Goal: Communication & Community: Ask a question

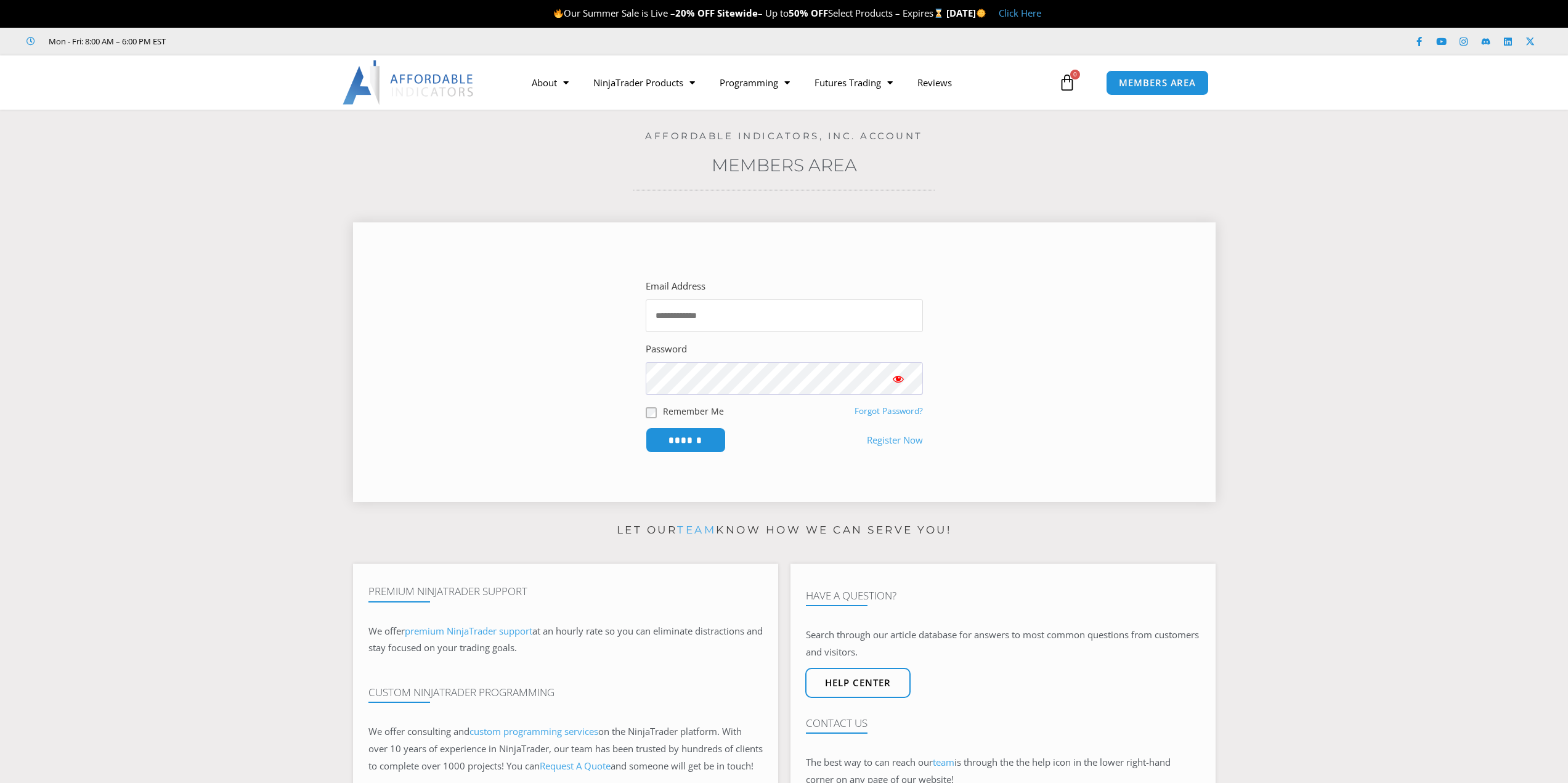
click at [708, 316] on input "Email Address" at bounding box center [784, 315] width 277 height 32
type input "**********"
click at [671, 437] on input "******" at bounding box center [686, 440] width 84 height 26
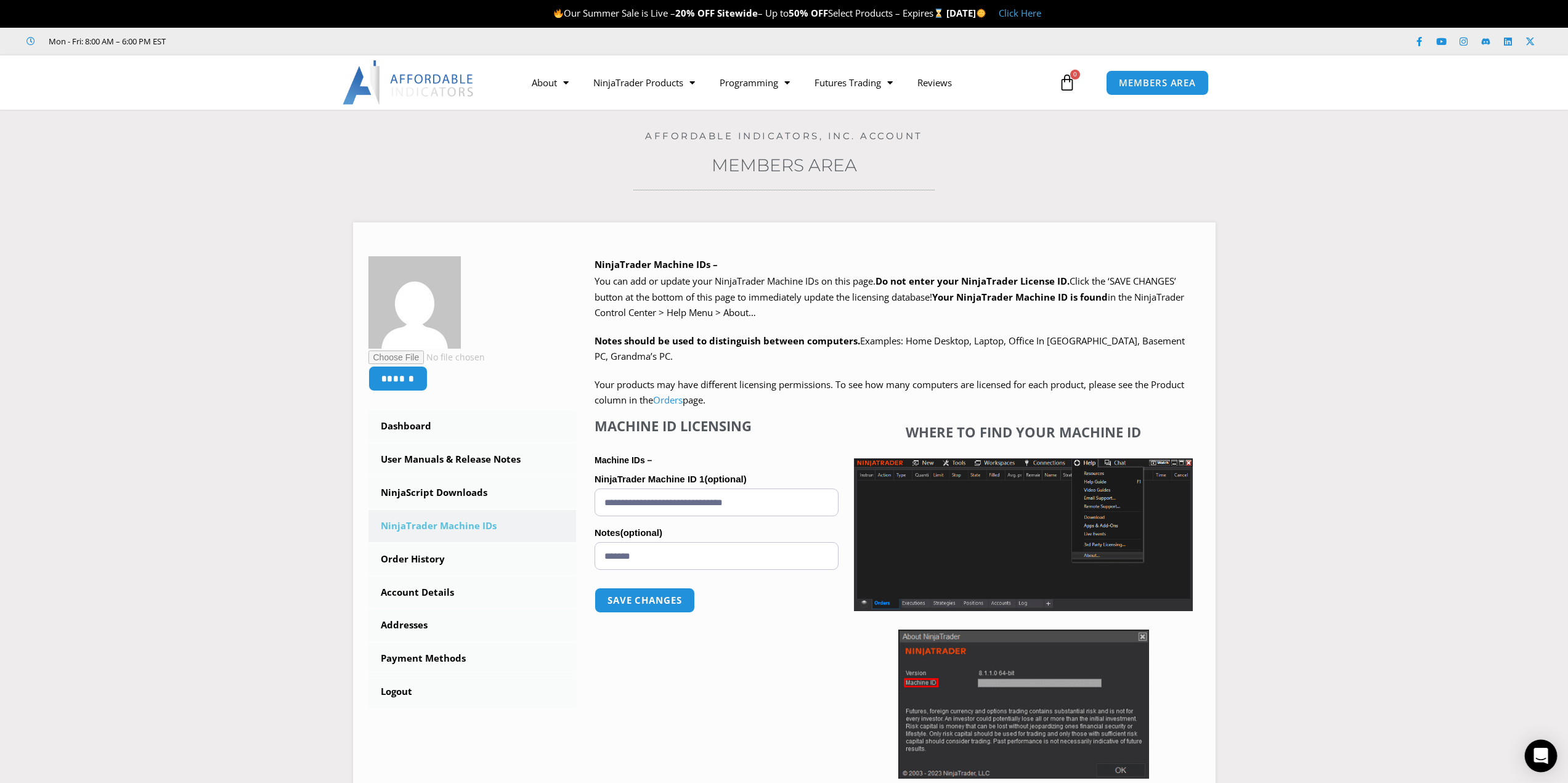
click at [1542, 759] on icon "Open Intercom Messenger" at bounding box center [1540, 755] width 16 height 16
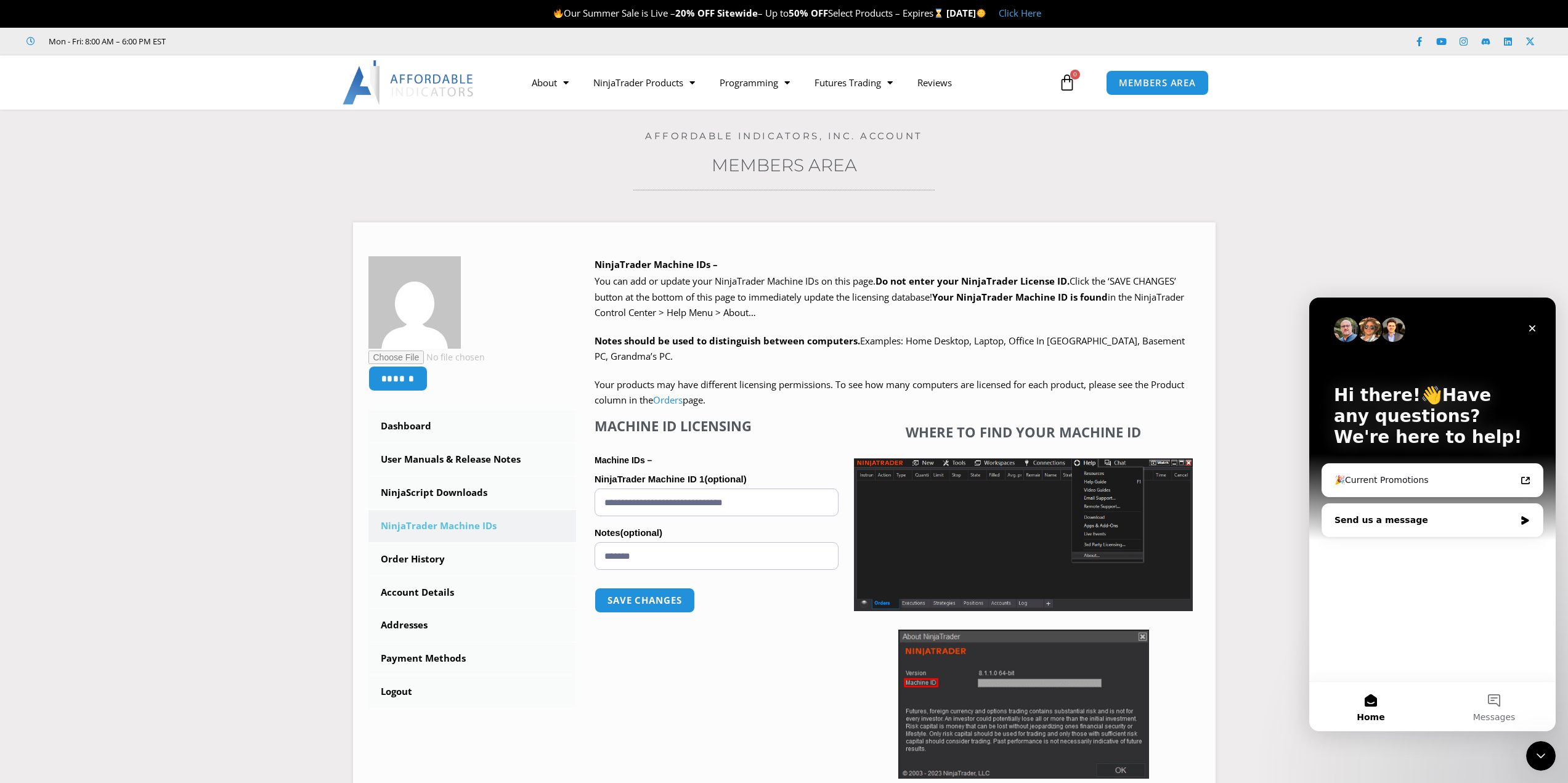
click at [1374, 523] on div "Send us a message" at bounding box center [1425, 520] width 180 height 13
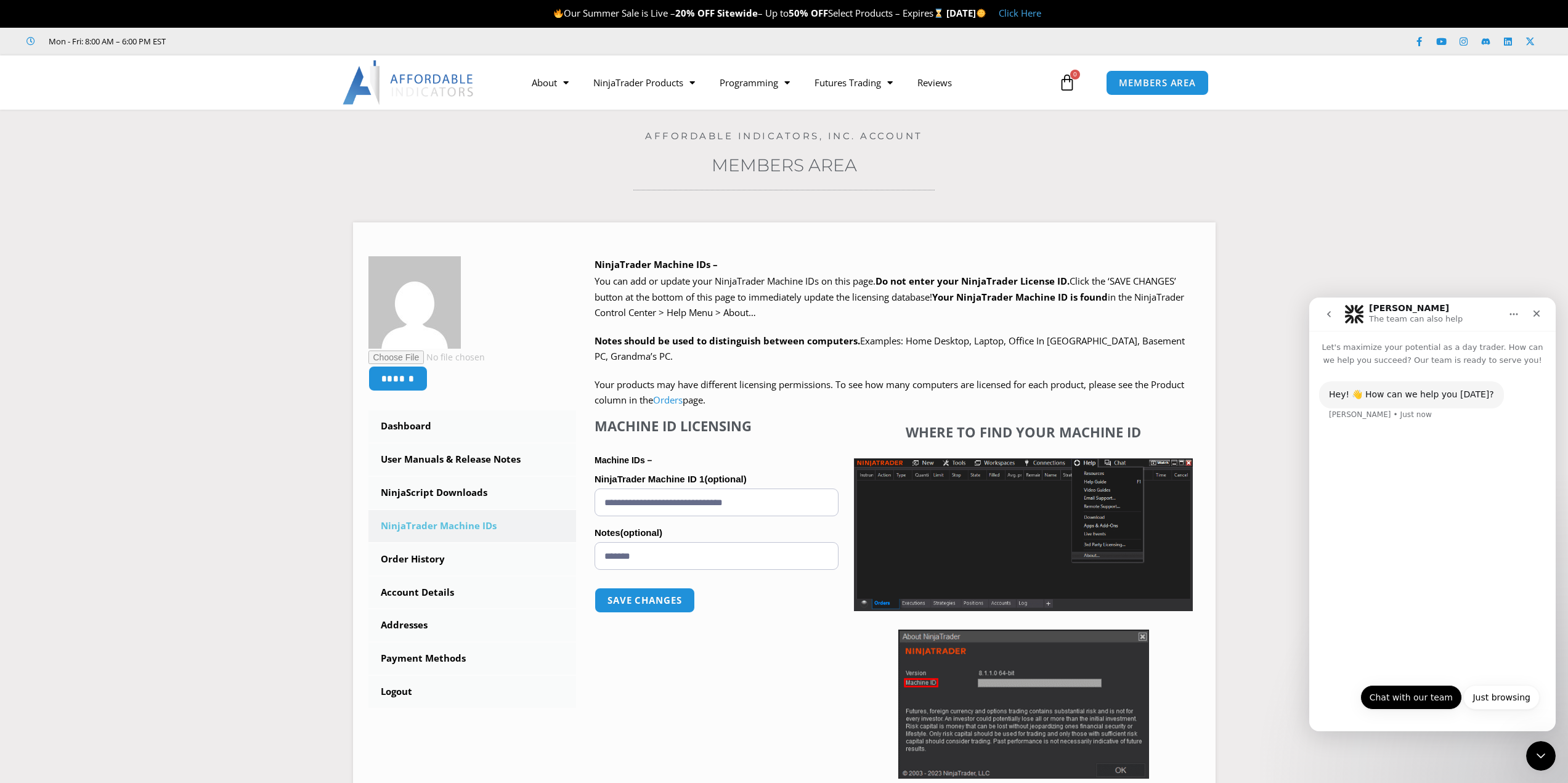
click at [1416, 691] on button "Chat with our team" at bounding box center [1411, 697] width 102 height 25
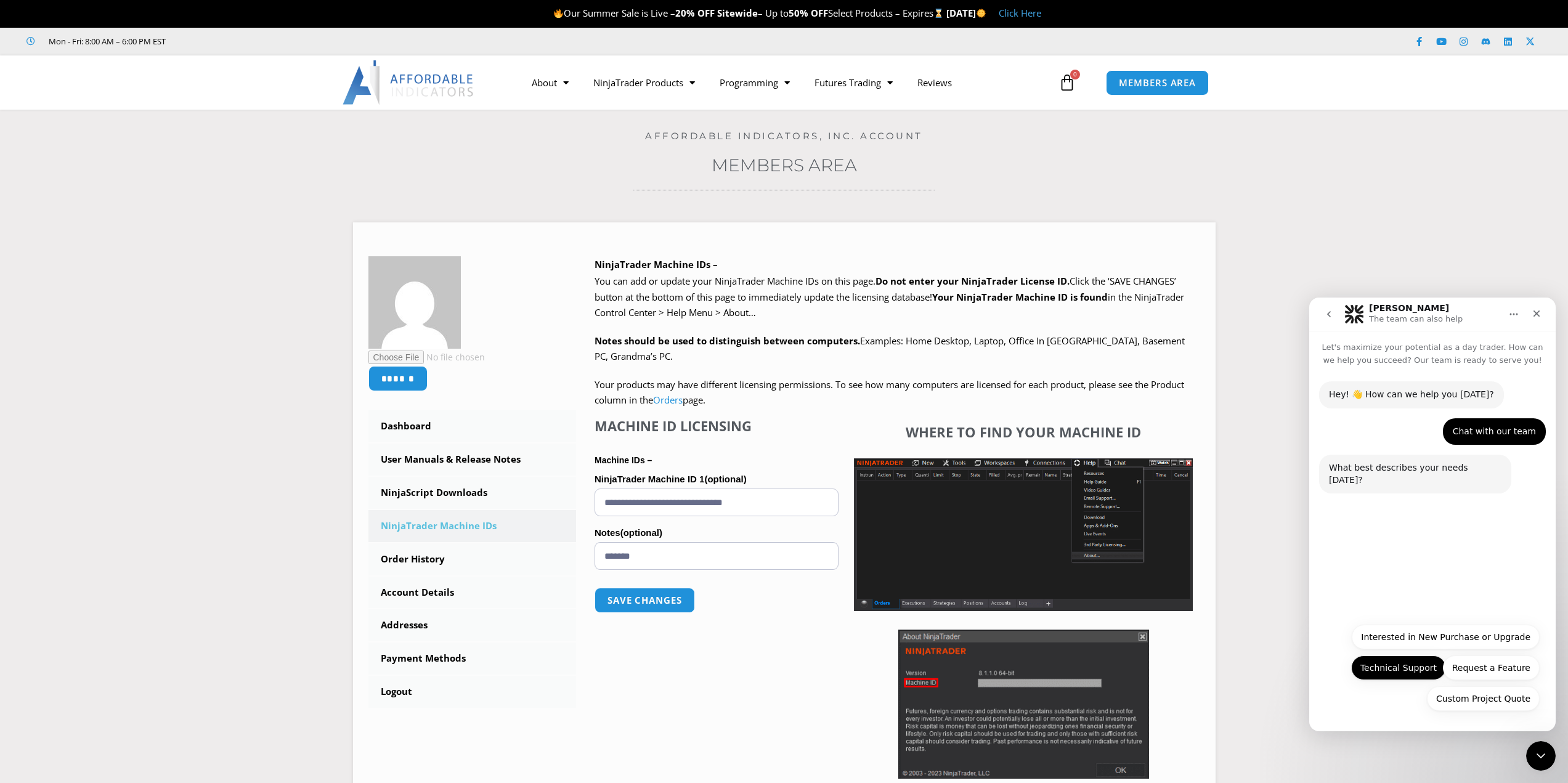
click at [1405, 671] on button "Technical Support" at bounding box center [1398, 668] width 95 height 25
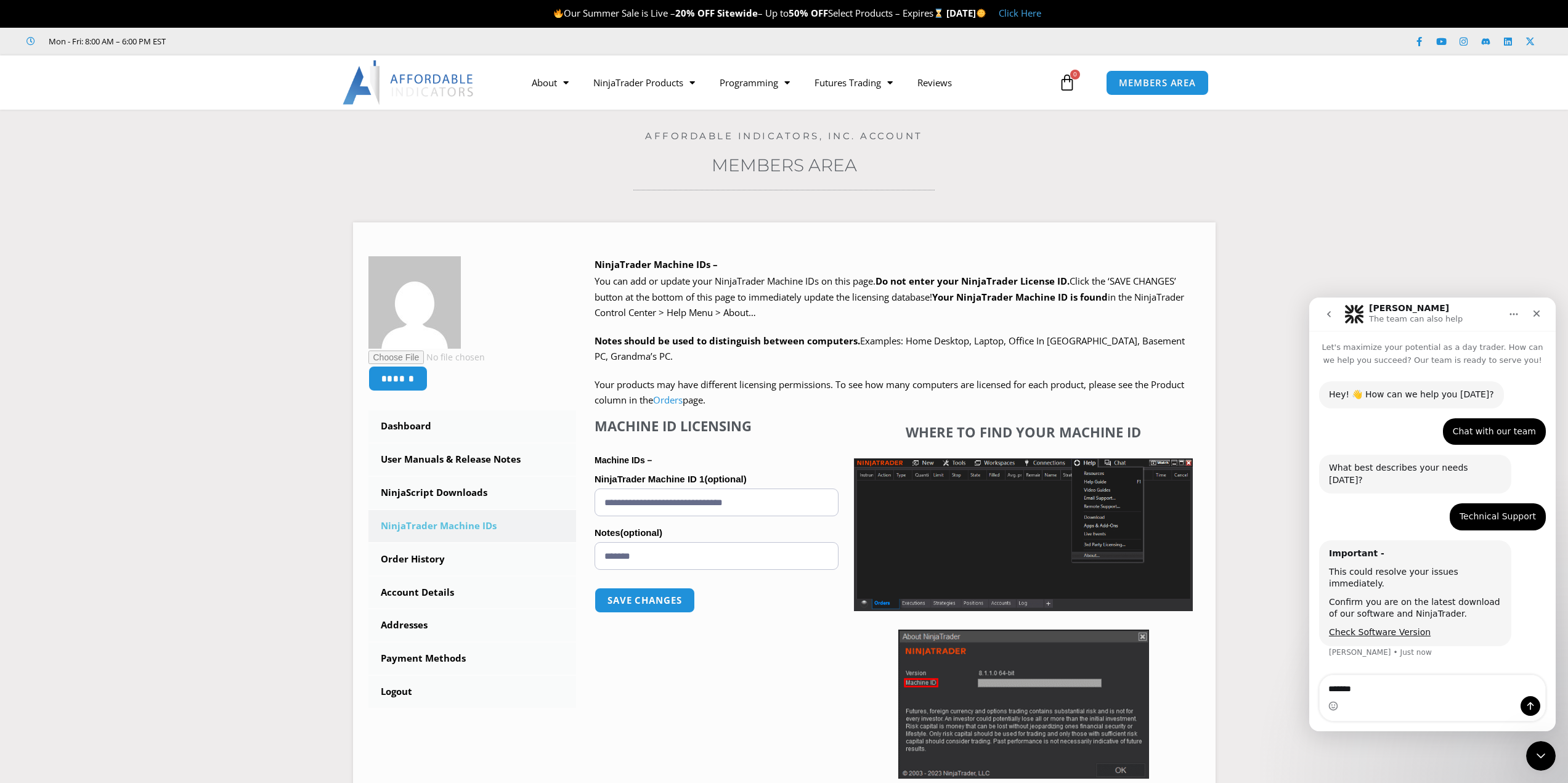
type textarea "********"
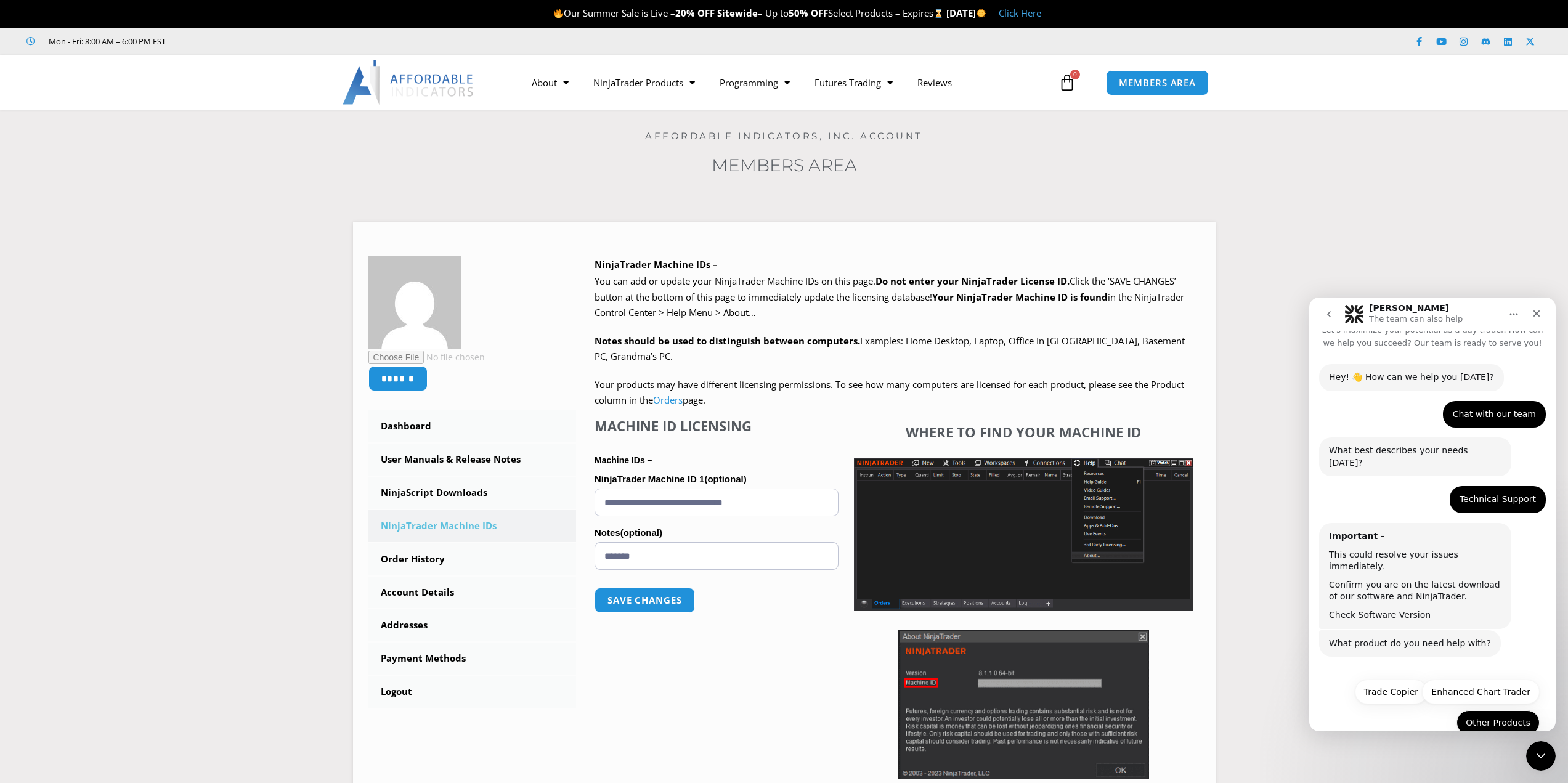
click at [1490, 710] on button "Other Products" at bounding box center [1498, 723] width 84 height 25
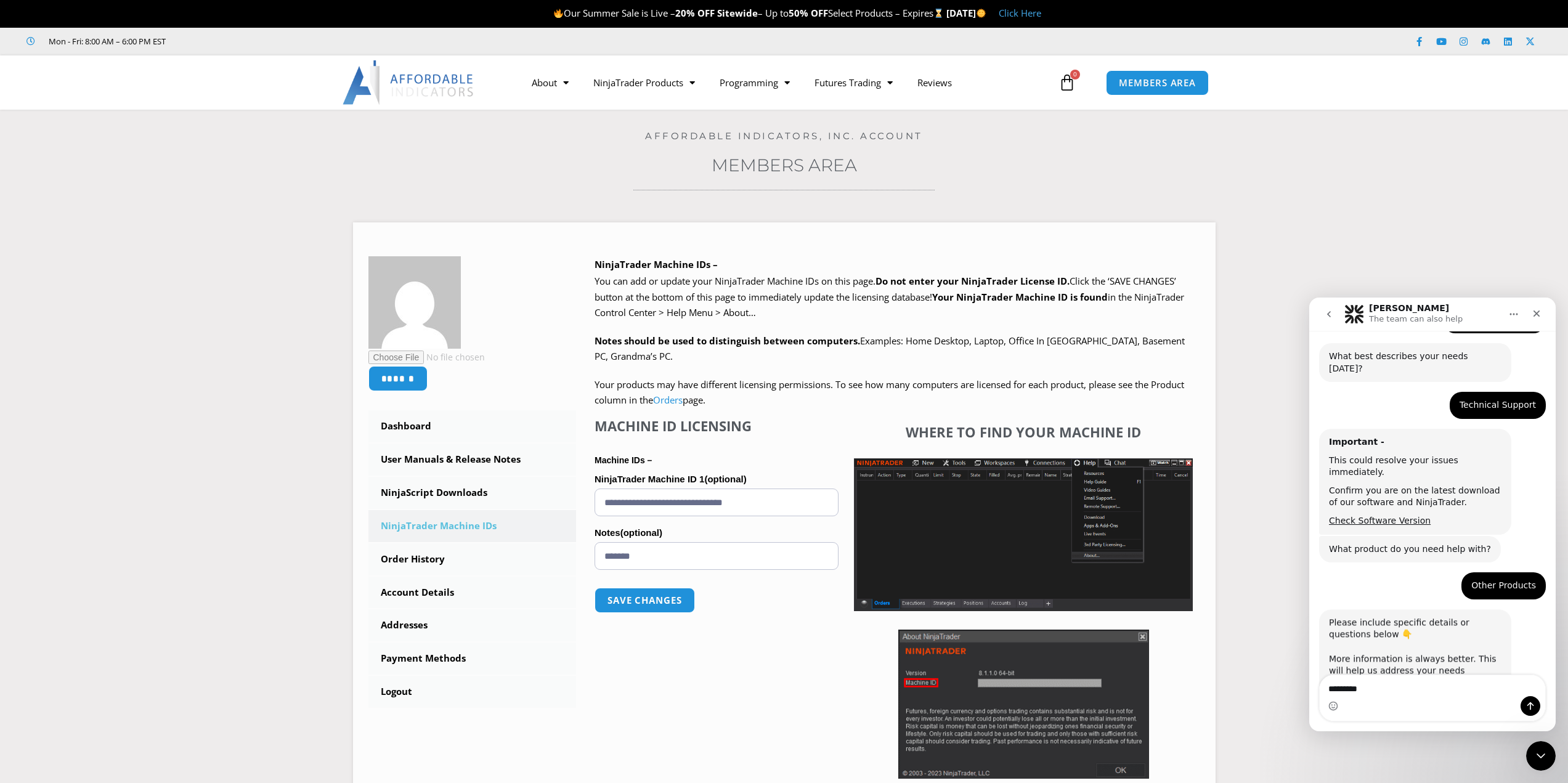
scroll to position [122, 0]
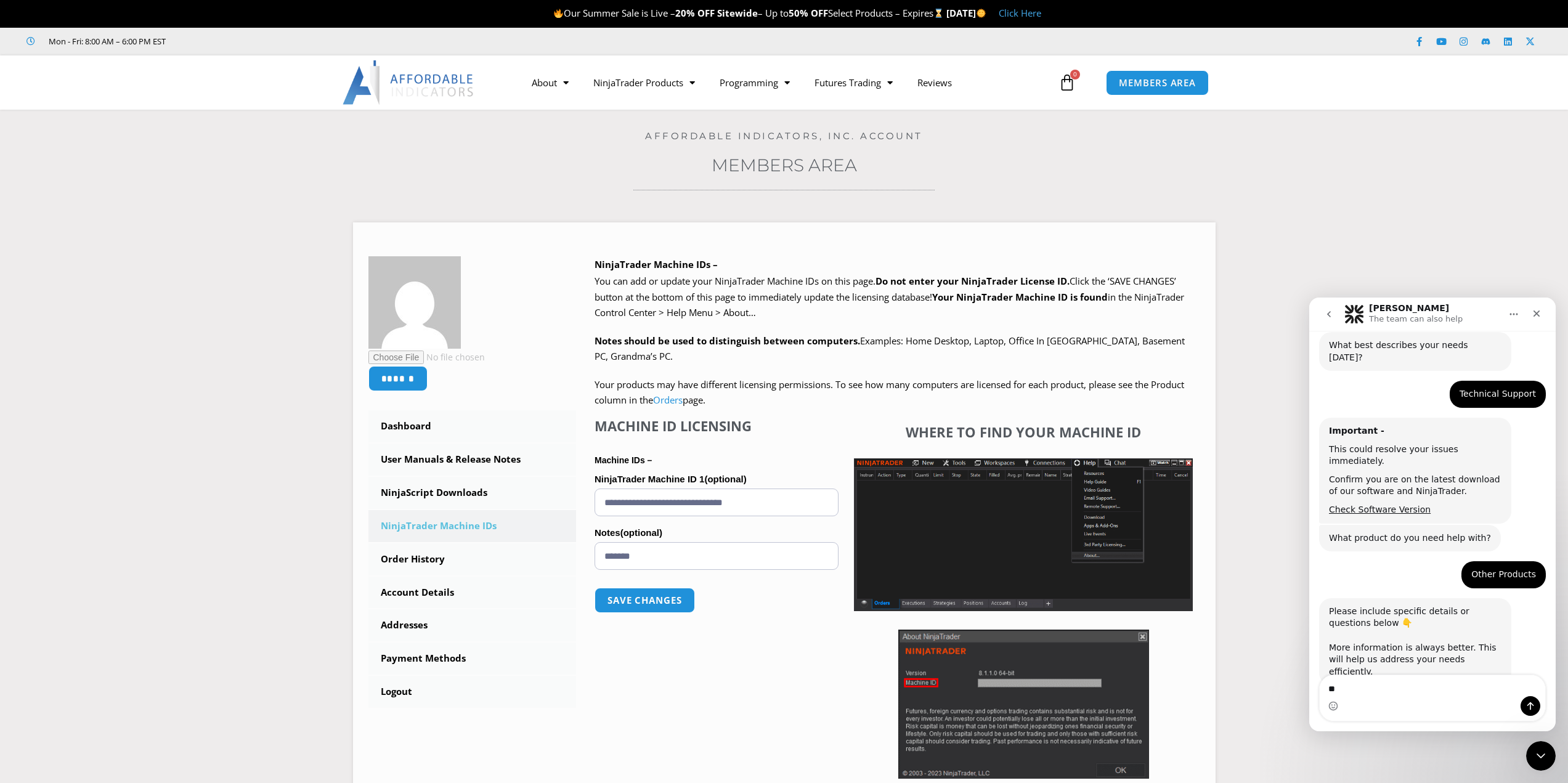
type textarea "*"
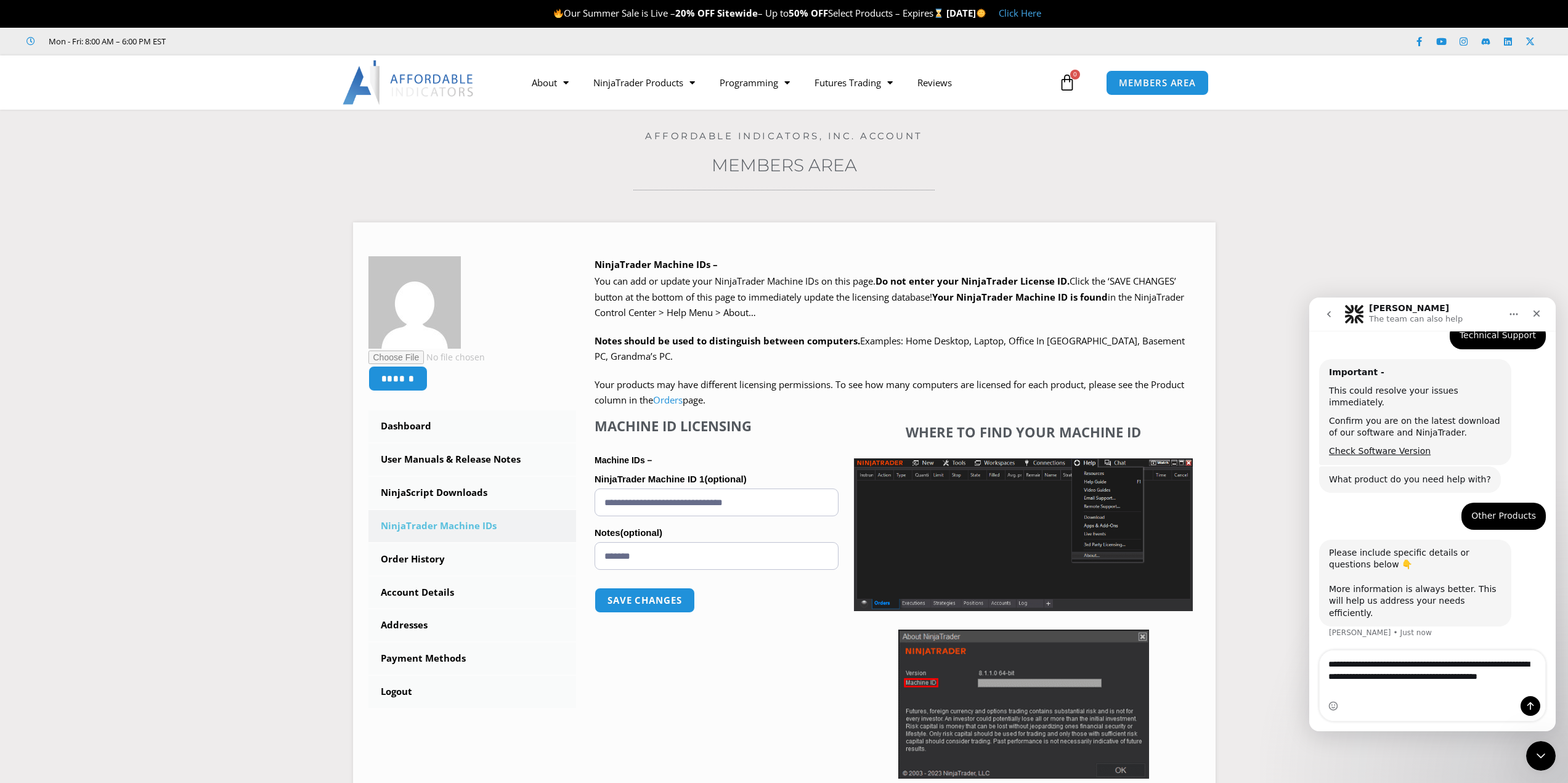
scroll to position [193, 0]
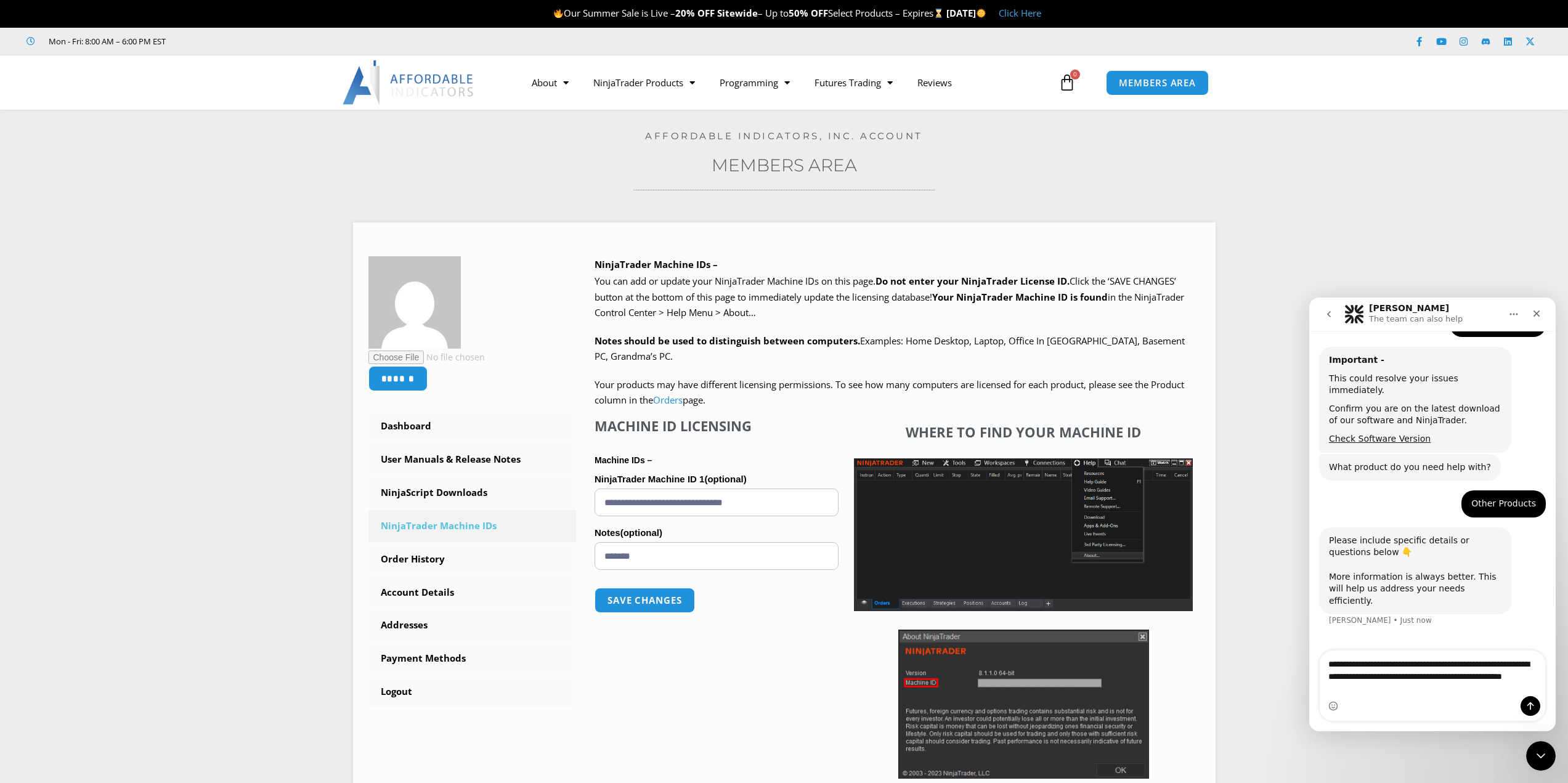
type textarea "**********"
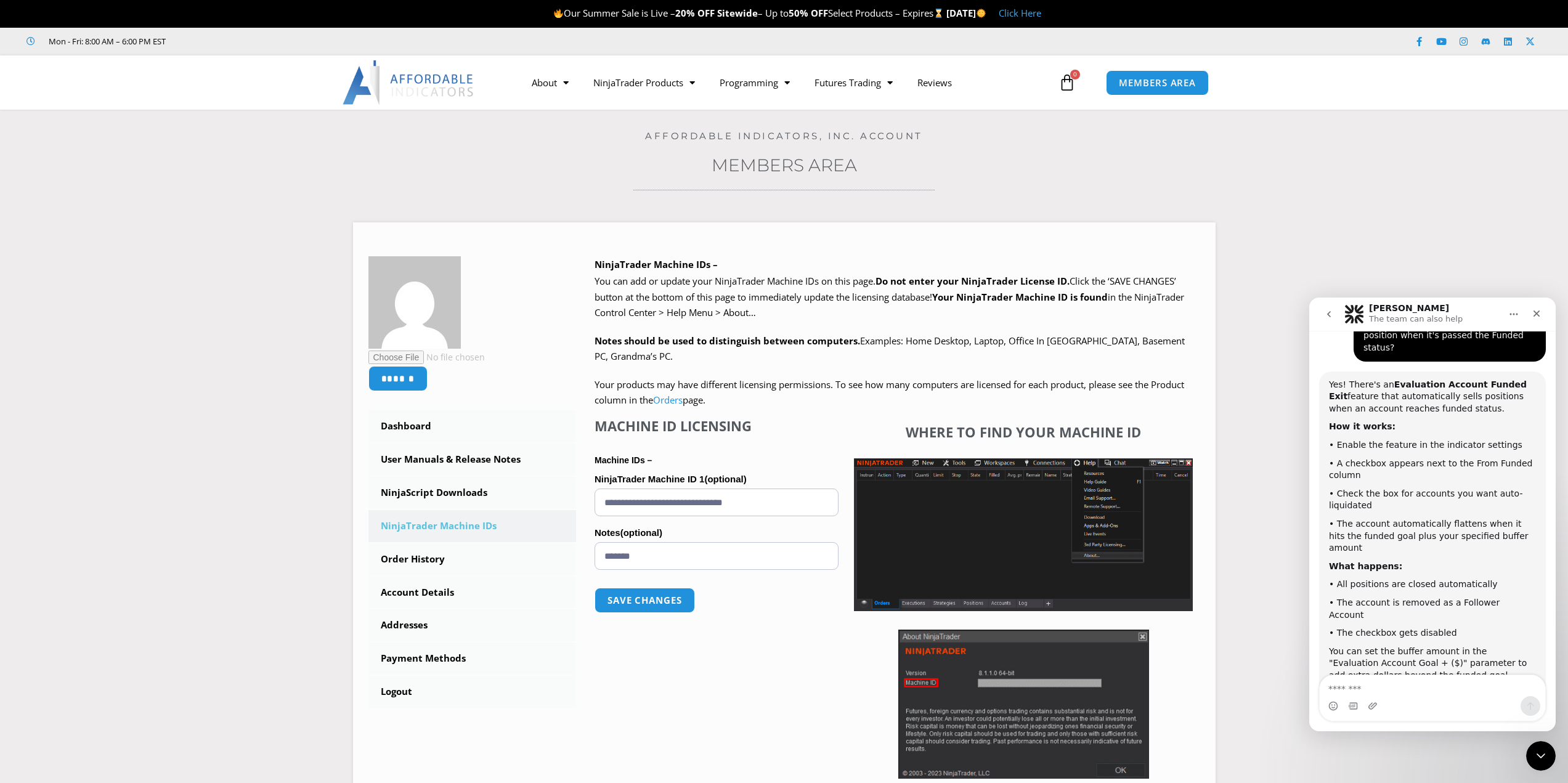
scroll to position [523, 0]
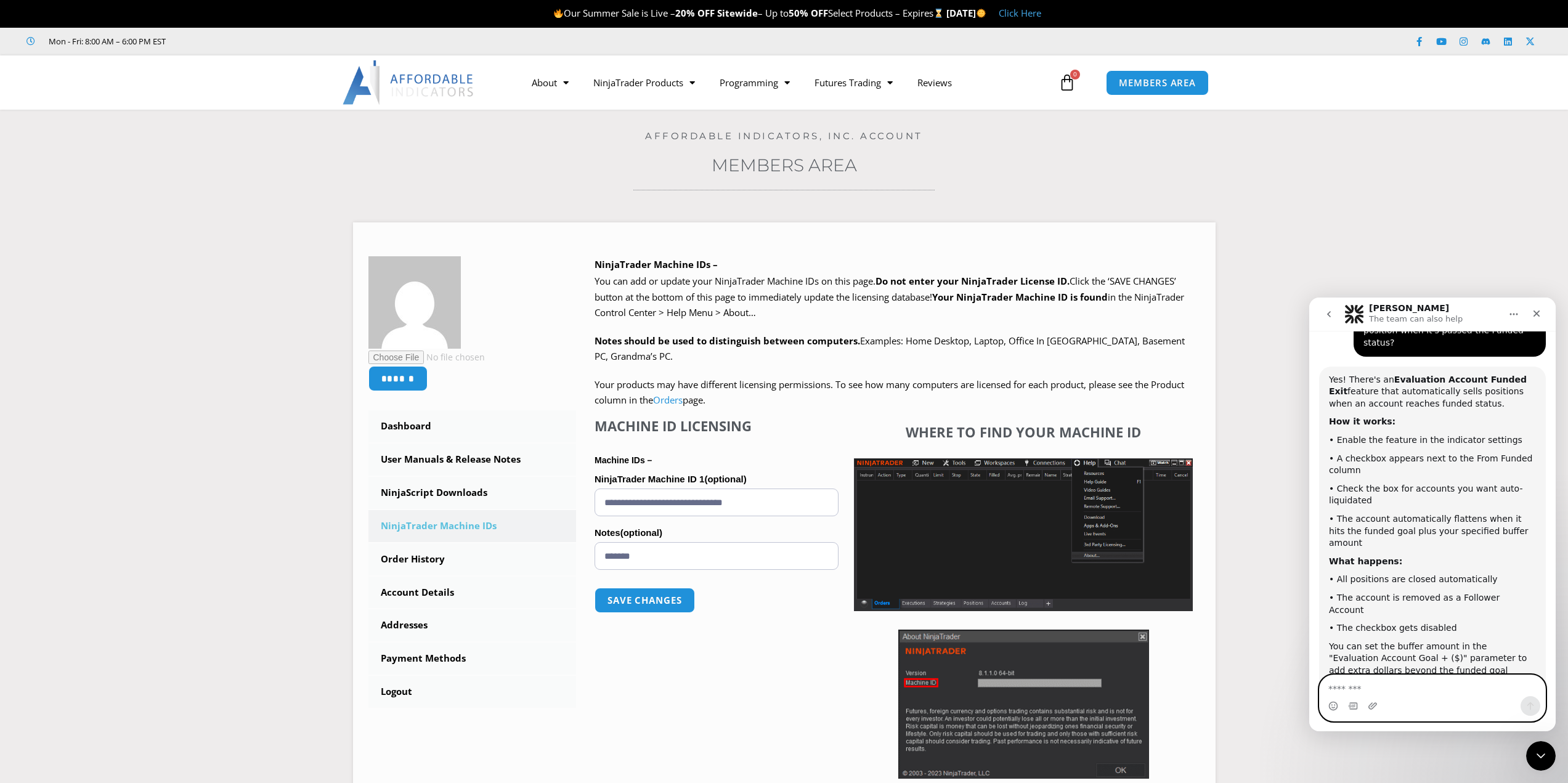
click at [1389, 690] on textarea "Message…" at bounding box center [1432, 685] width 226 height 21
type textarea "**********"
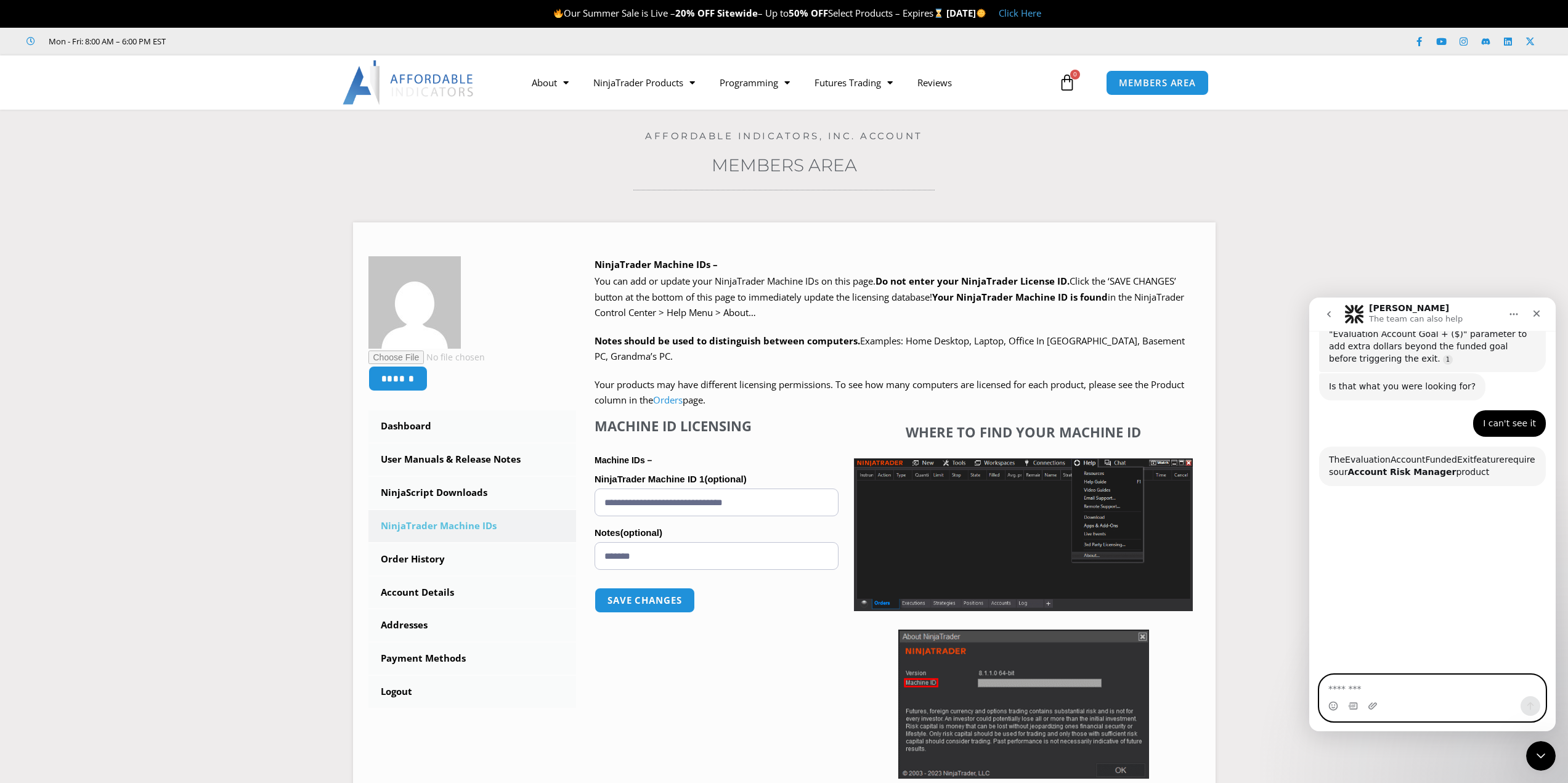
scroll to position [853, 0]
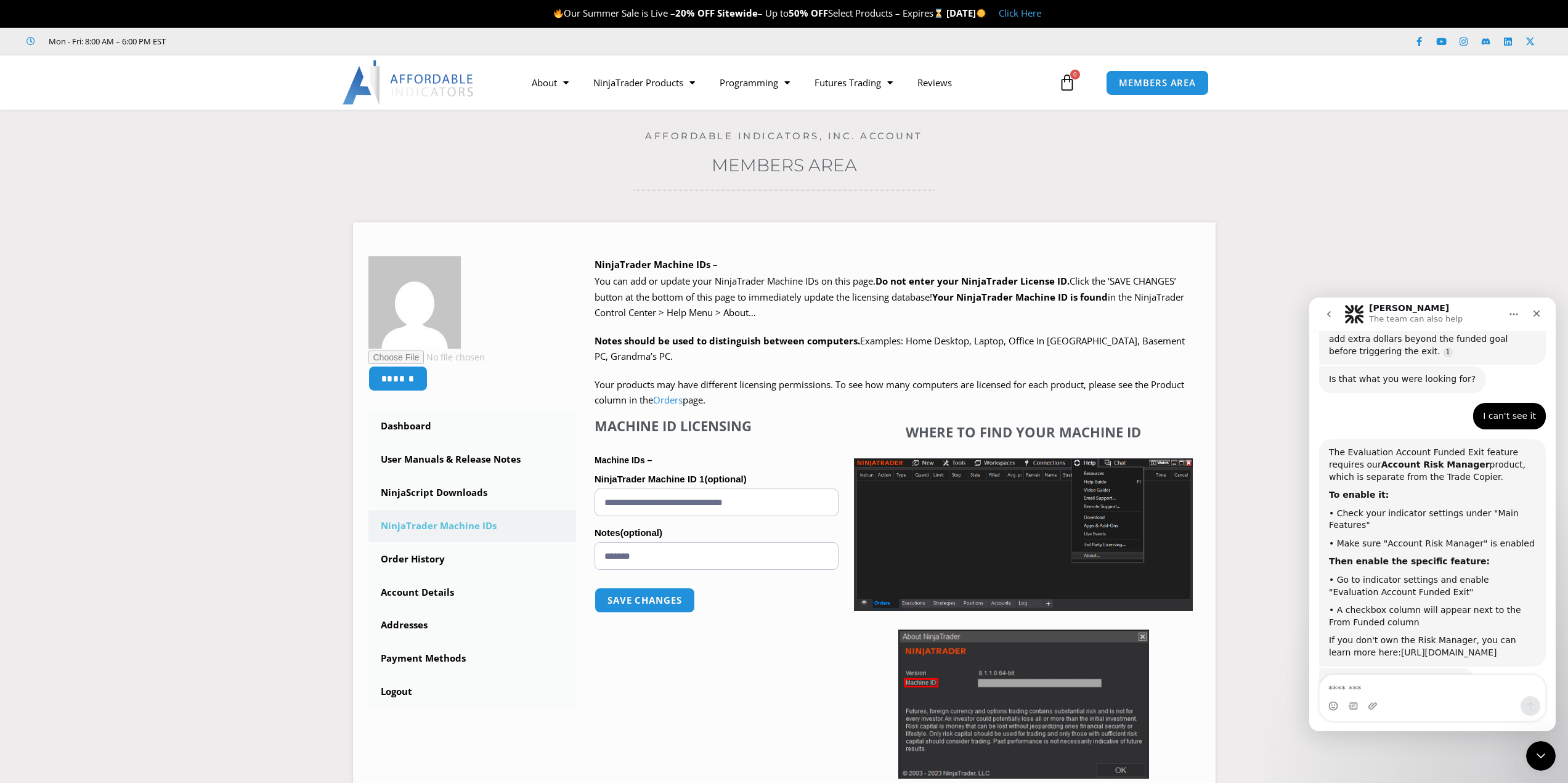
click at [1401, 647] on link "[URL][DOMAIN_NAME]" at bounding box center [1449, 652] width 96 height 10
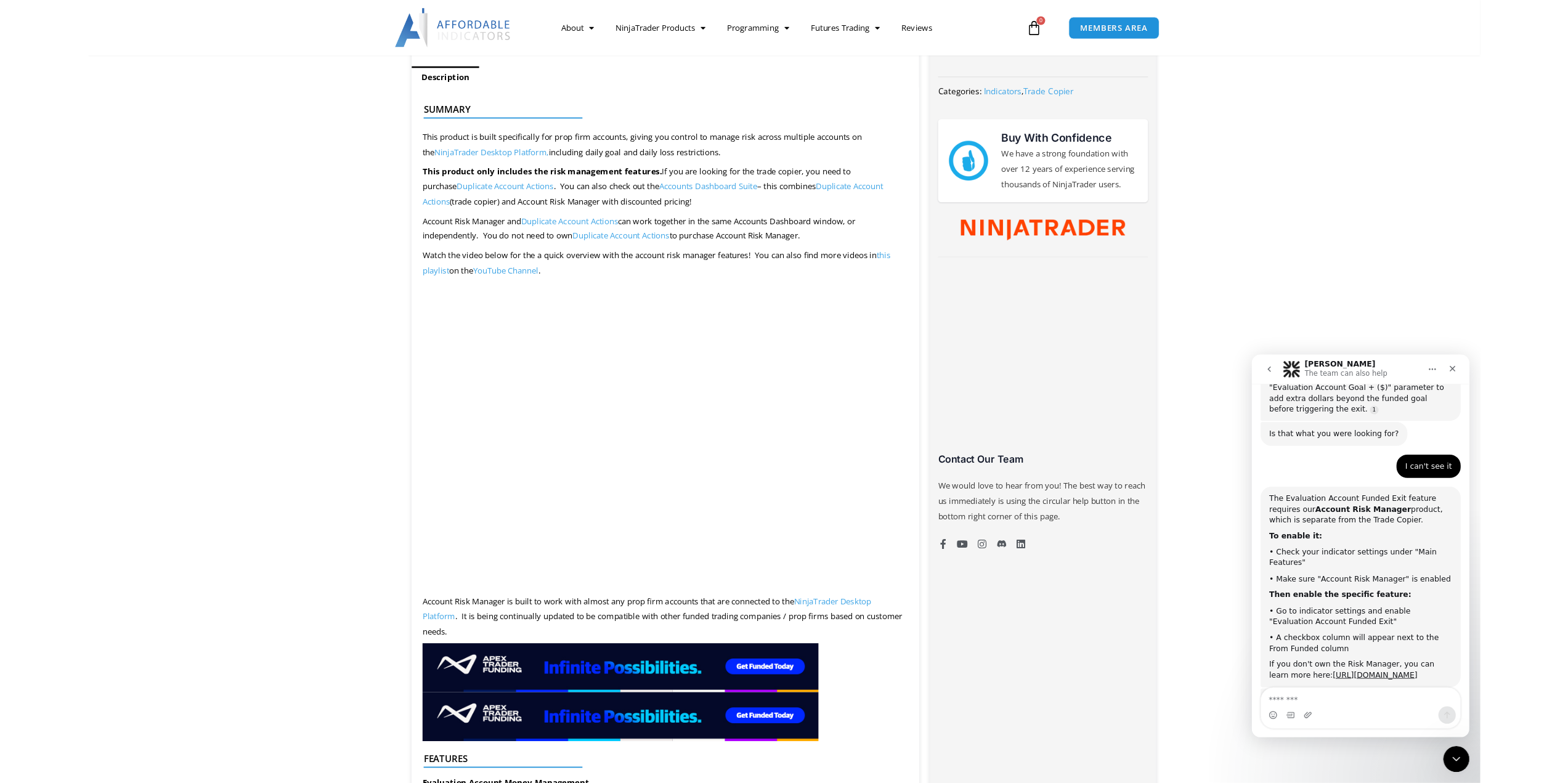
scroll to position [924, 0]
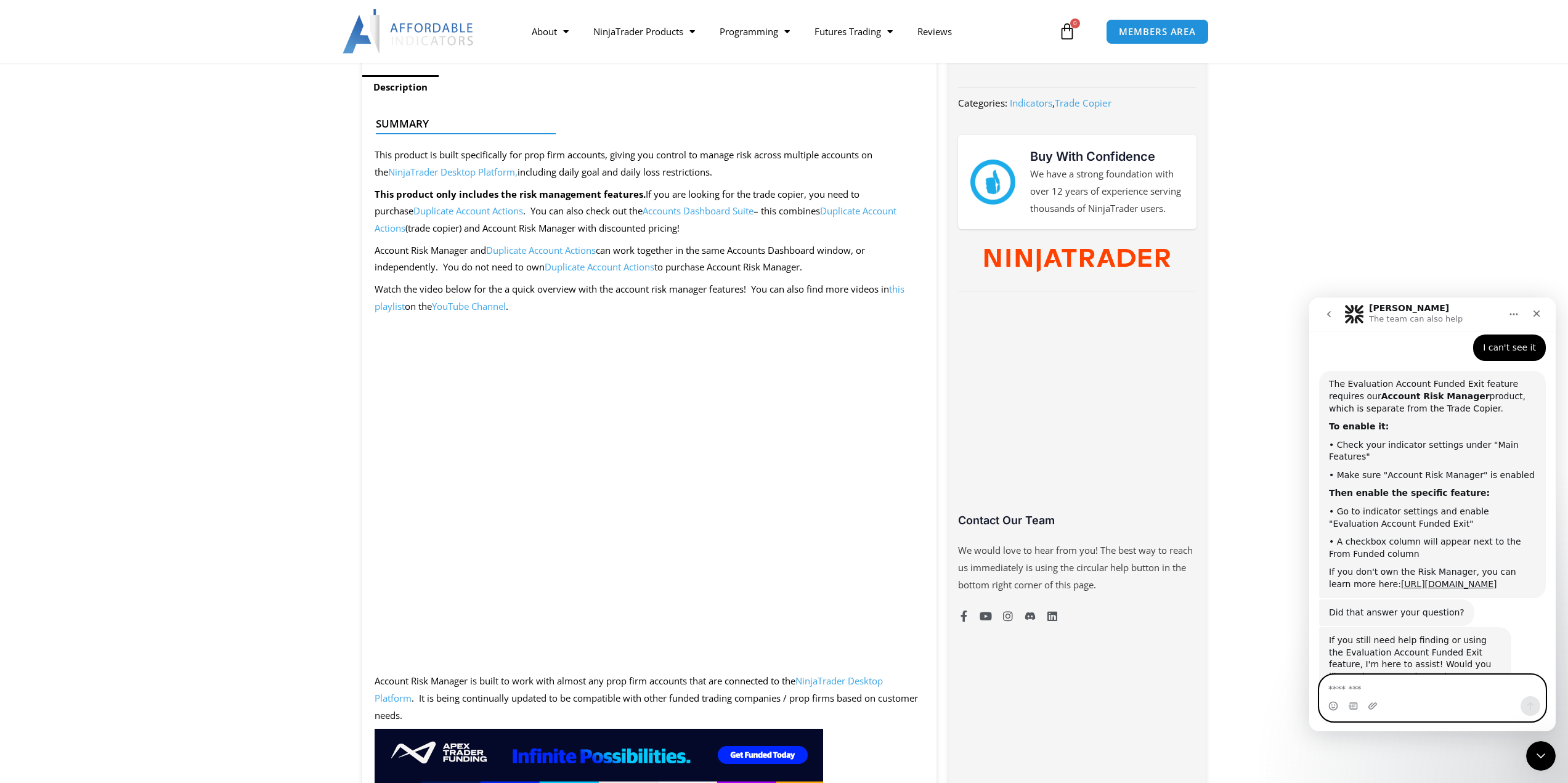
click at [1377, 689] on textarea "Message…" at bounding box center [1432, 685] width 226 height 21
type textarea "**********"
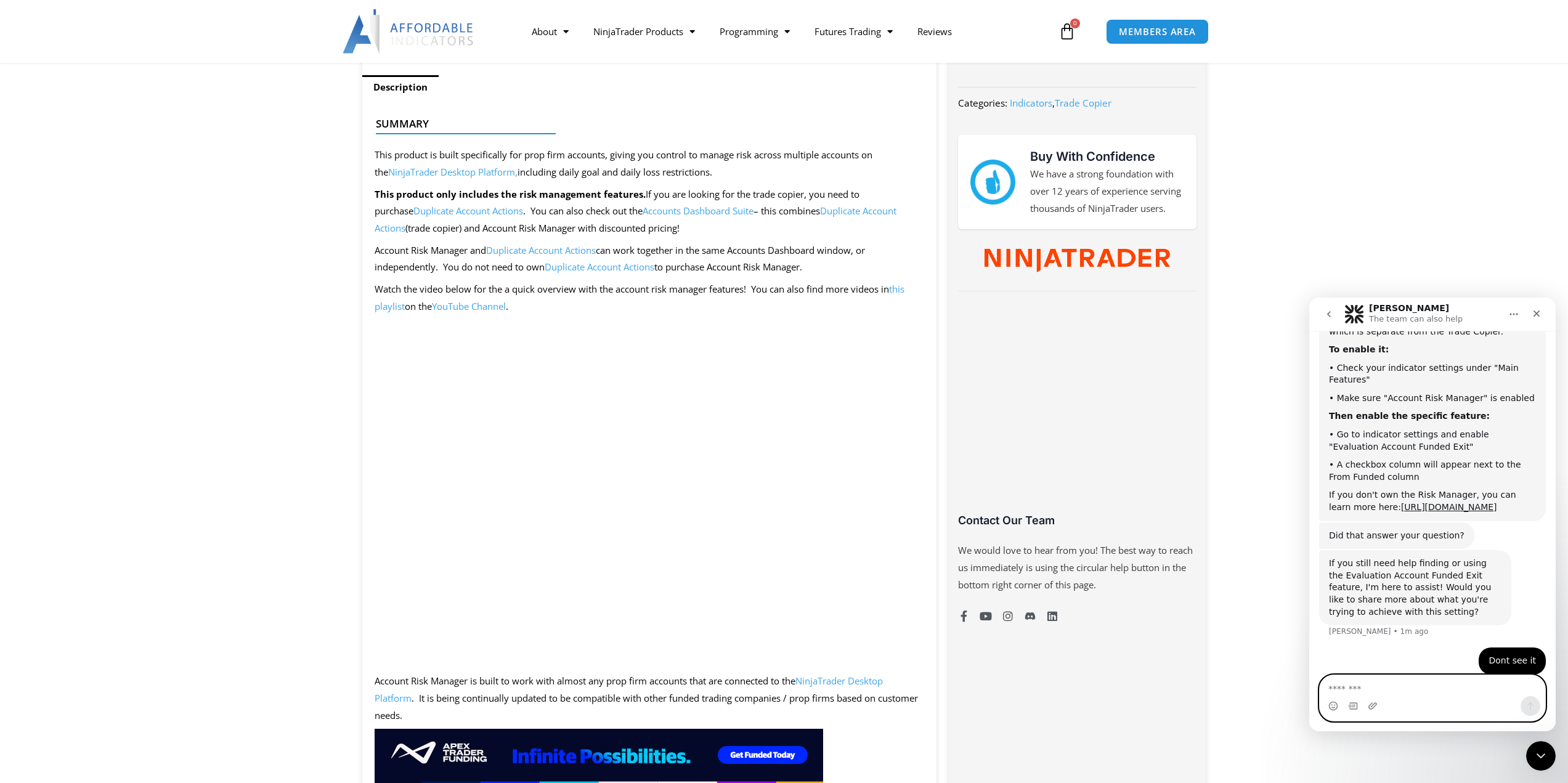
scroll to position [0, 0]
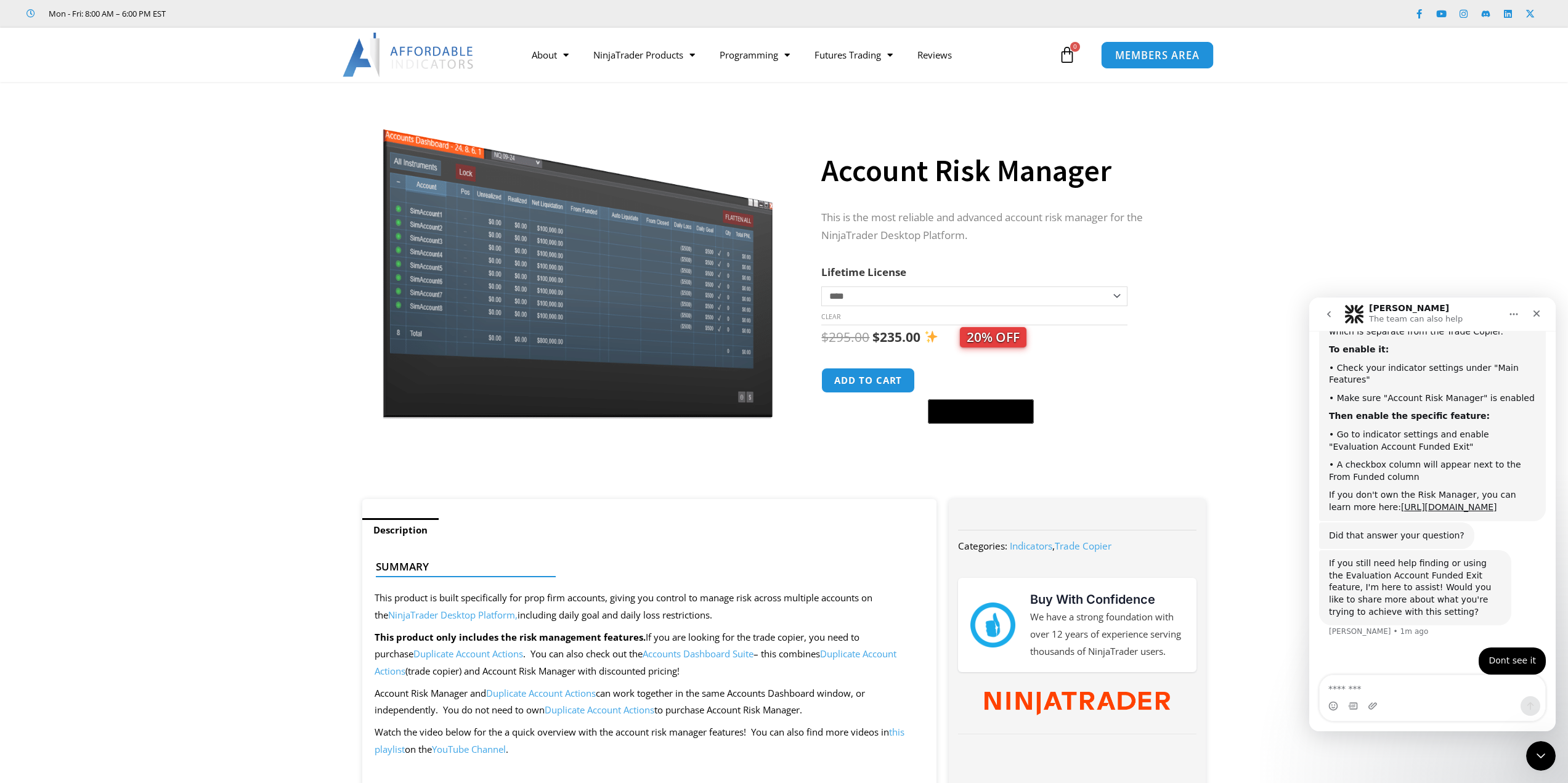
click at [1135, 55] on span "MEMBERS AREA" at bounding box center [1157, 55] width 84 height 11
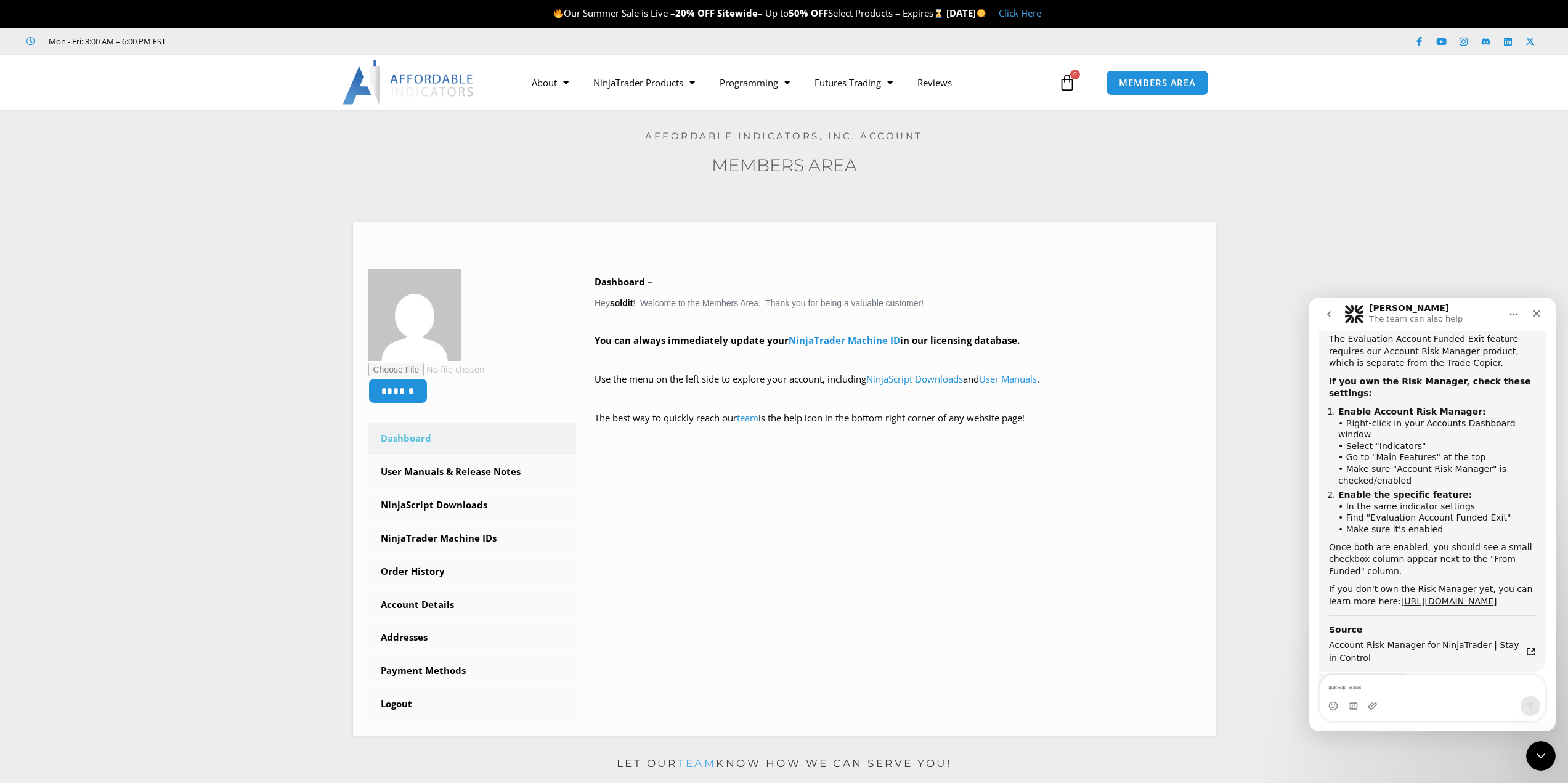
scroll to position [899, 0]
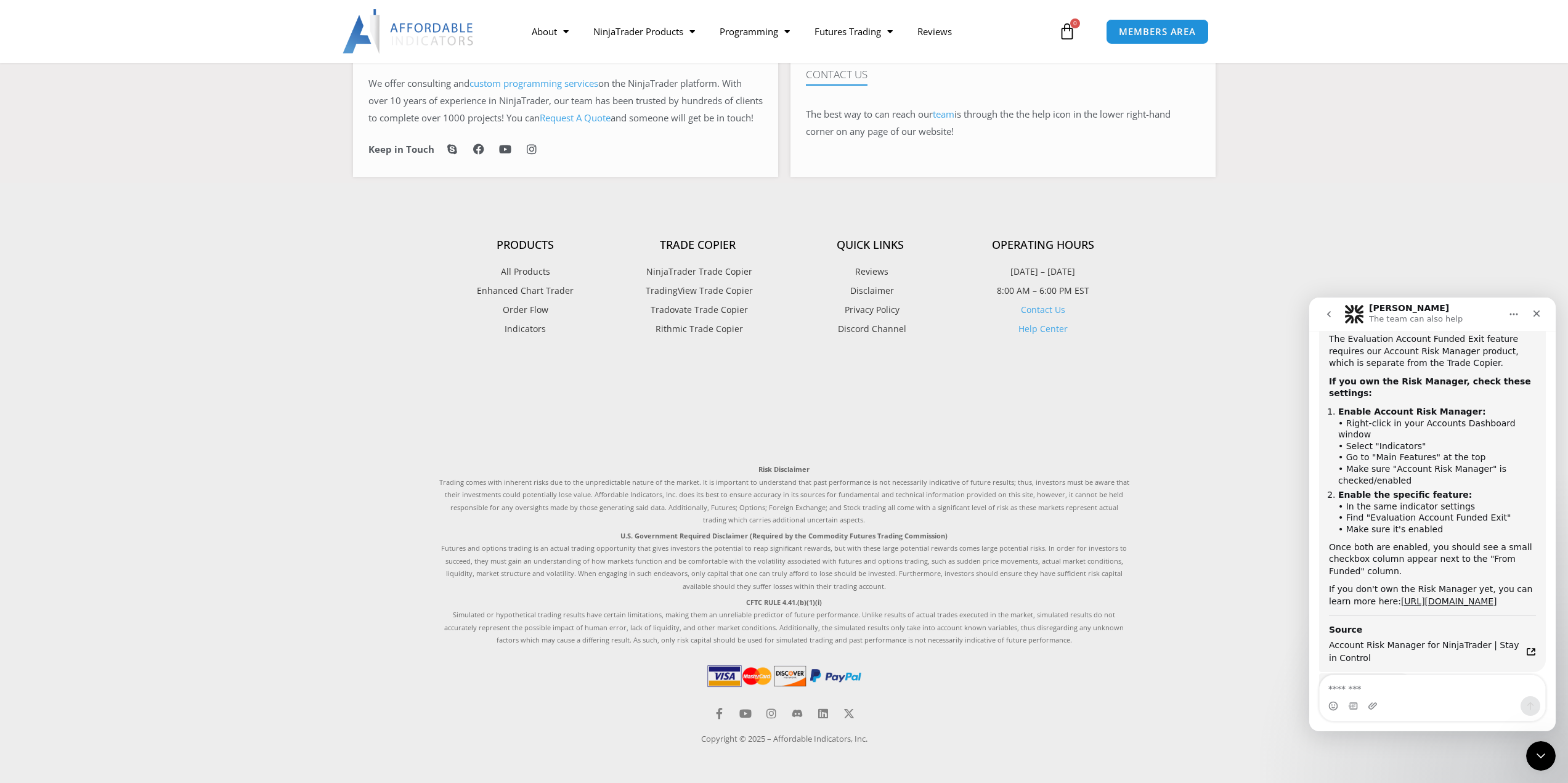
click at [1388, 698] on div "Intercom messenger" at bounding box center [1432, 706] width 226 height 20
click at [1369, 692] on textarea "Message…" at bounding box center [1432, 685] width 226 height 21
type textarea "**"
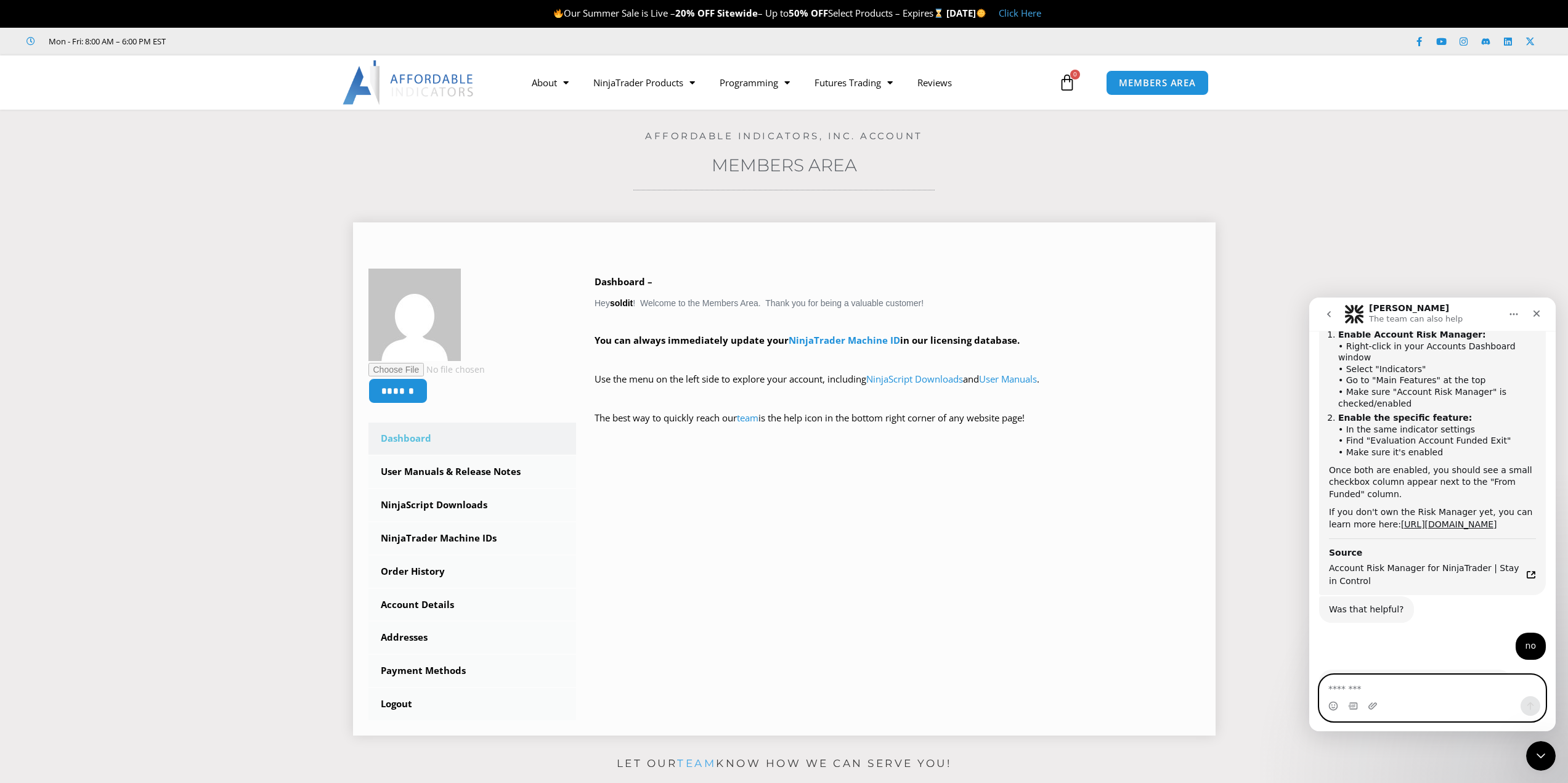
scroll to position [1503, 0]
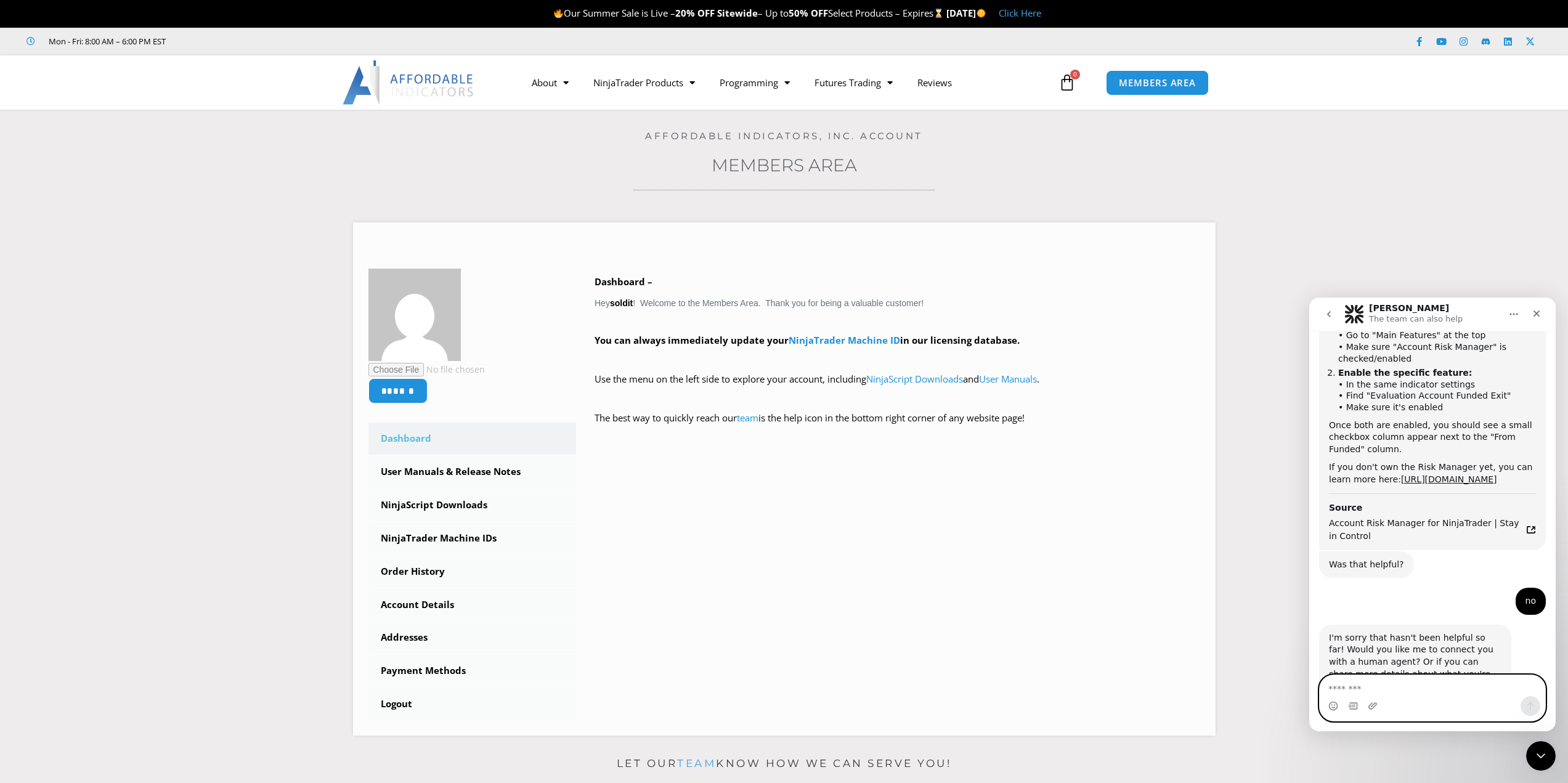
click at [1370, 690] on textarea "Message…" at bounding box center [1432, 685] width 226 height 21
type textarea "***"
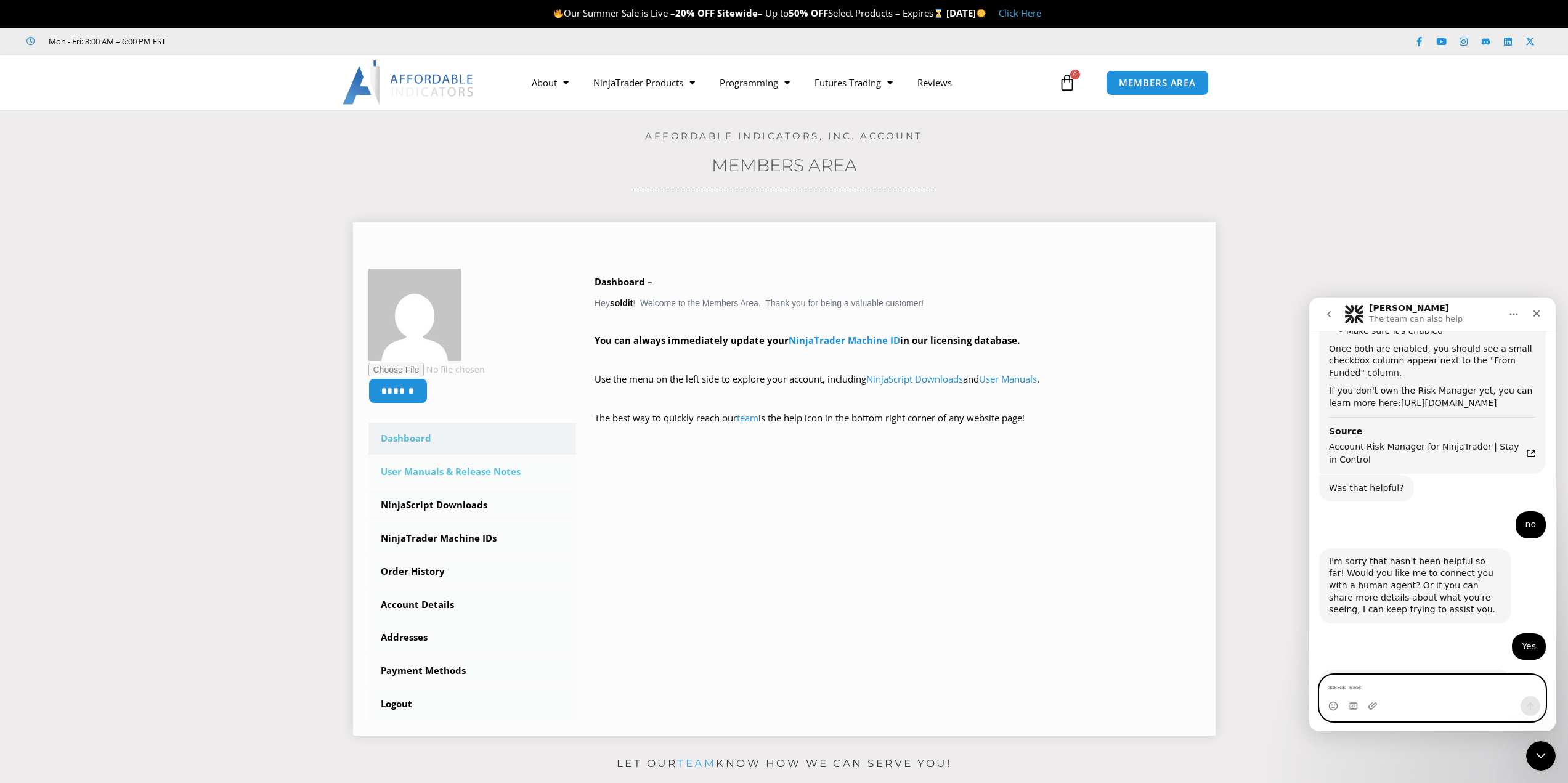
scroll to position [1625, 0]
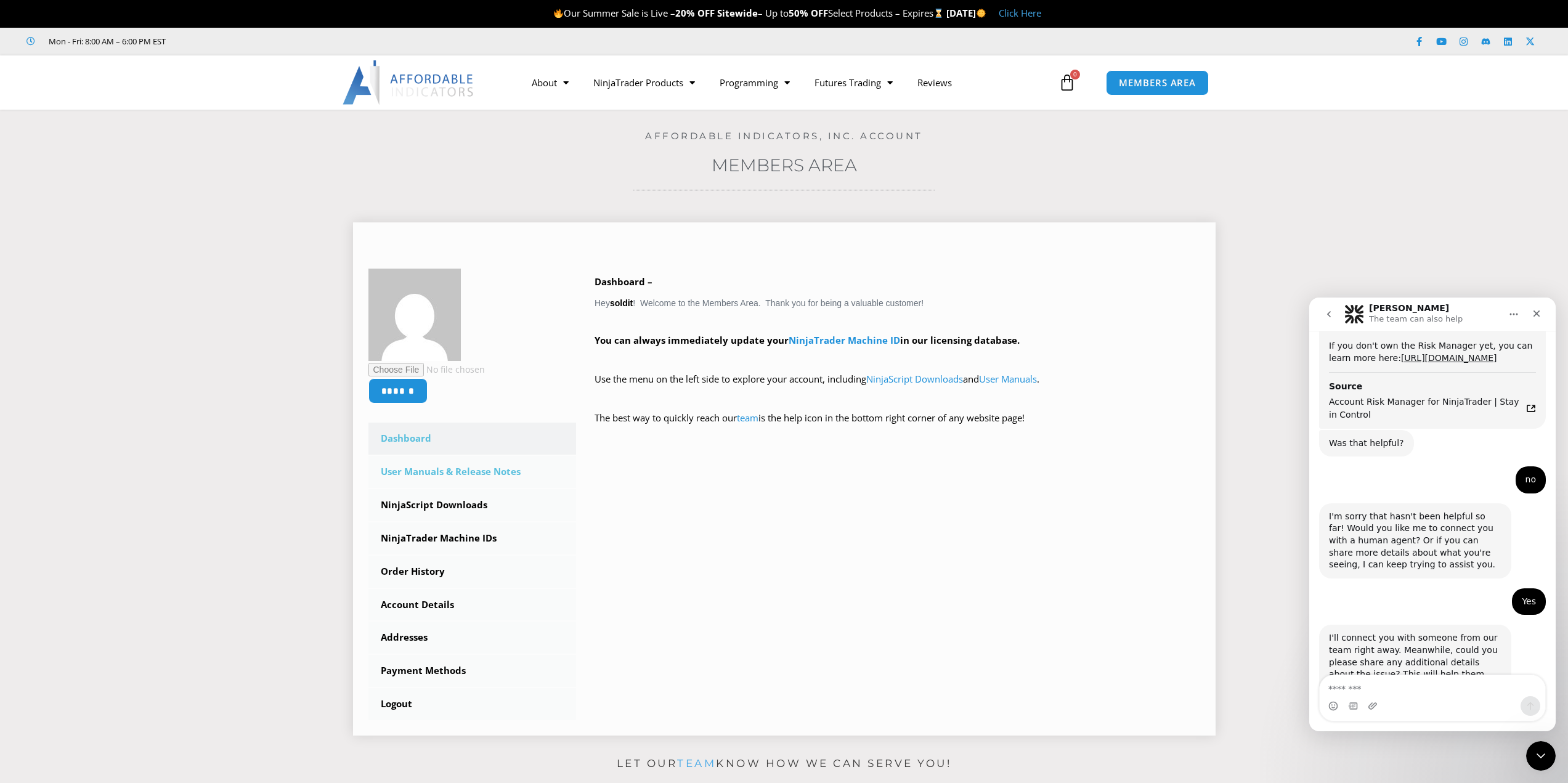
click at [475, 475] on link "User Manuals & Release Notes" at bounding box center [472, 471] width 208 height 32
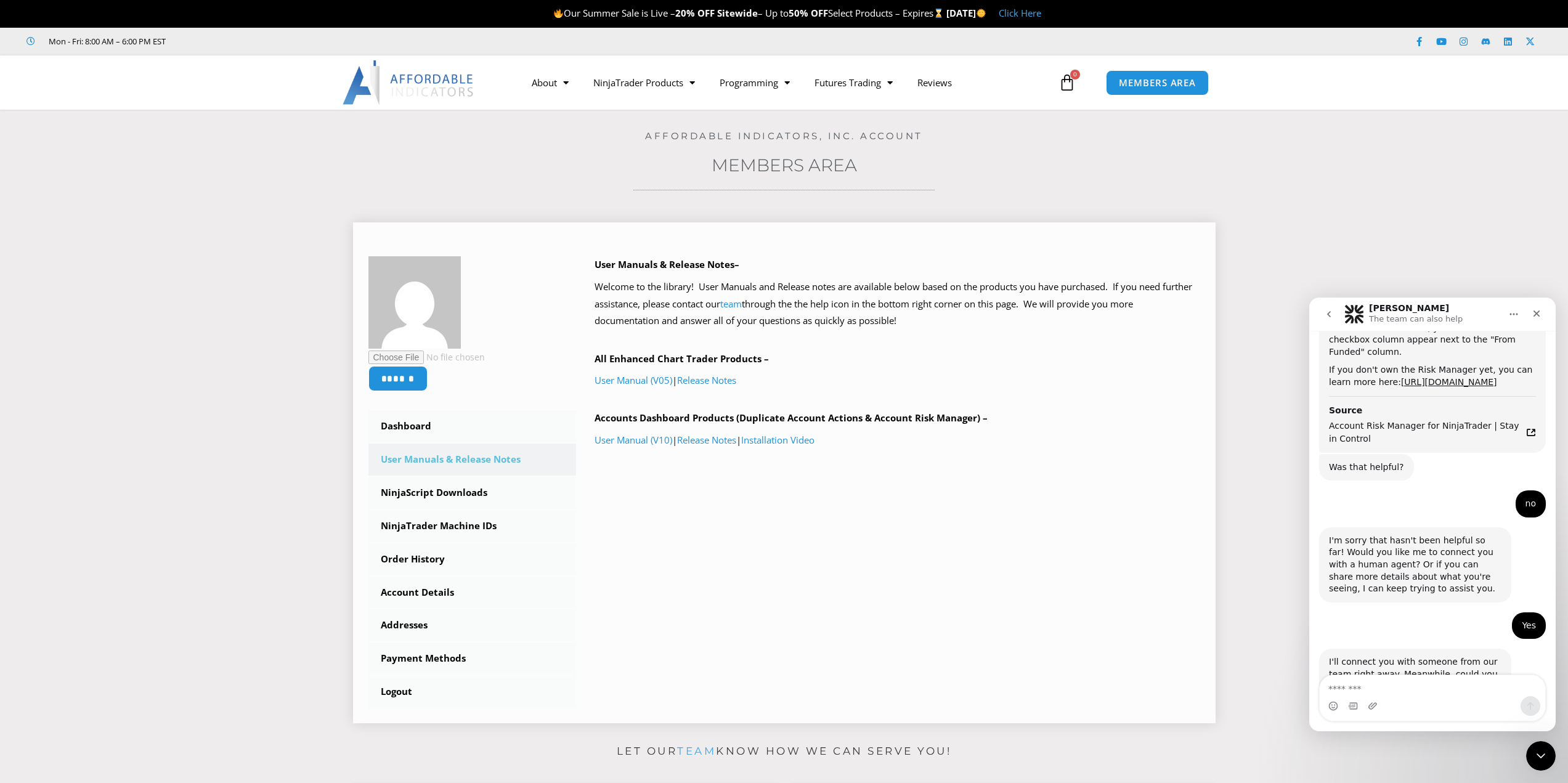
scroll to position [1625, 0]
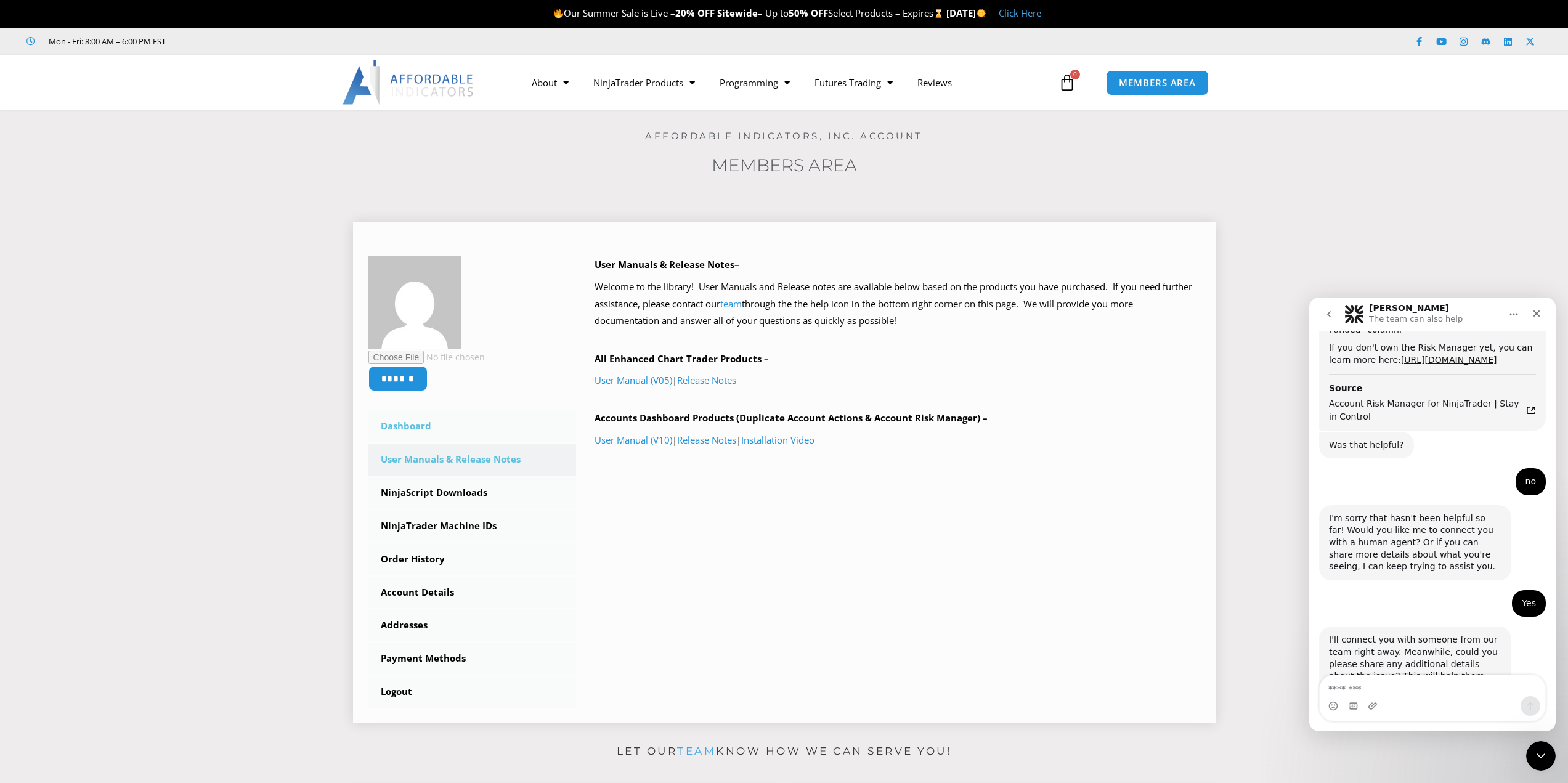
click at [410, 423] on link "Dashboard" at bounding box center [472, 426] width 208 height 32
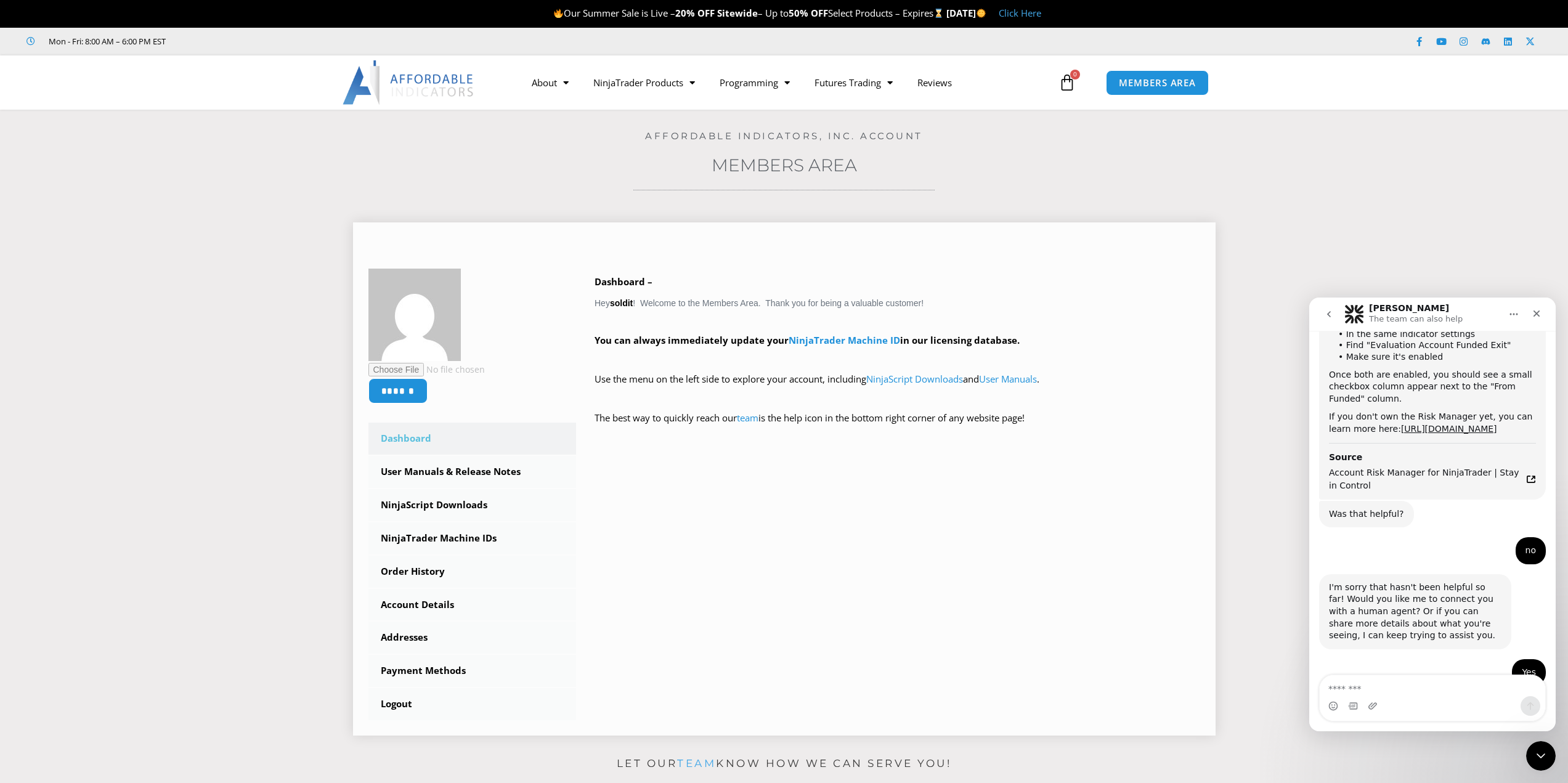
scroll to position [1625, 0]
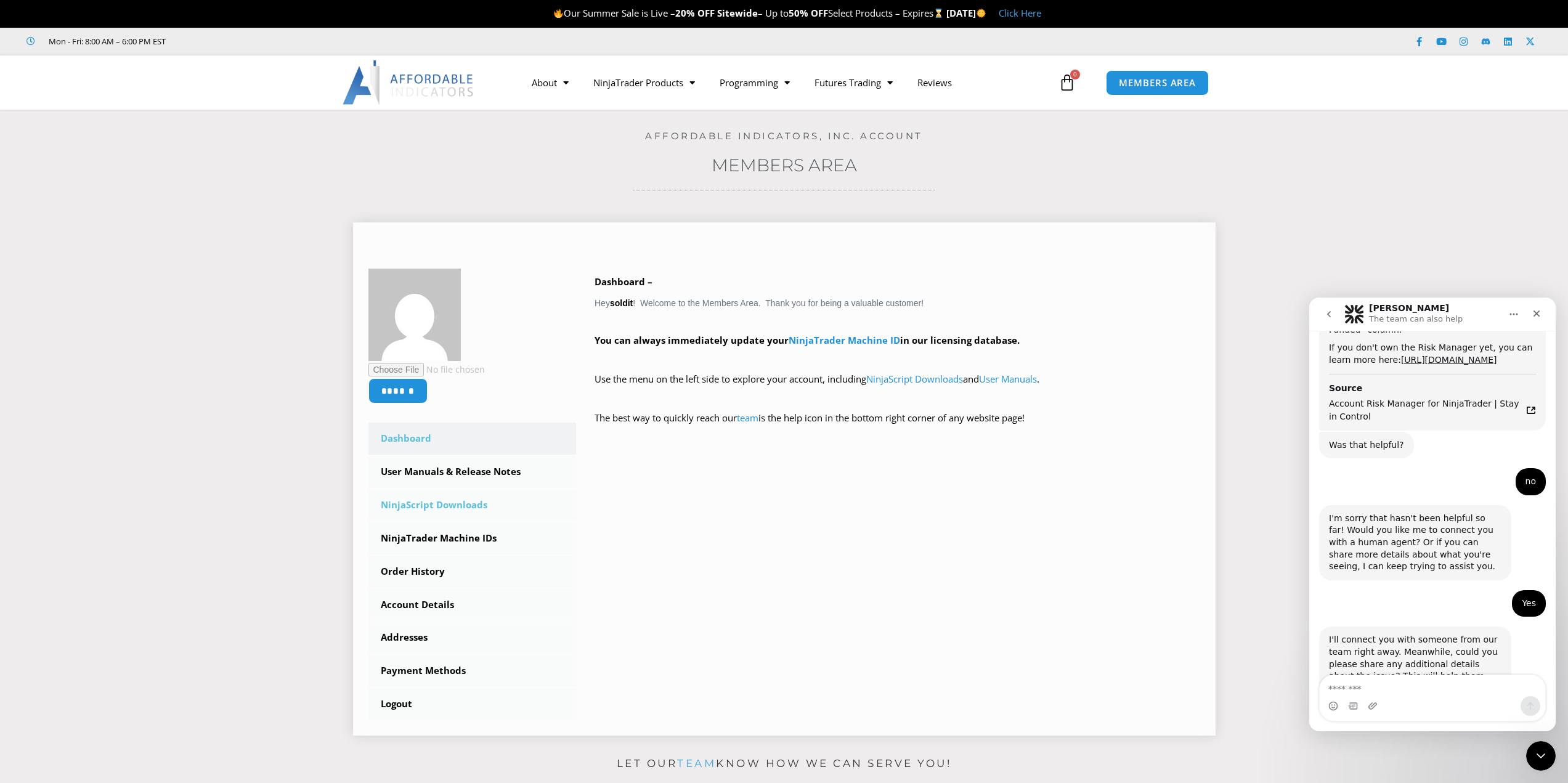
click at [462, 503] on link "NinjaScript Downloads" at bounding box center [472, 504] width 208 height 32
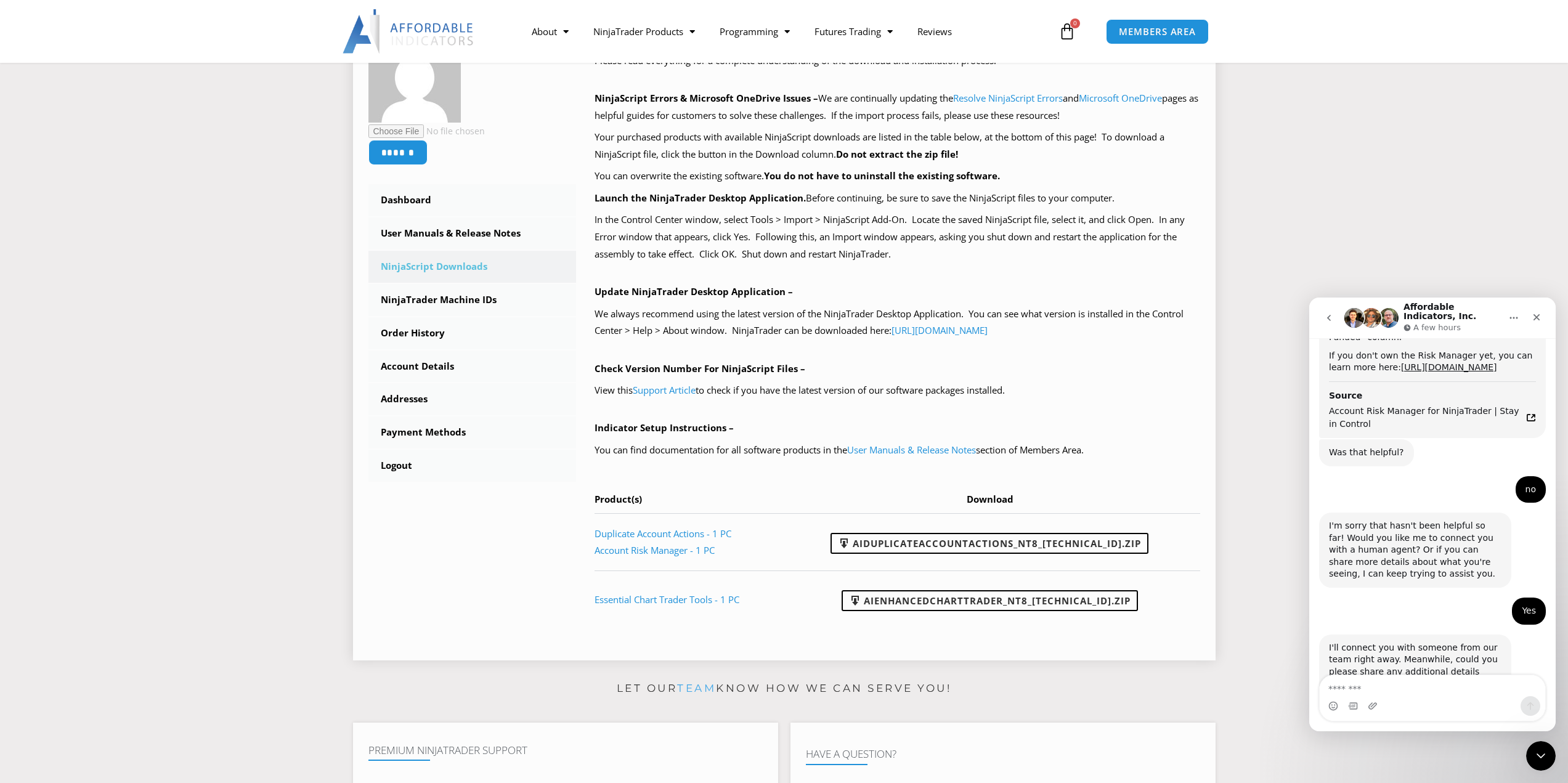
scroll to position [1737, 0]
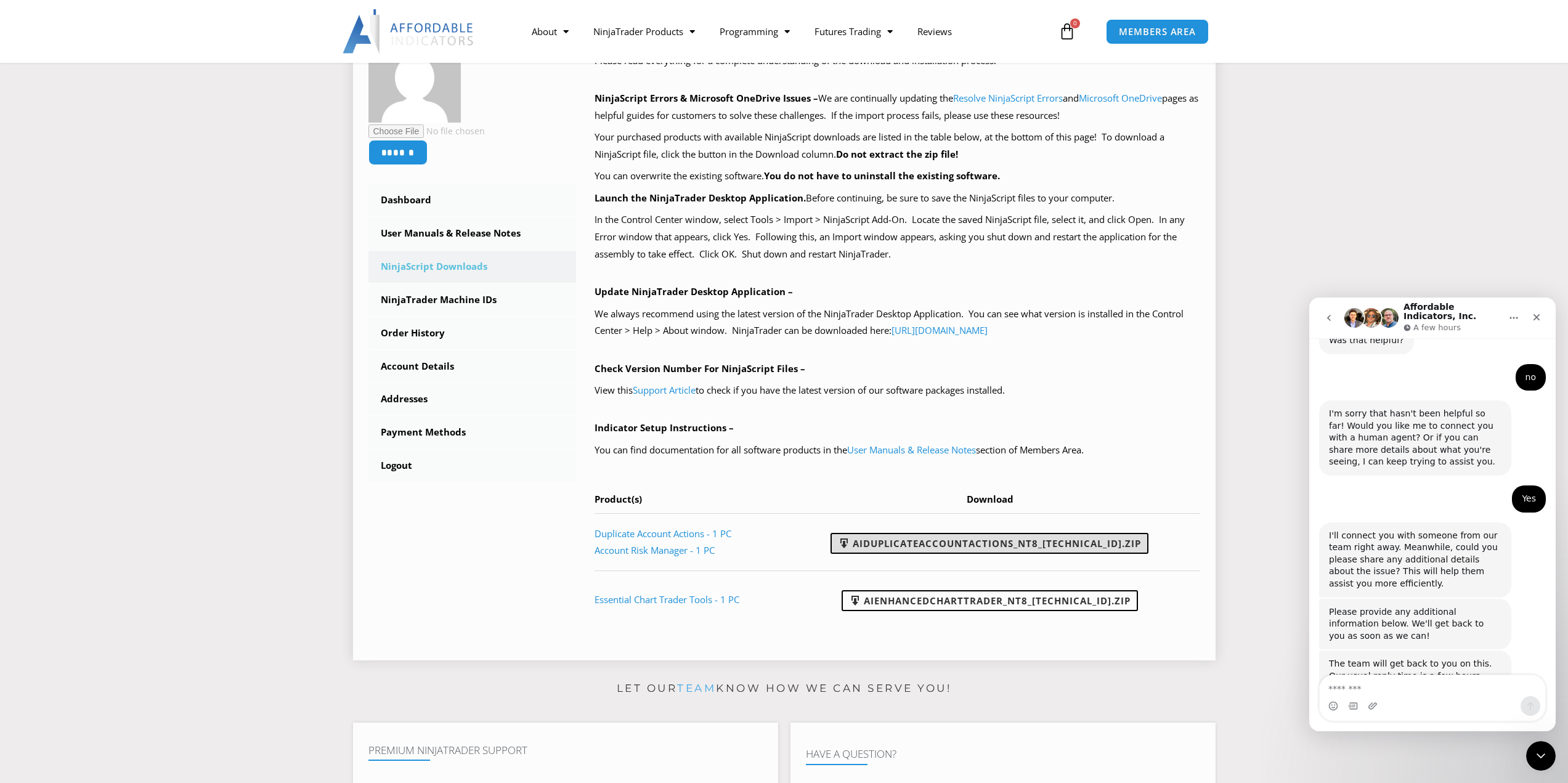
click at [1049, 545] on link "AIDuplicateAccountActions_NT8_[TECHNICAL_ID].zip" at bounding box center [989, 542] width 318 height 21
click at [1025, 600] on link "AIEnhancedChartTrader_NT8_[TECHNICAL_ID].zip" at bounding box center [990, 600] width 296 height 21
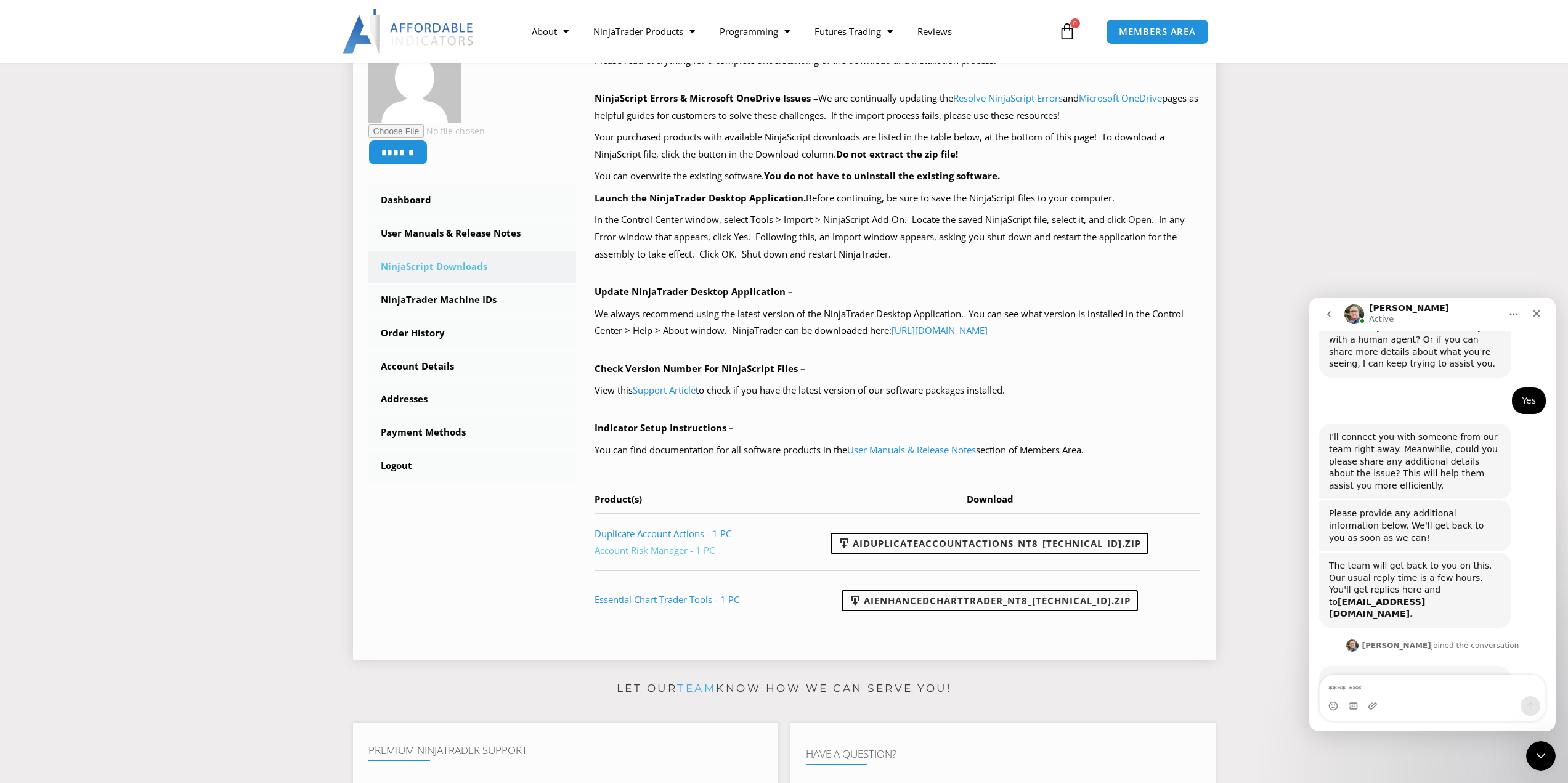
scroll to position [1839, 0]
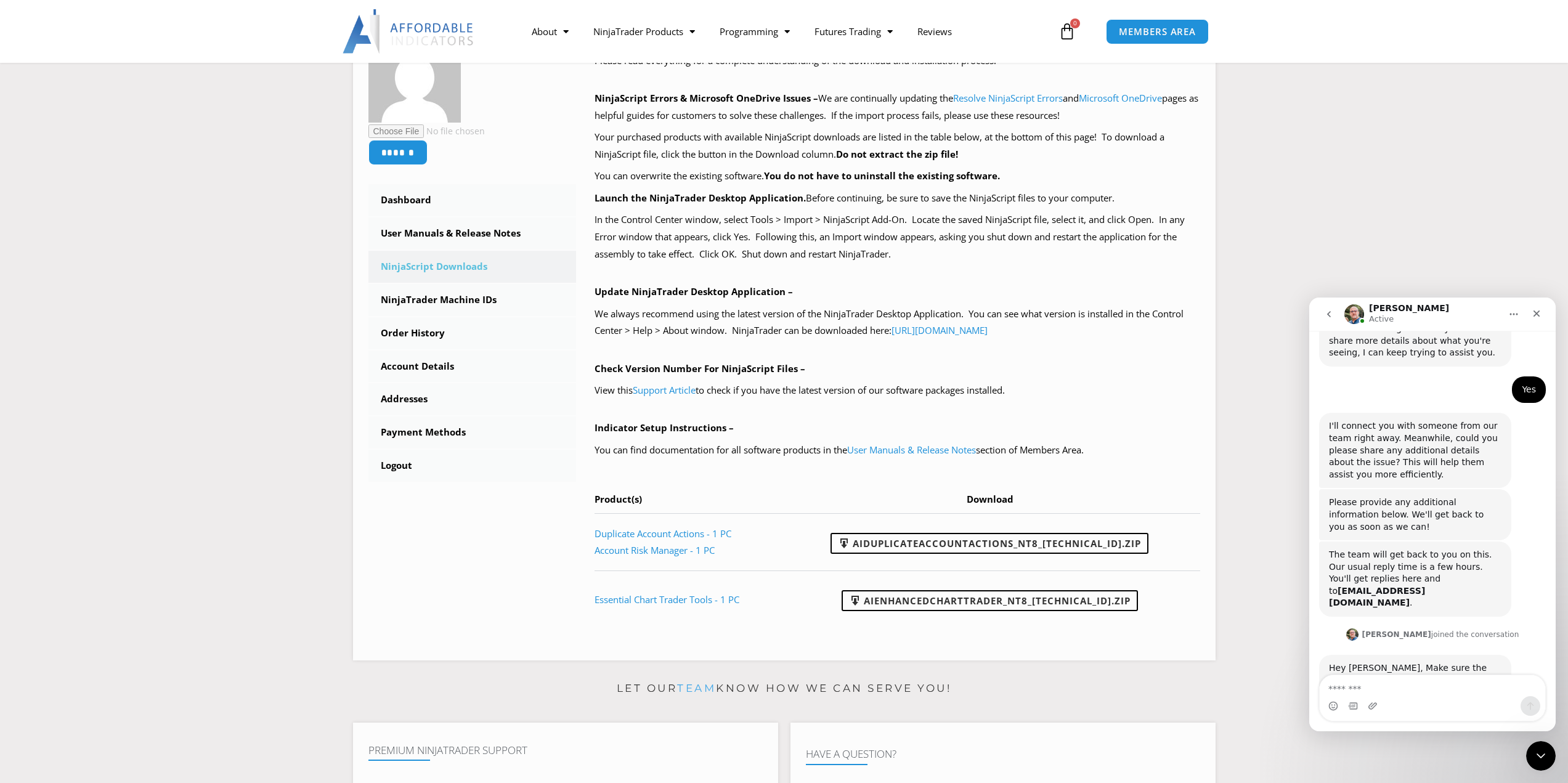
click at [1446, 655] on div "Hey [PERSON_NAME], Make sure the check mark is highlighted to enable the automa…" at bounding box center [1415, 696] width 192 height 84
click at [1451, 716] on div "Larry says…" at bounding box center [1415, 719] width 173 height 6
click at [1450, 723] on img "Larry says…" at bounding box center [1412, 726] width 165 height 7
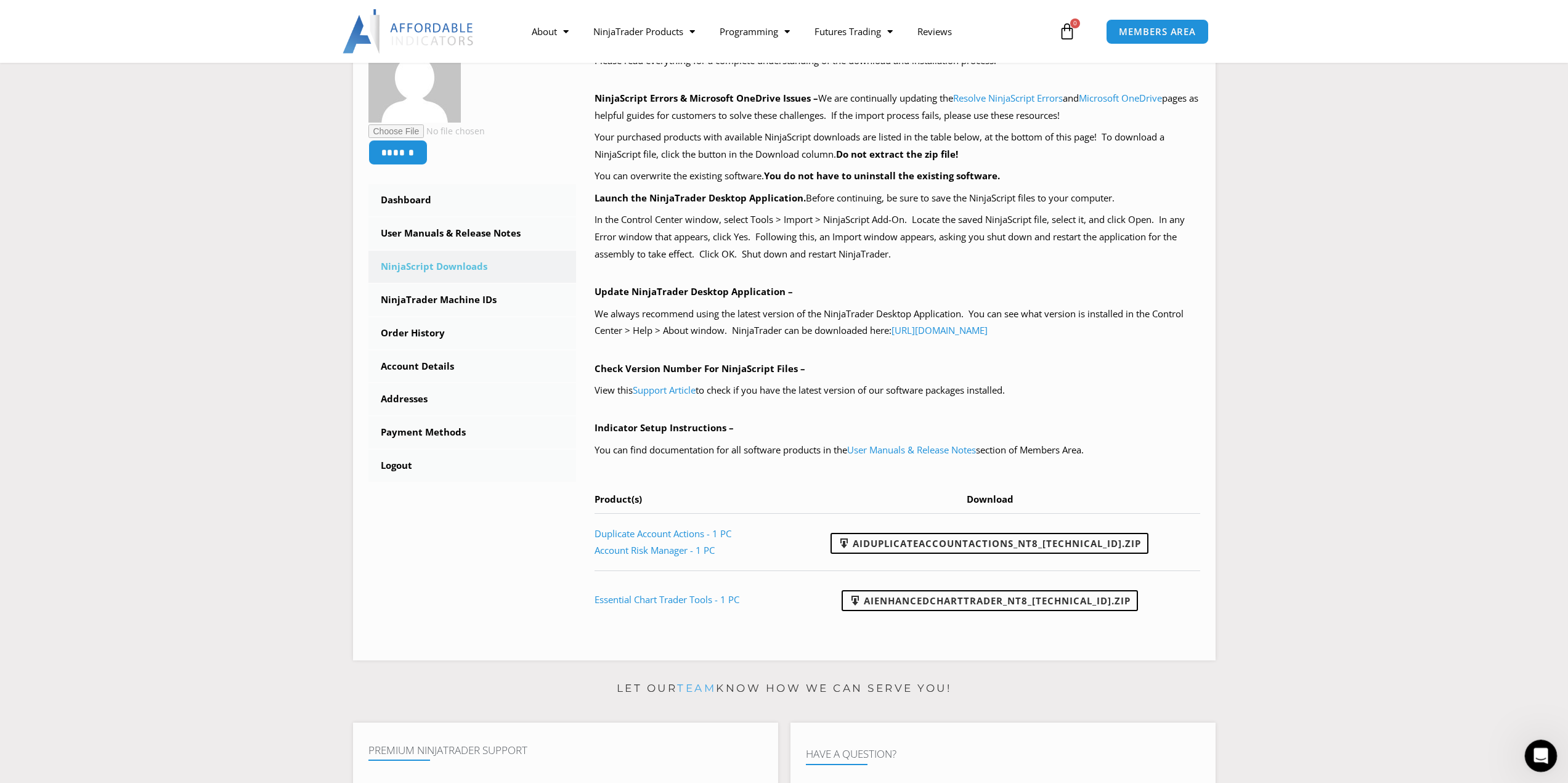
click at [1537, 748] on icon "Open Intercom Messenger" at bounding box center [1539, 754] width 21 height 21
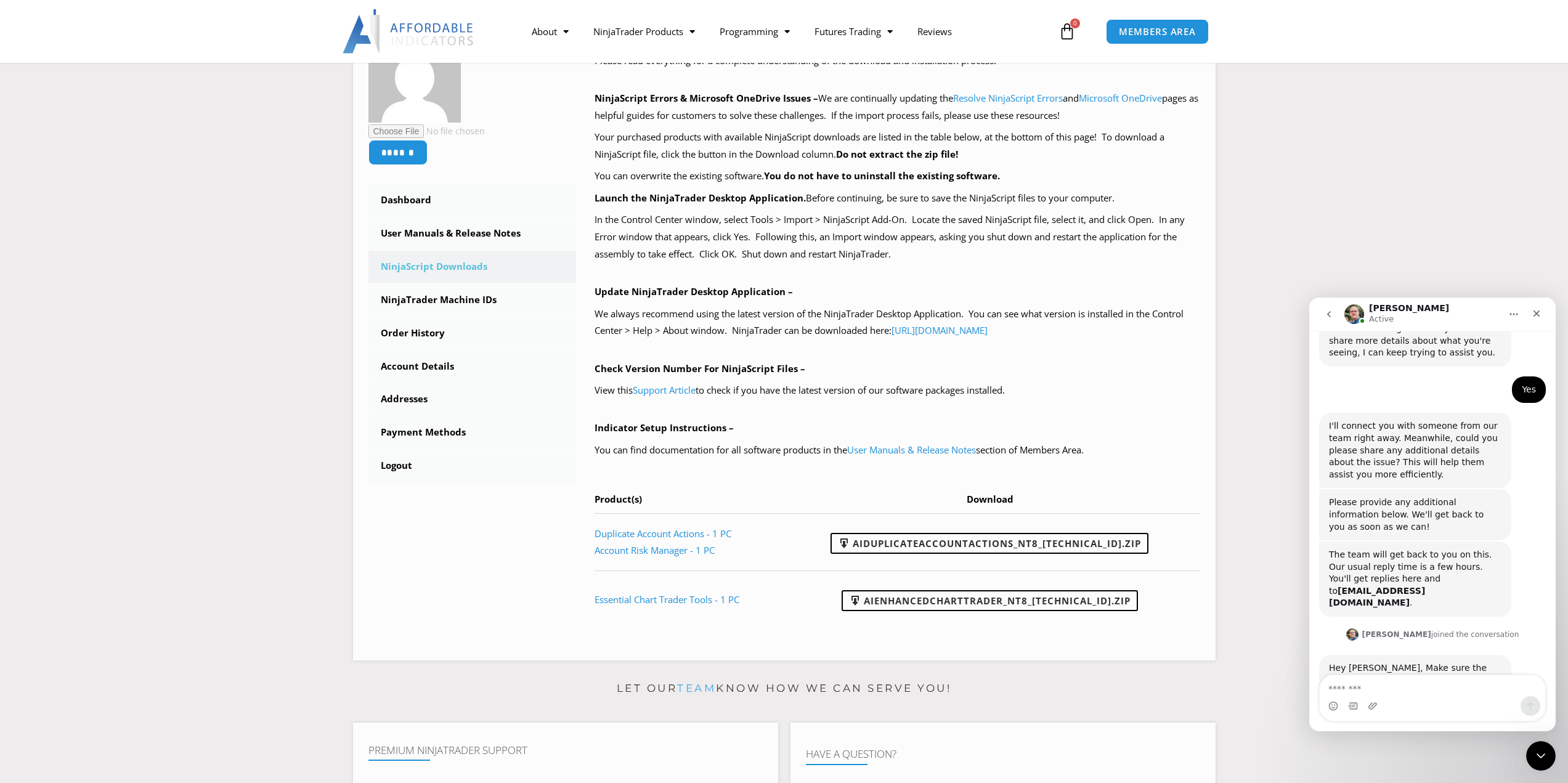
click at [1388, 680] on textarea "Message…" at bounding box center [1432, 685] width 226 height 21
type textarea "*"
click at [1345, 682] on textarea "Message…" at bounding box center [1432, 685] width 226 height 21
paste textarea "Message…"
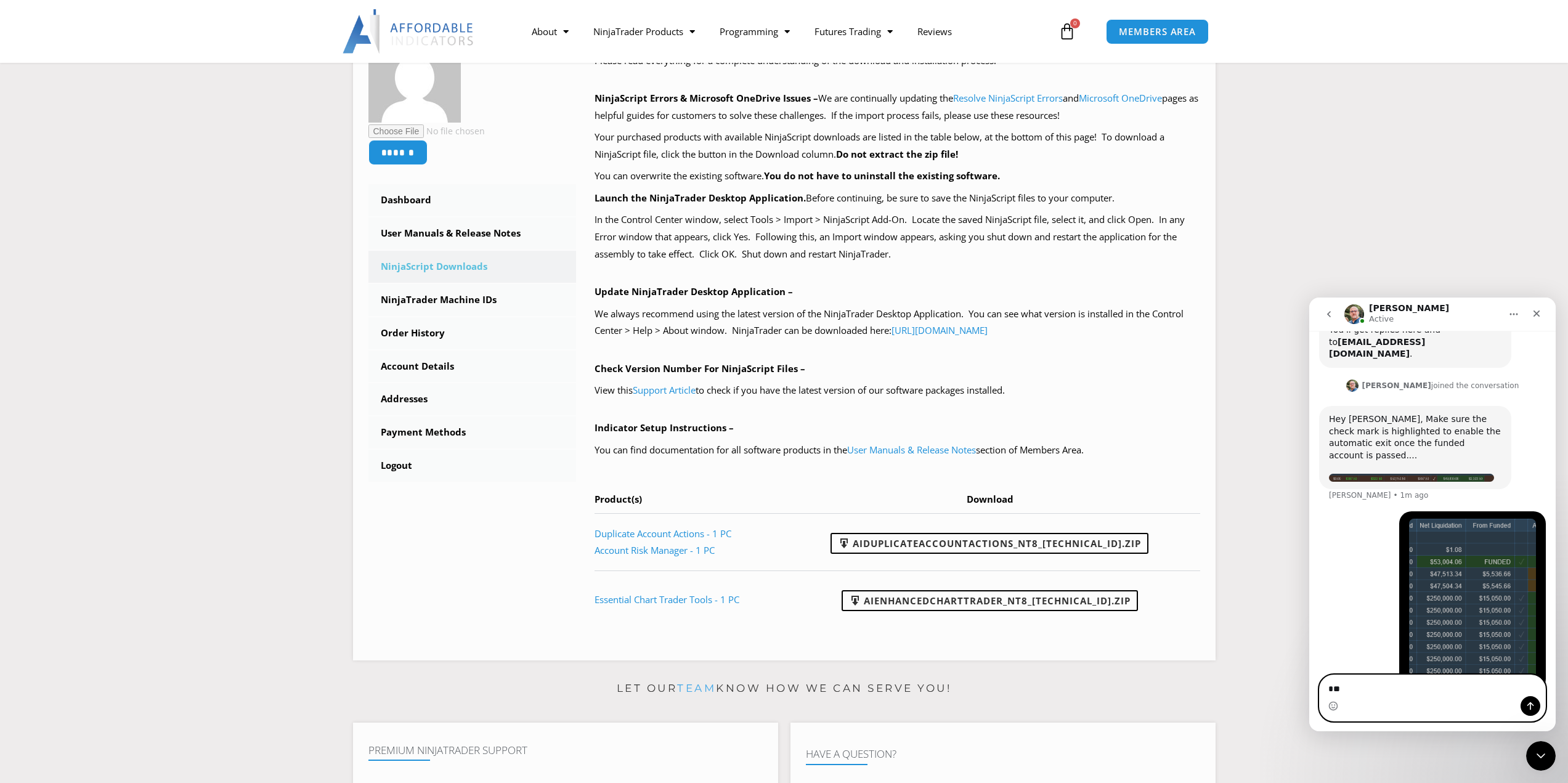
scroll to position [2088, 0]
type textarea "**********"
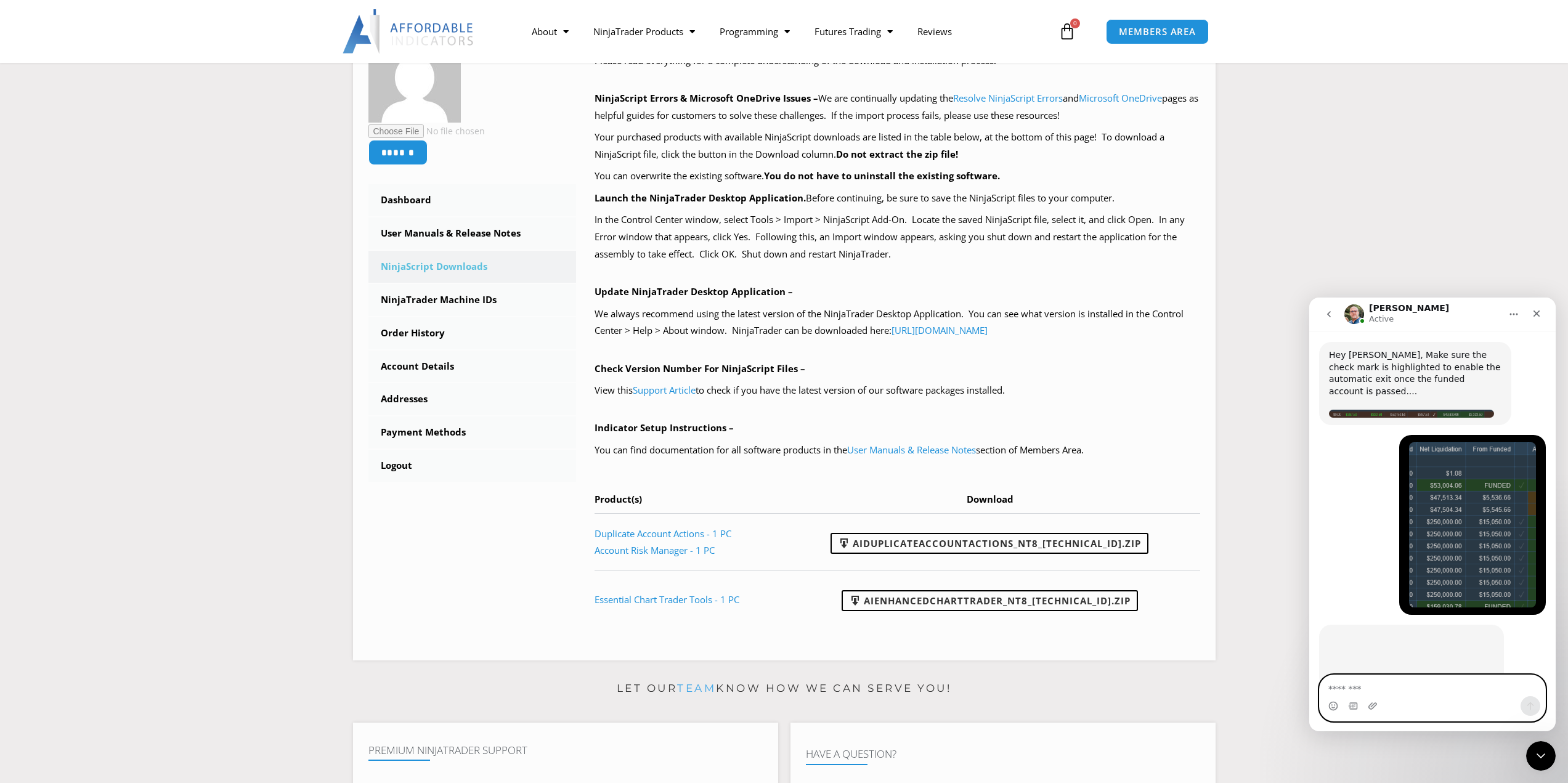
scroll to position [2151, 0]
click at [1345, 633] on img "Larry says…" at bounding box center [1412, 657] width 165 height 50
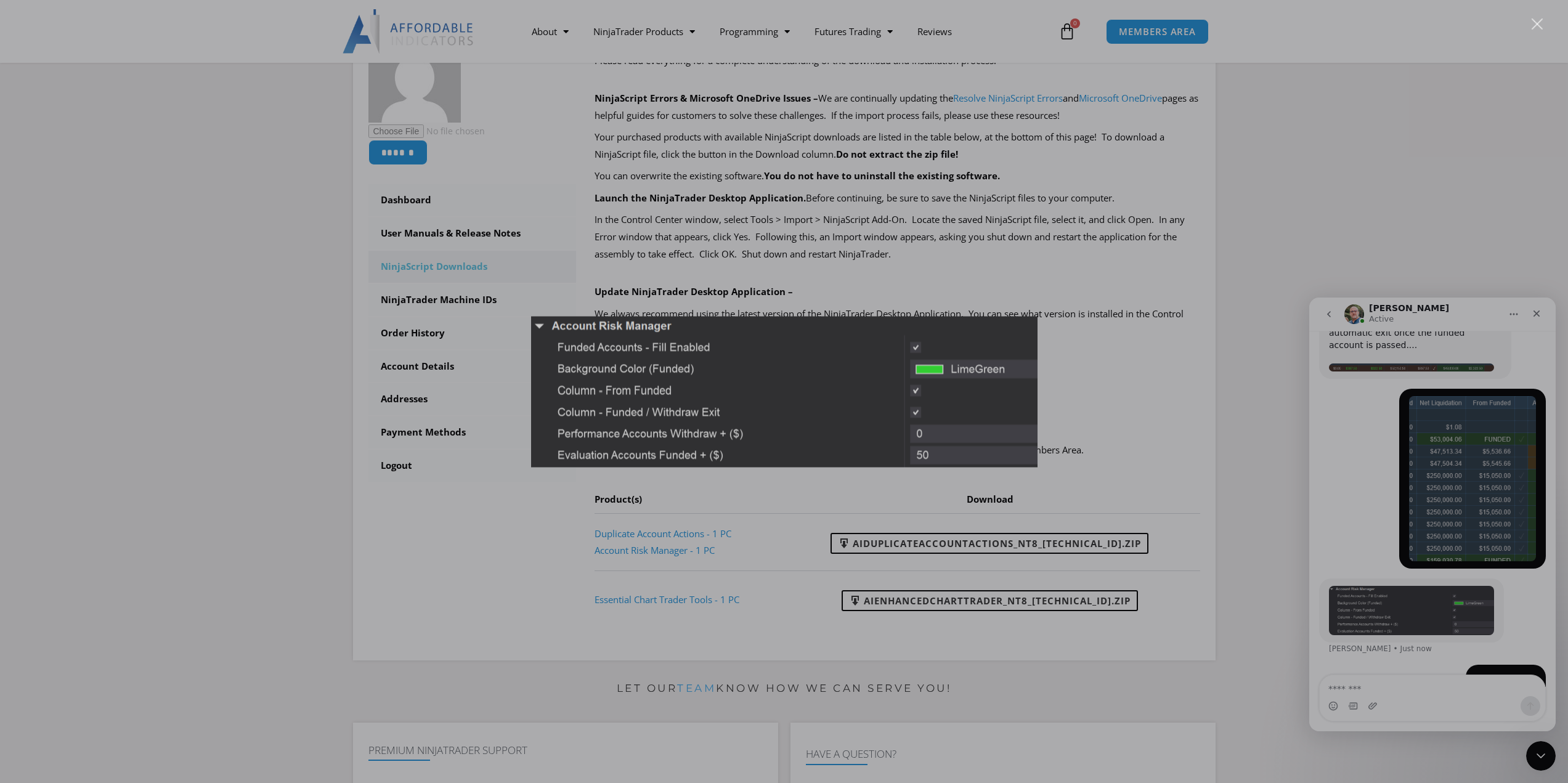
scroll to position [2199, 0]
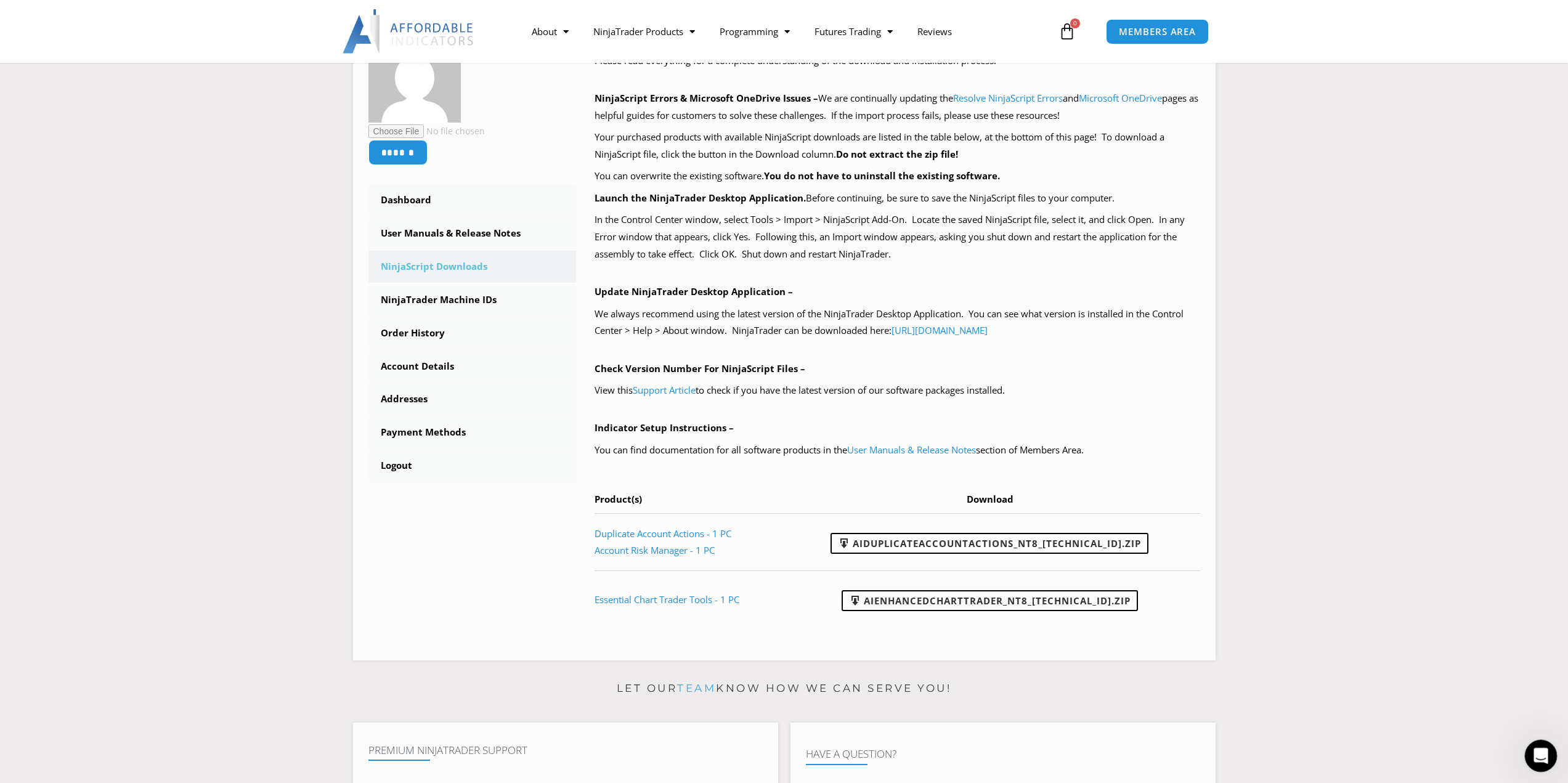
click at [1546, 752] on icon "Open Intercom Messenger" at bounding box center [1539, 754] width 21 height 21
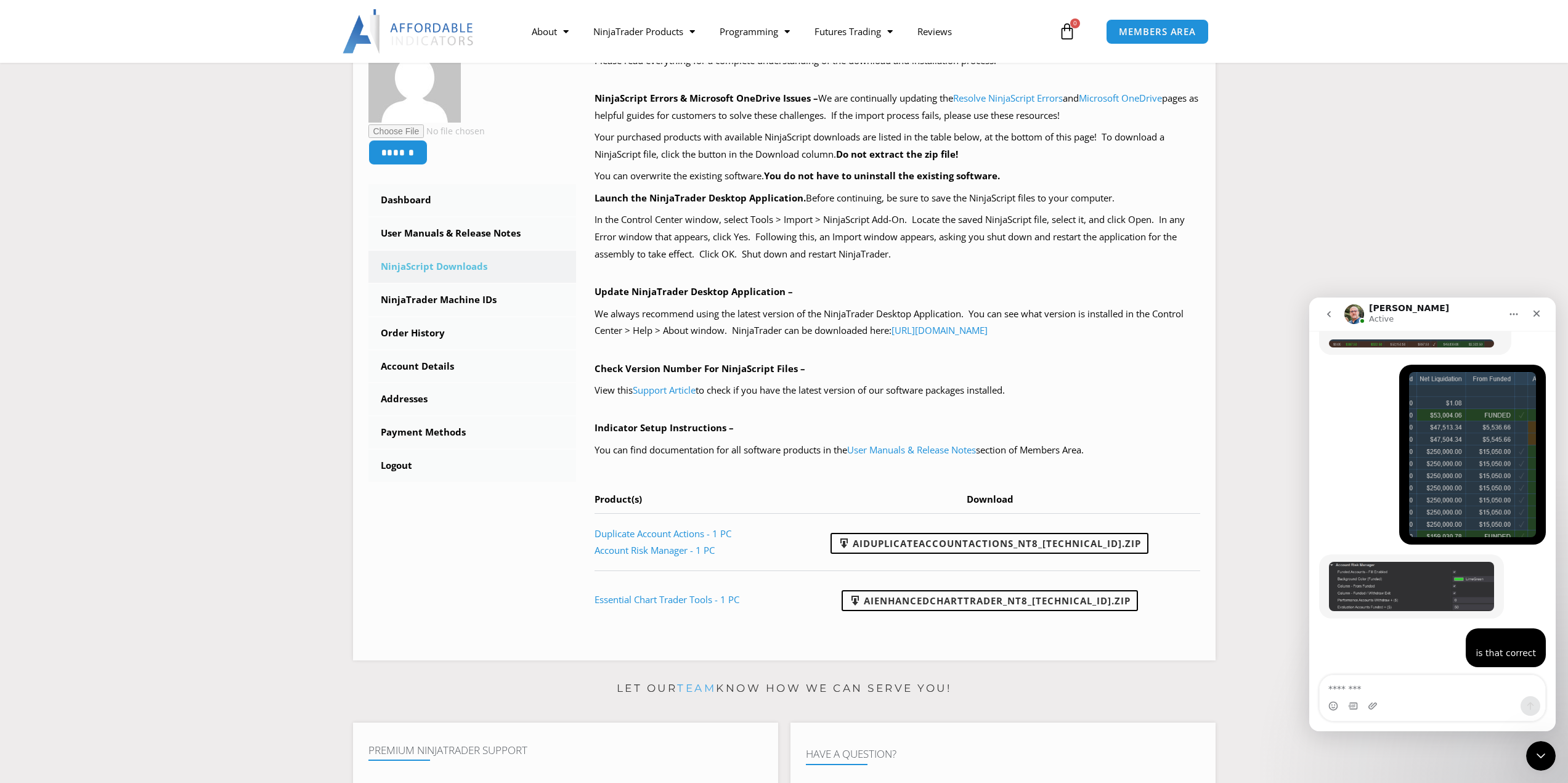
scroll to position [2267, 0]
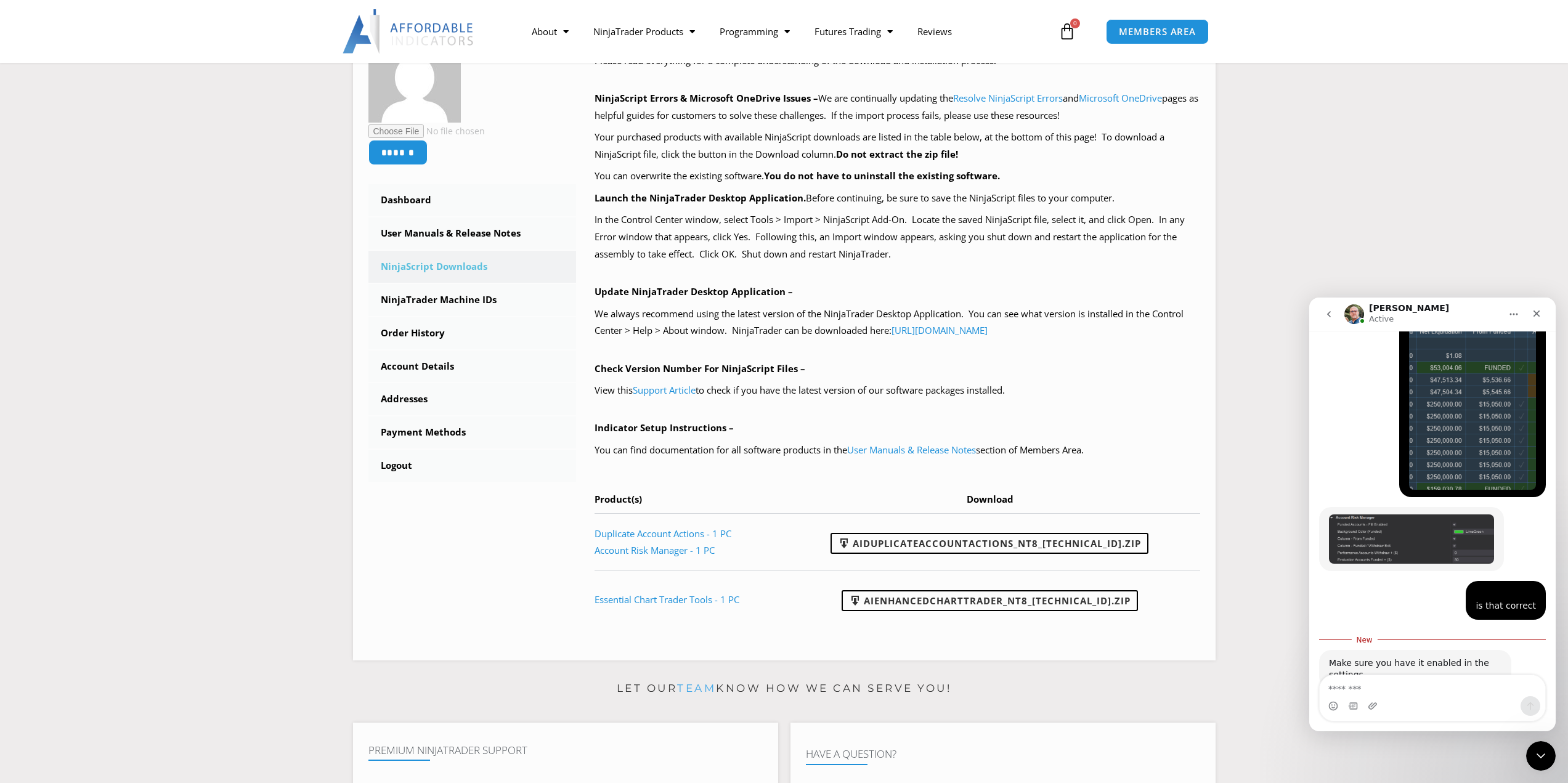
click at [1375, 514] on img "Larry says…" at bounding box center [1412, 539] width 165 height 50
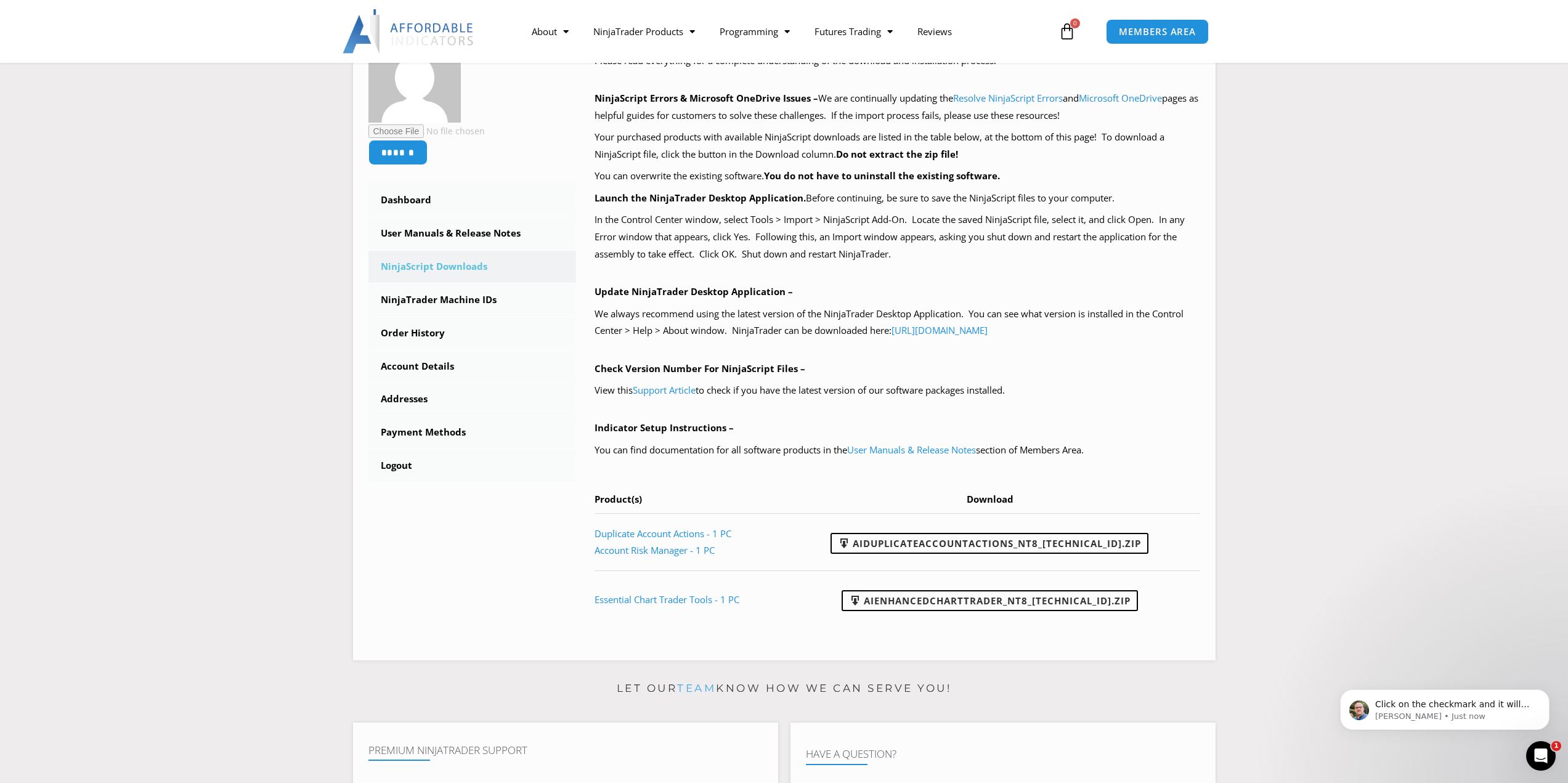
scroll to position [0, 0]
click at [1540, 754] on icon "Open Intercom Messenger" at bounding box center [1539, 754] width 21 height 21
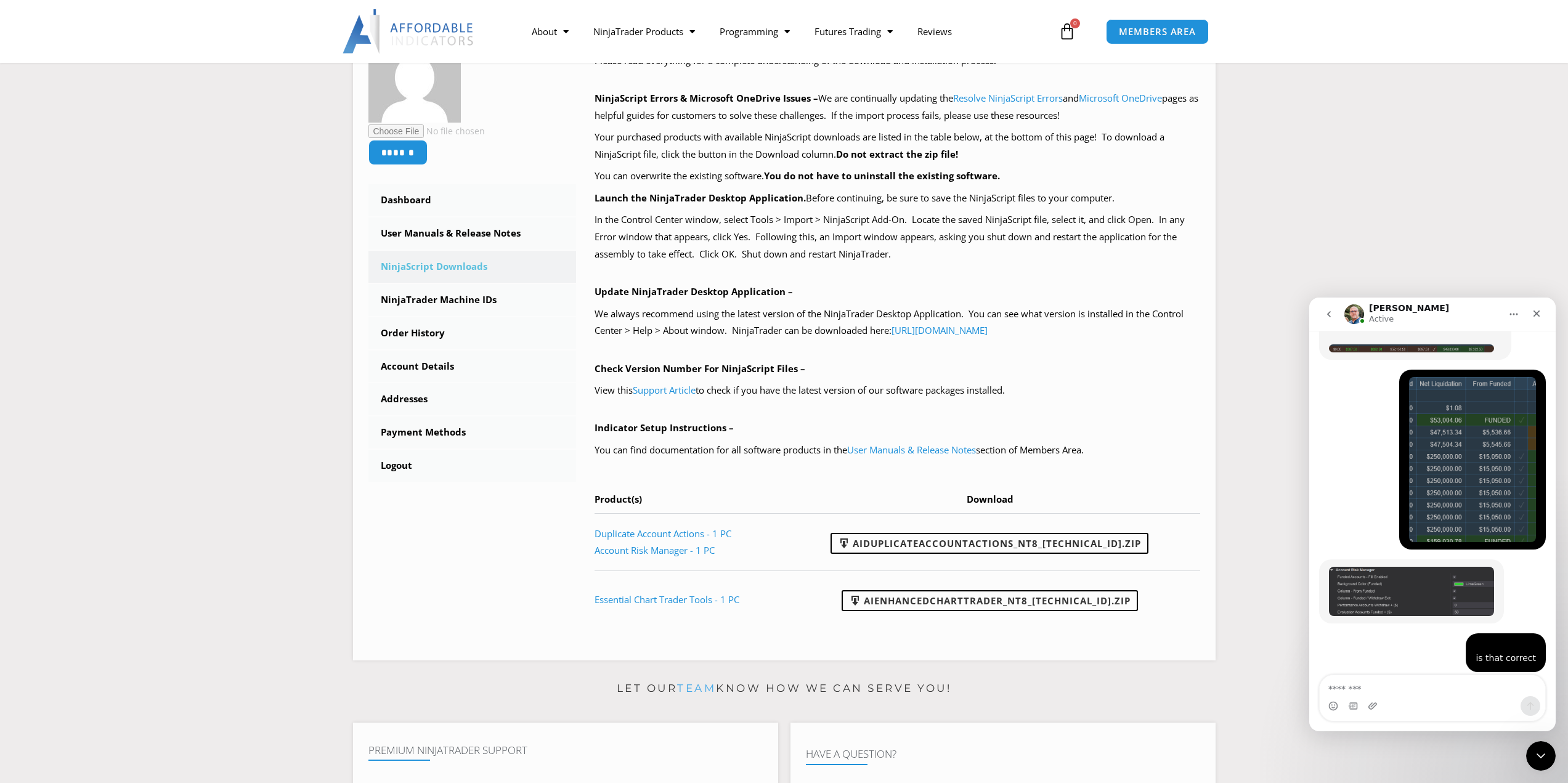
scroll to position [2240, 0]
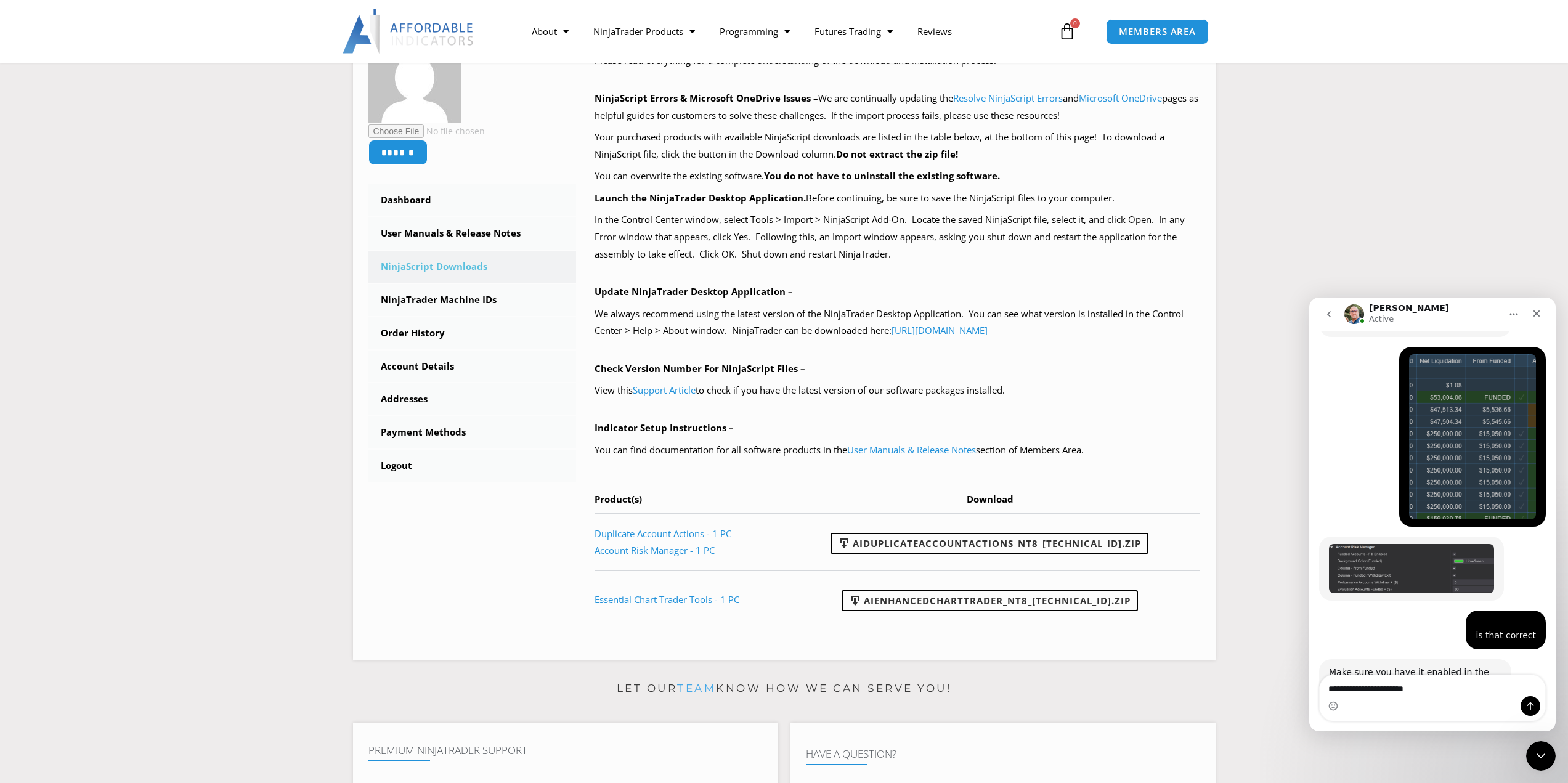
type textarea "**********"
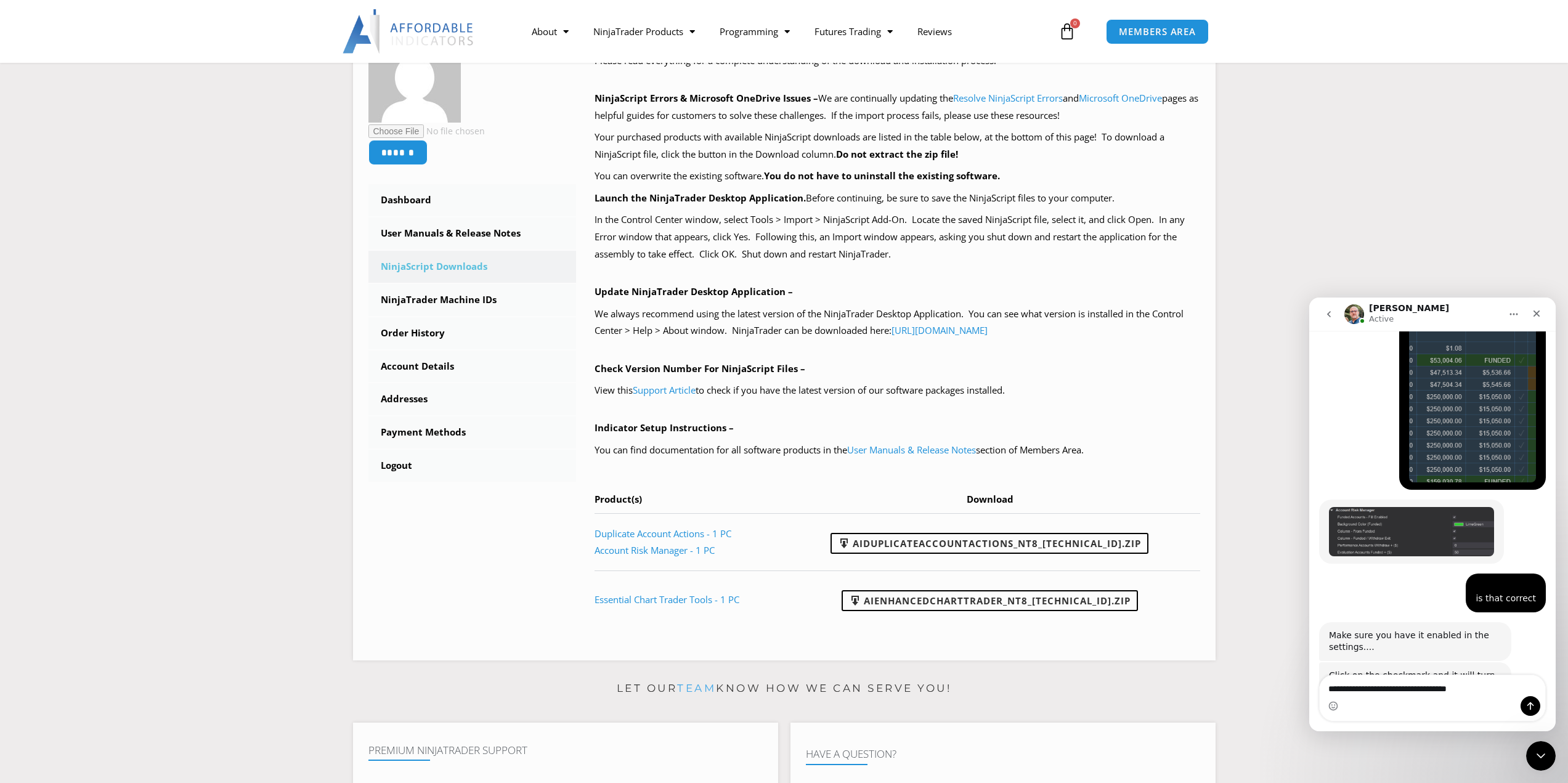
type textarea "**********"
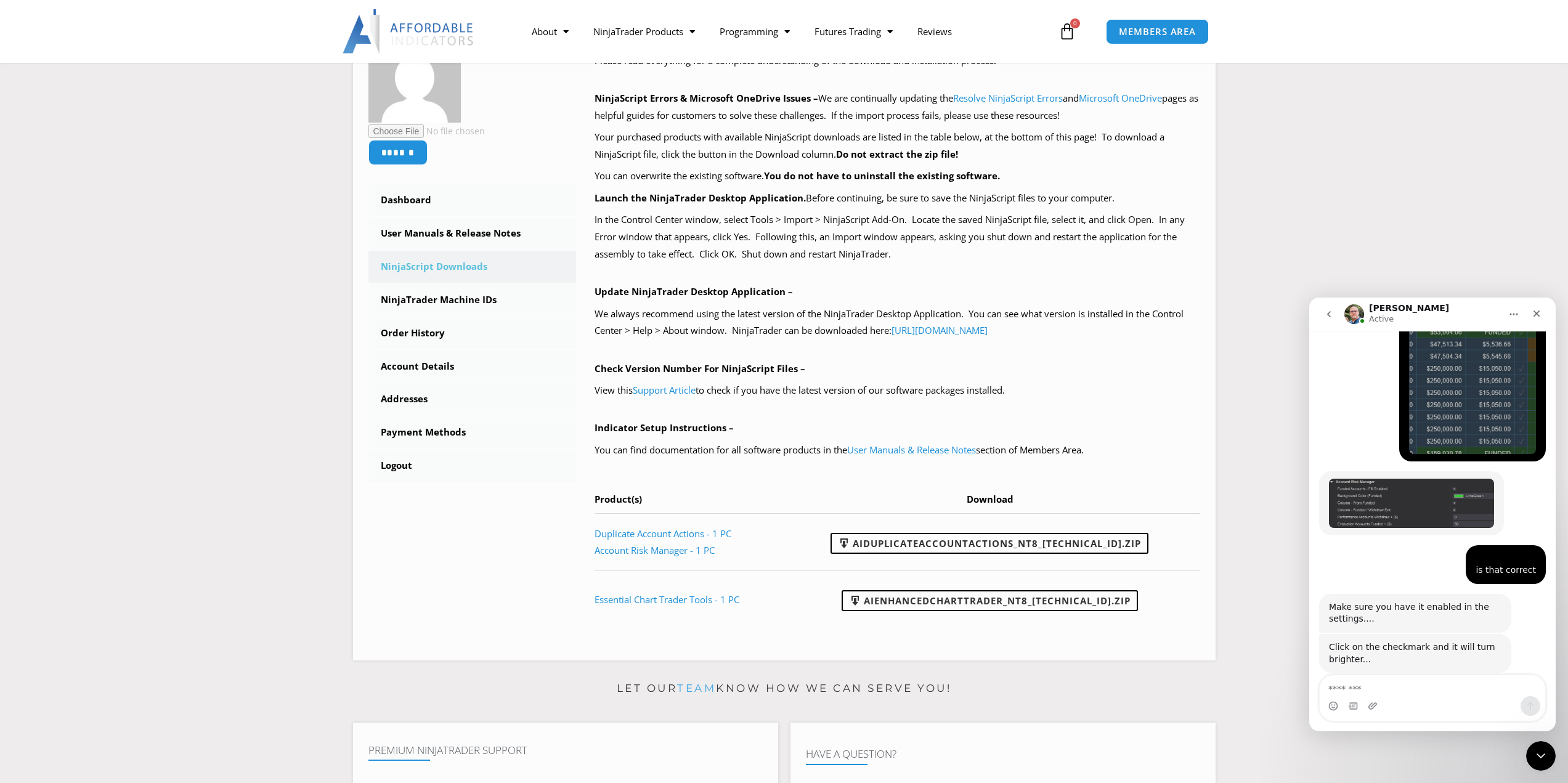
click at [1360, 479] on img "Larry says…" at bounding box center [1412, 504] width 165 height 50
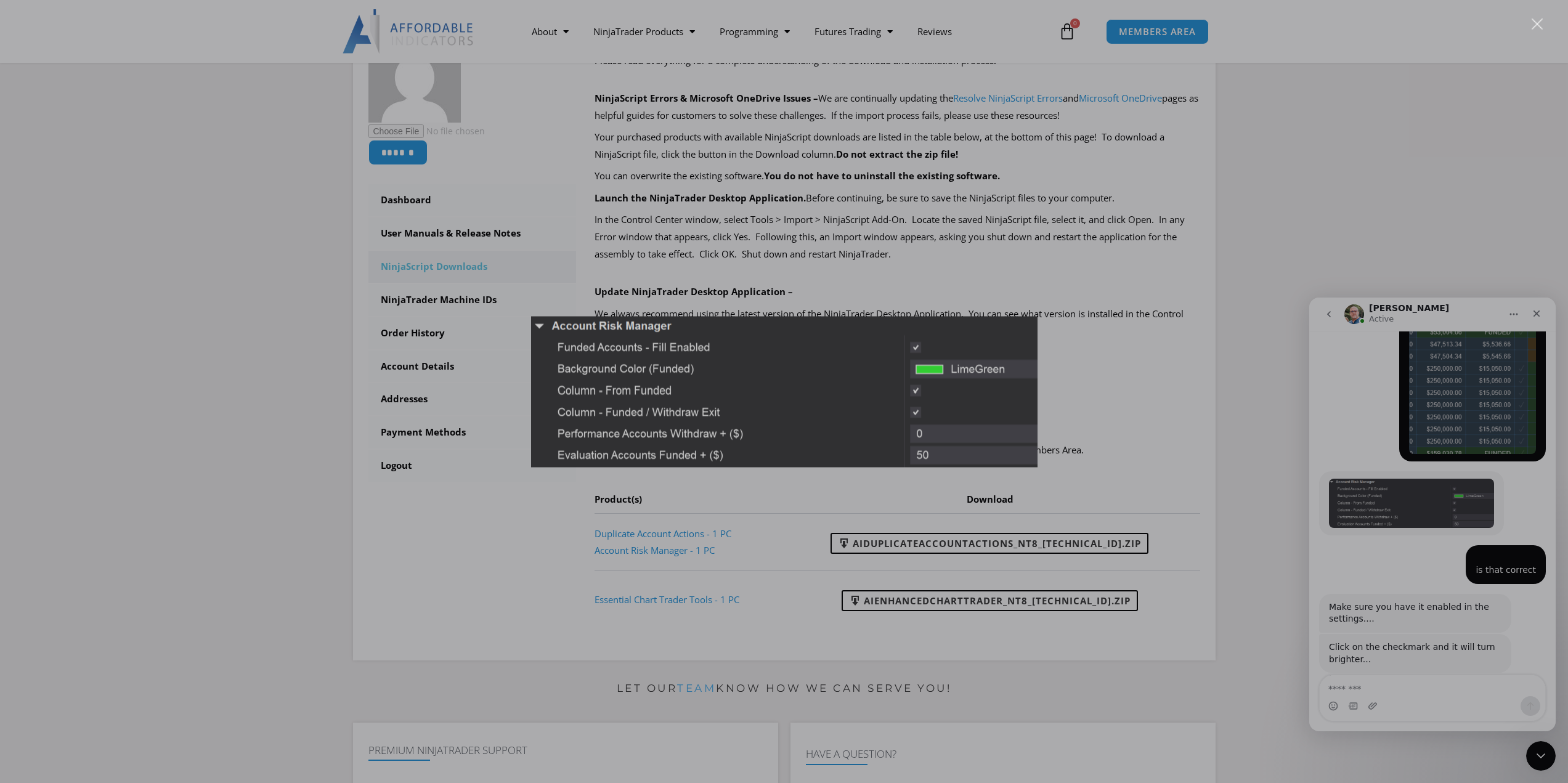
click at [1352, 467] on div "Intercom messenger" at bounding box center [784, 391] width 1568 height 783
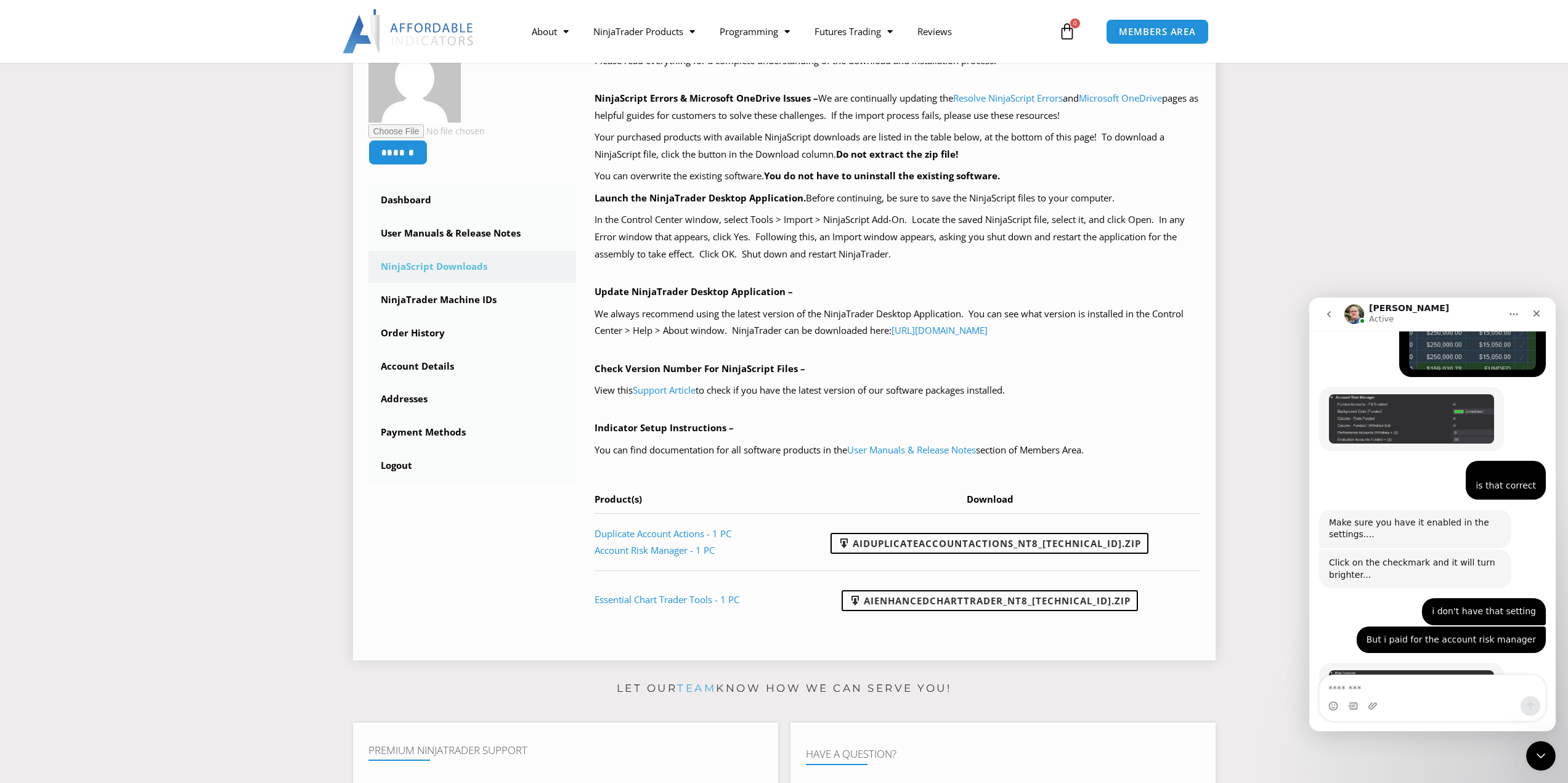
scroll to position [2390, 0]
click at [1394, 694] on textarea "Message…" at bounding box center [1432, 685] width 226 height 21
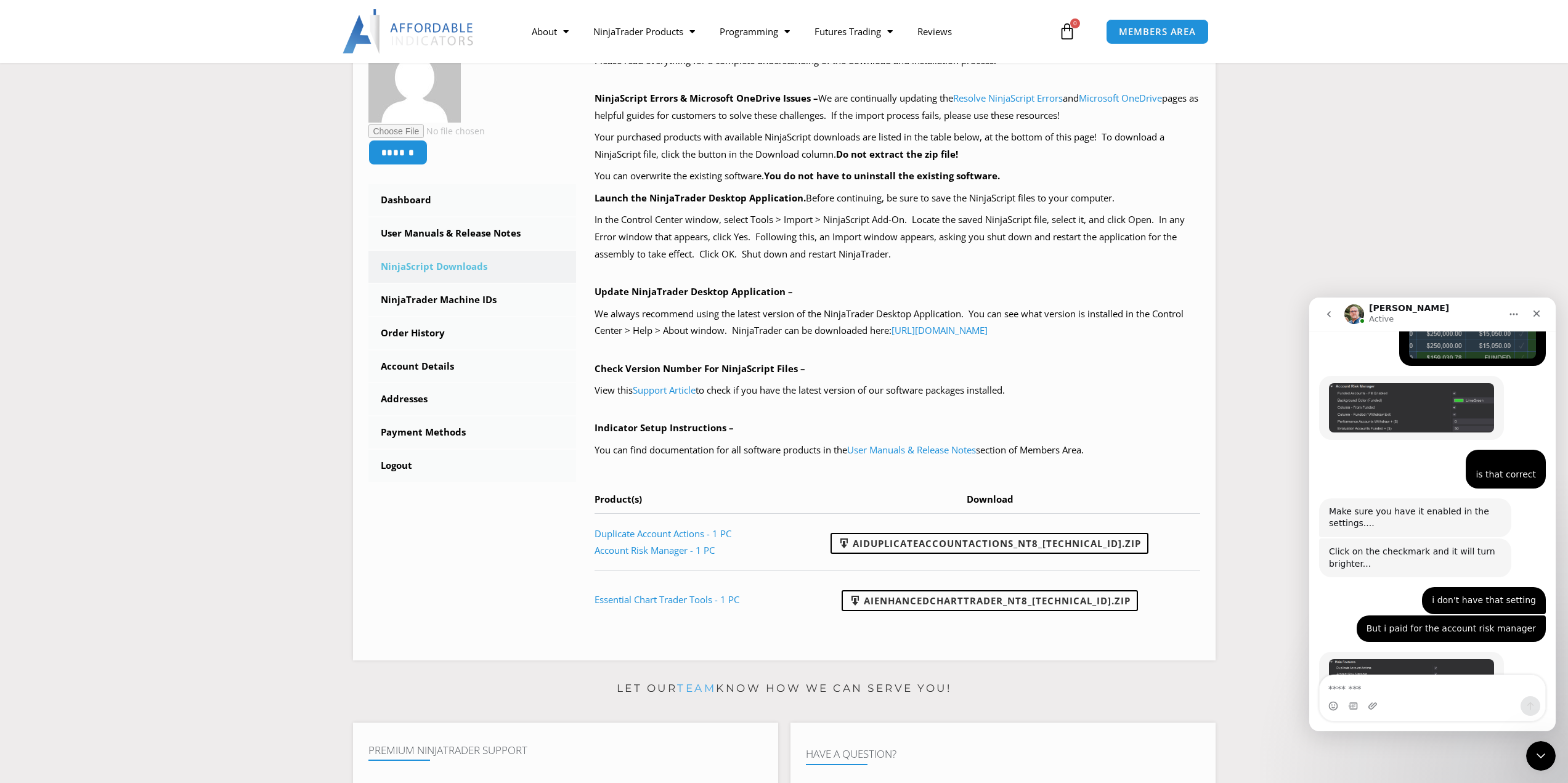
scroll to position [2399, 0]
click at [1349, 660] on img "Larry says…" at bounding box center [1412, 670] width 165 height 20
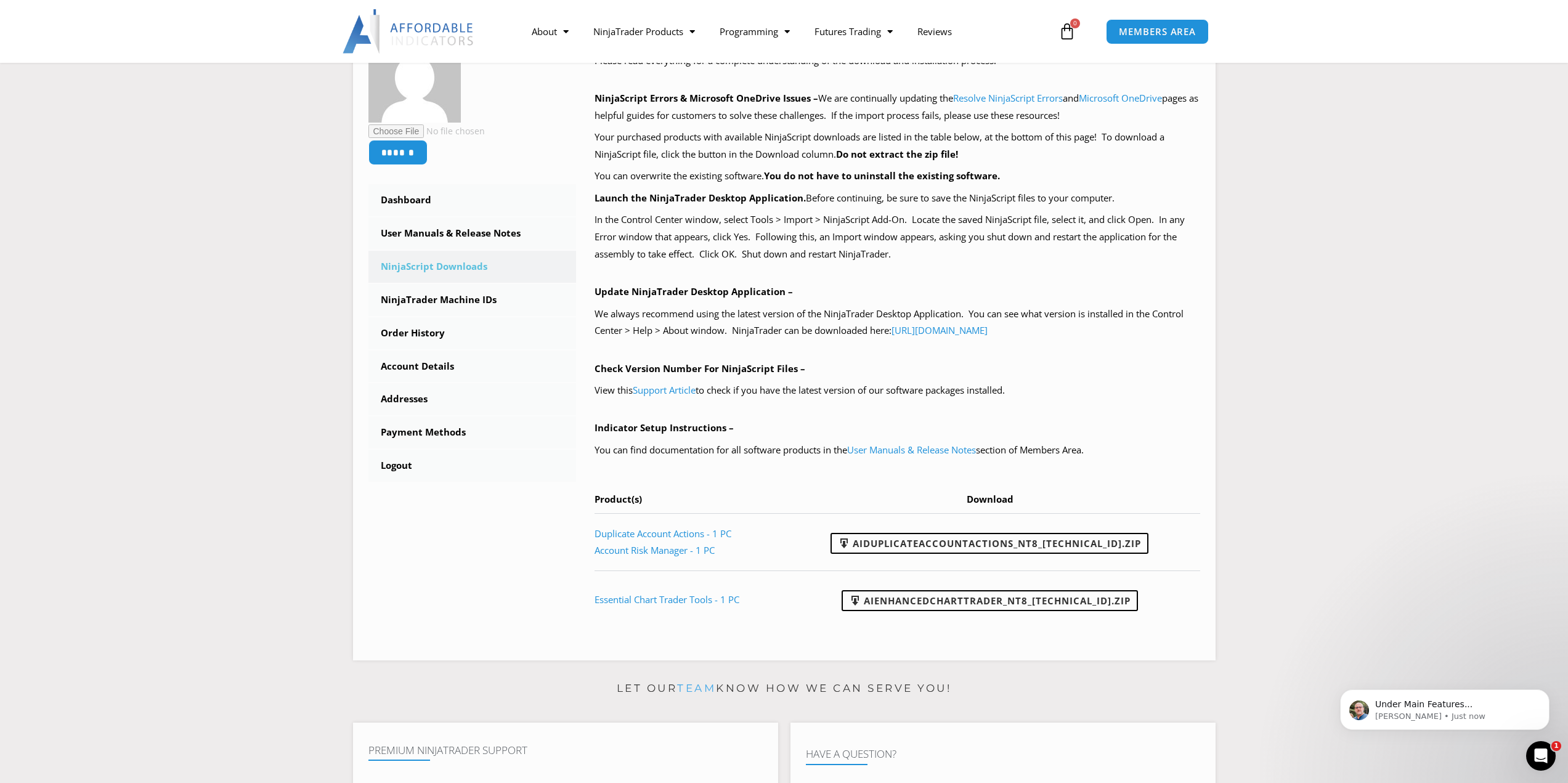
scroll to position [2626, 0]
click at [1529, 753] on div "Open Intercom Messenger" at bounding box center [1538, 753] width 41 height 41
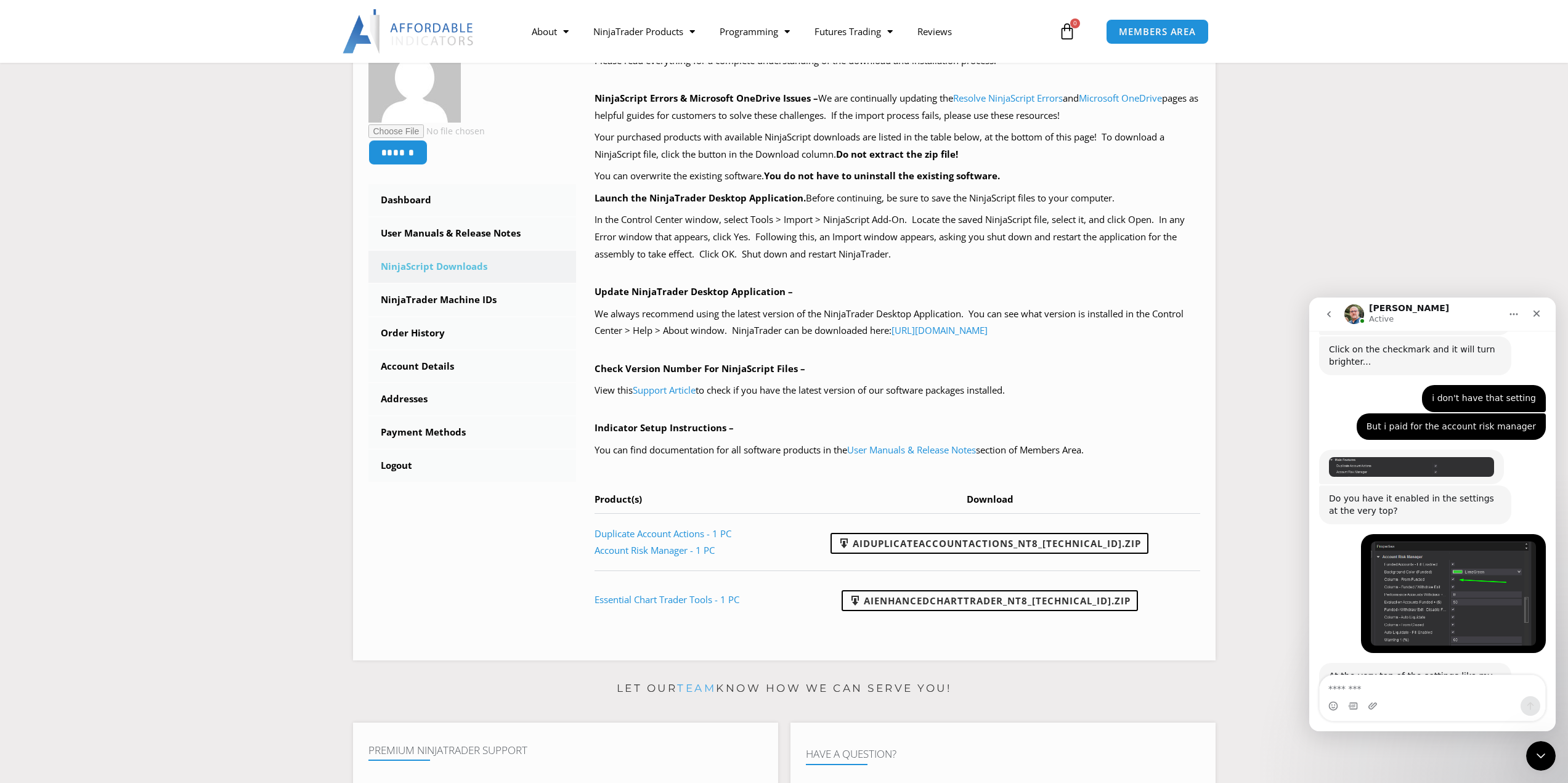
scroll to position [2606, 0]
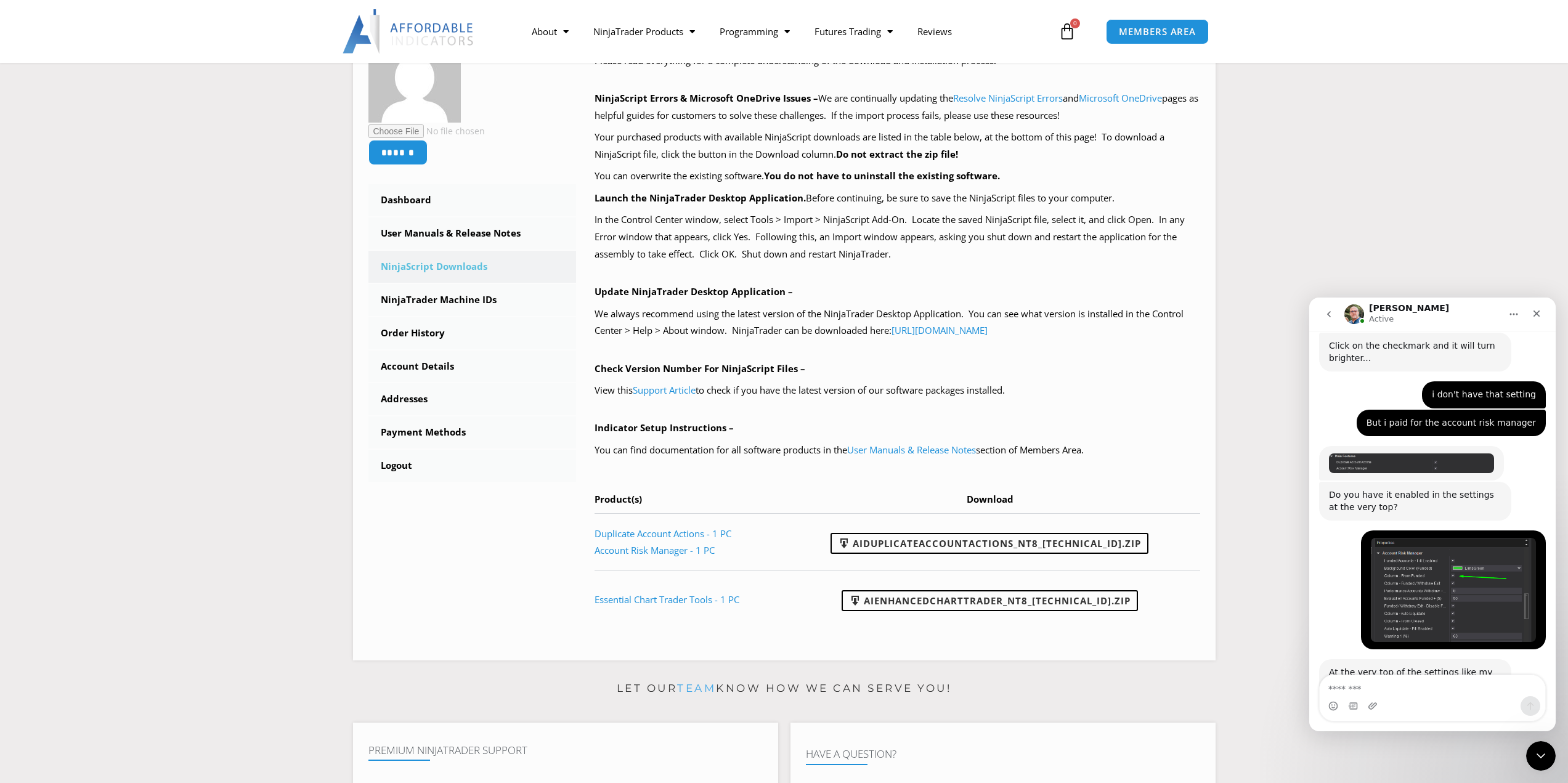
click at [1369, 697] on div "Intercom messenger" at bounding box center [1373, 706] width 10 height 20
click at [1357, 685] on textarea "Message…" at bounding box center [1432, 685] width 226 height 21
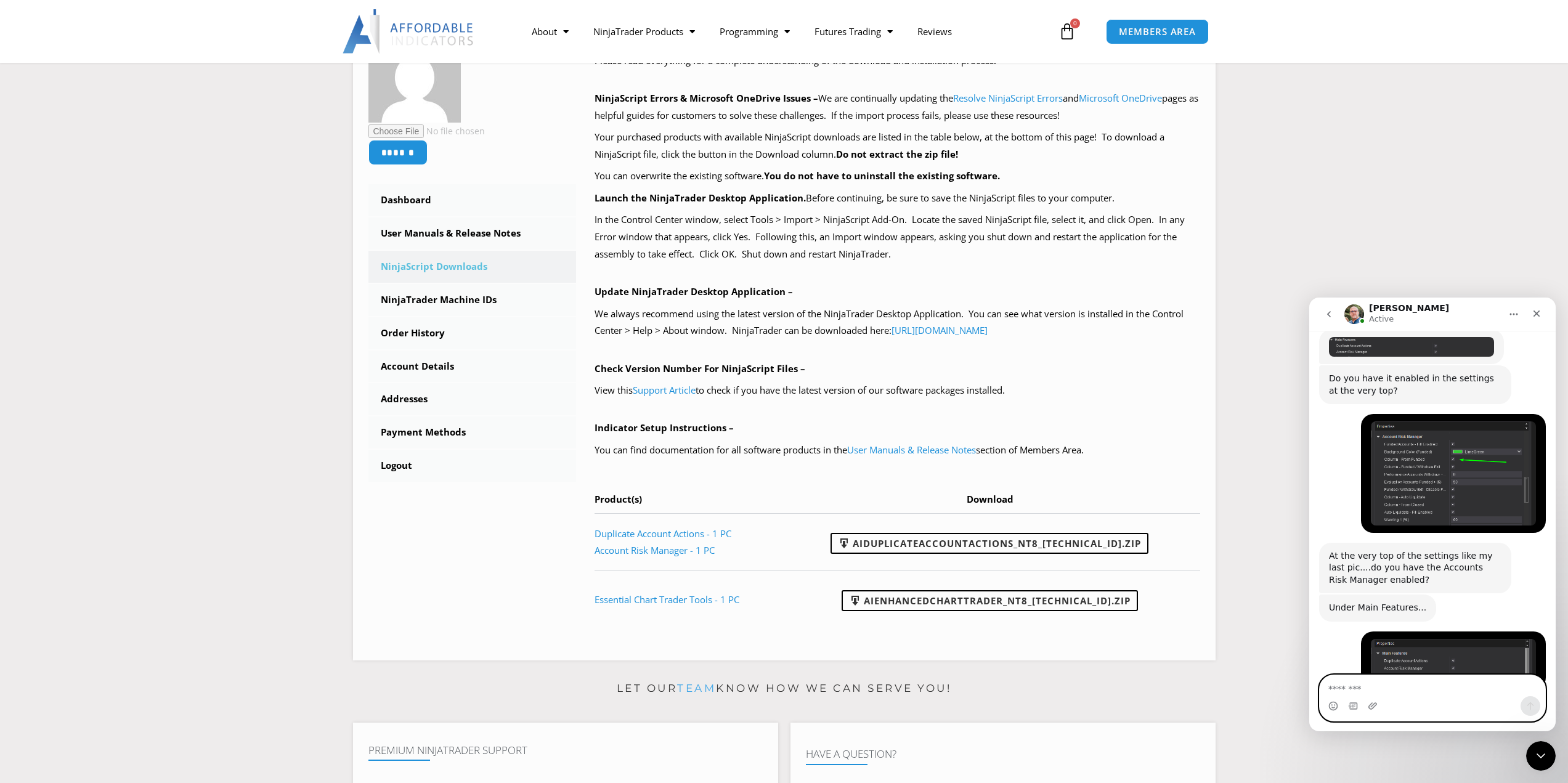
scroll to position [2735, 0]
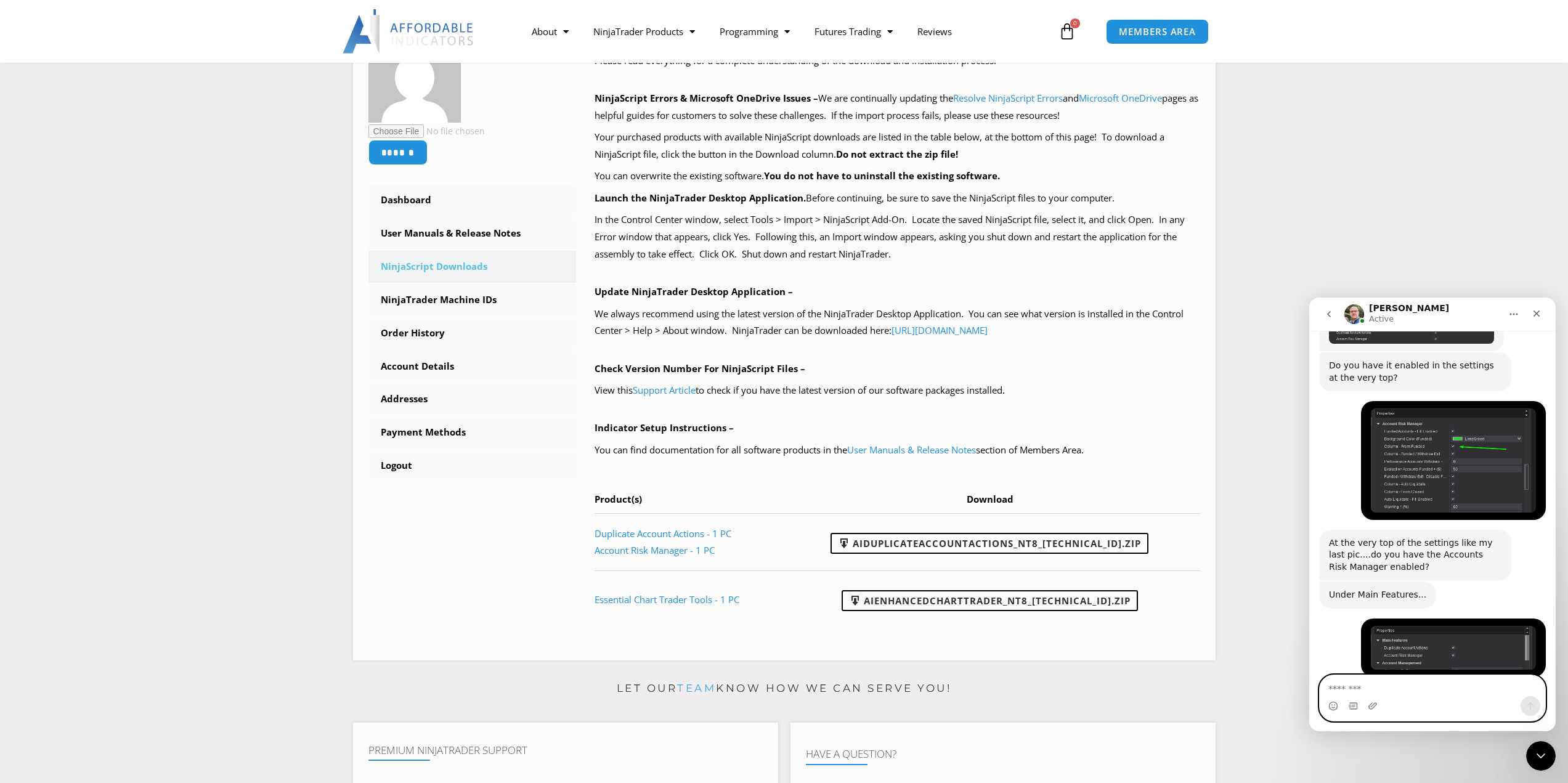
click at [1384, 690] on textarea "Message…" at bounding box center [1432, 685] width 226 height 21
type textarea "**********"
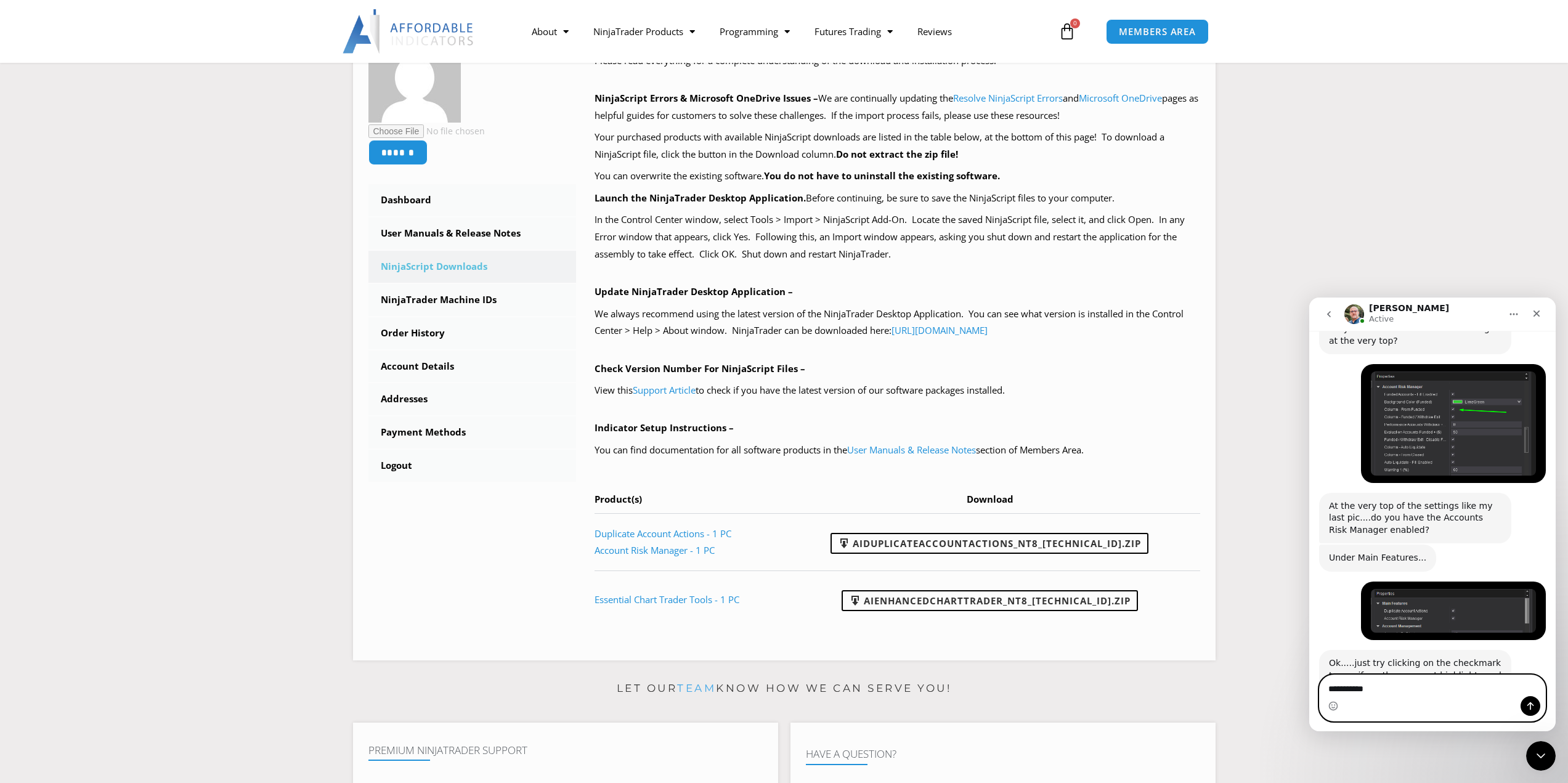
type textarea "**********"
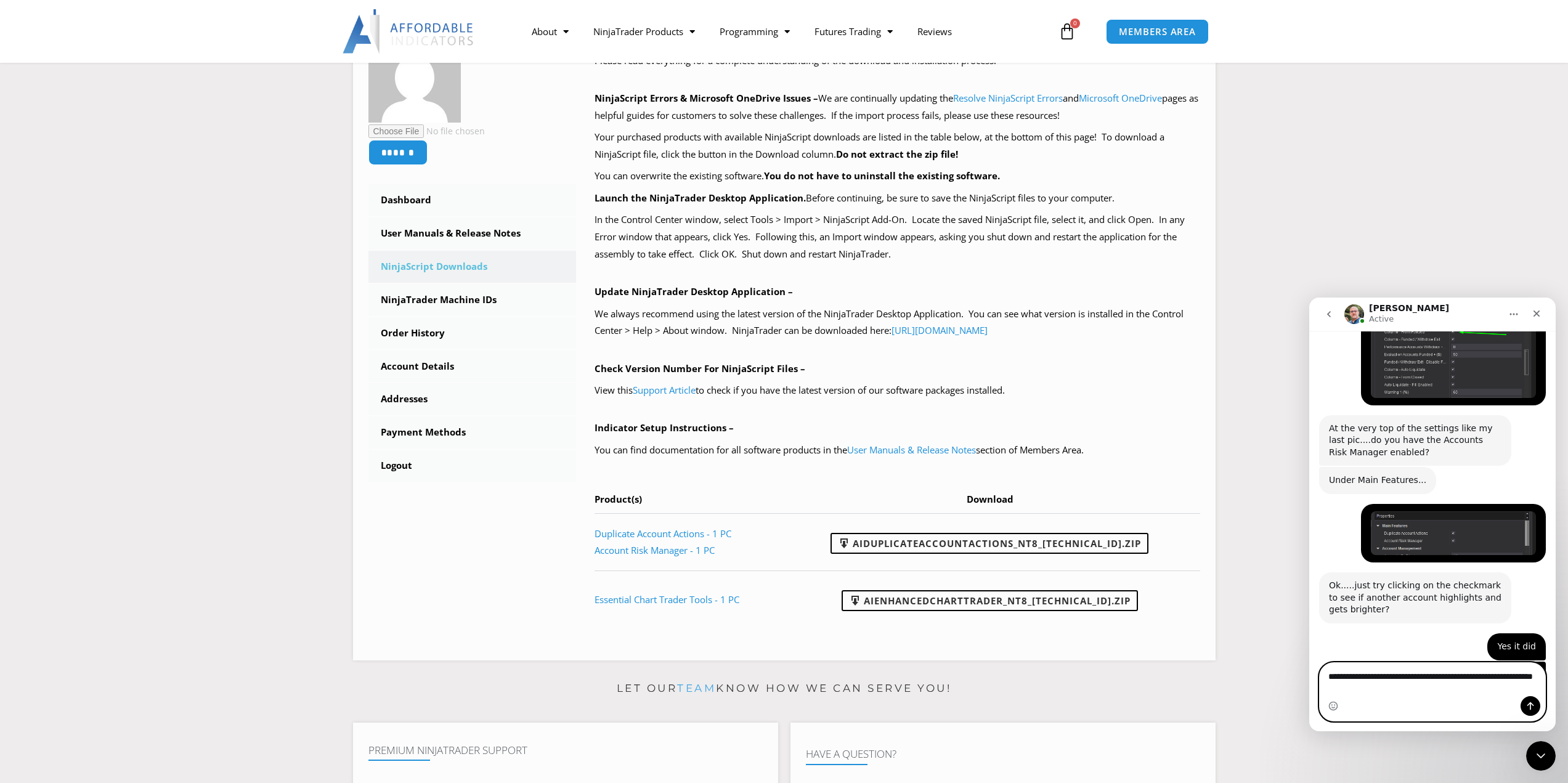
scroll to position [2849, 0]
type textarea "**********"
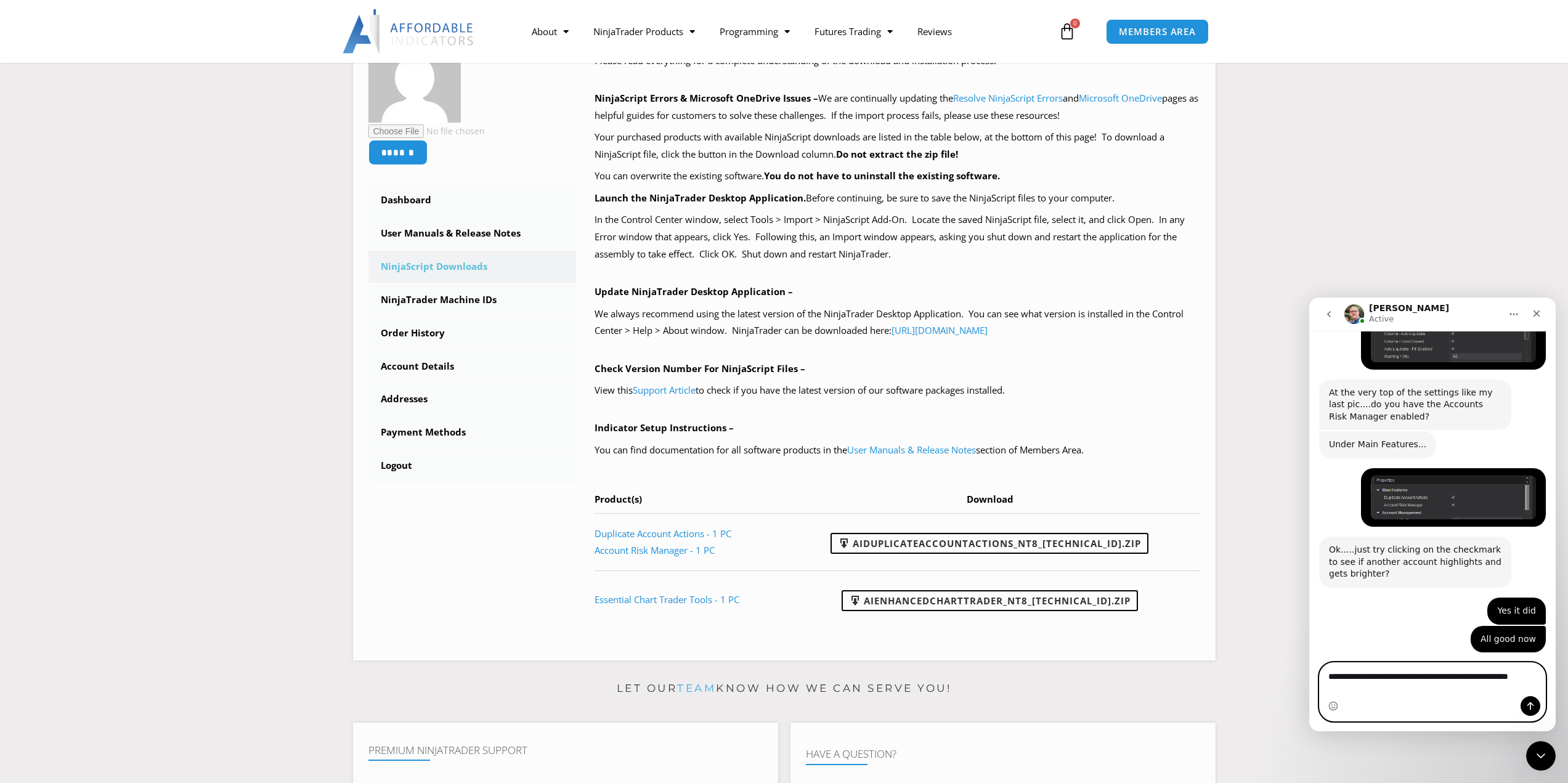
scroll to position [2898, 0]
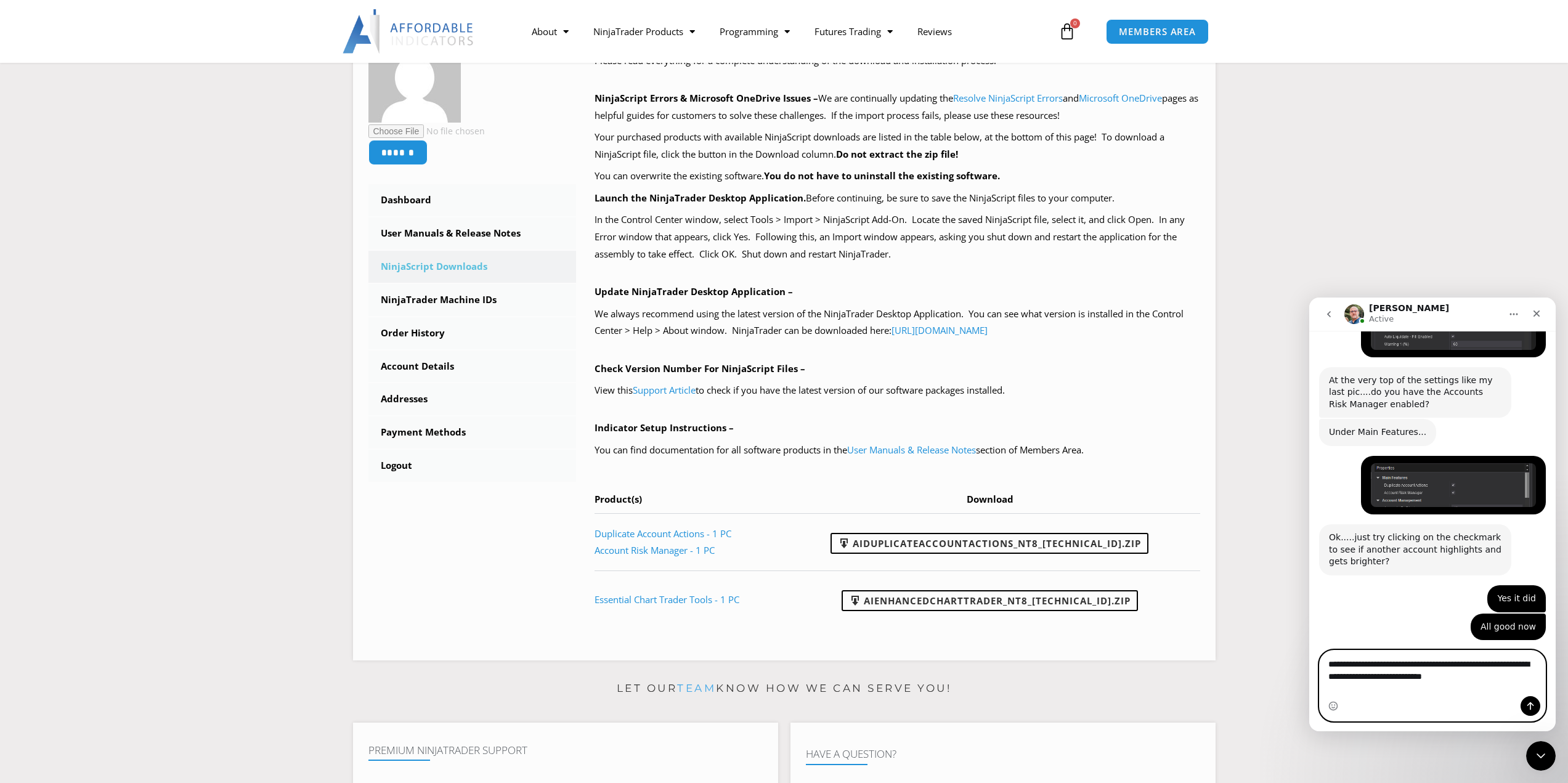
type textarea "**********"
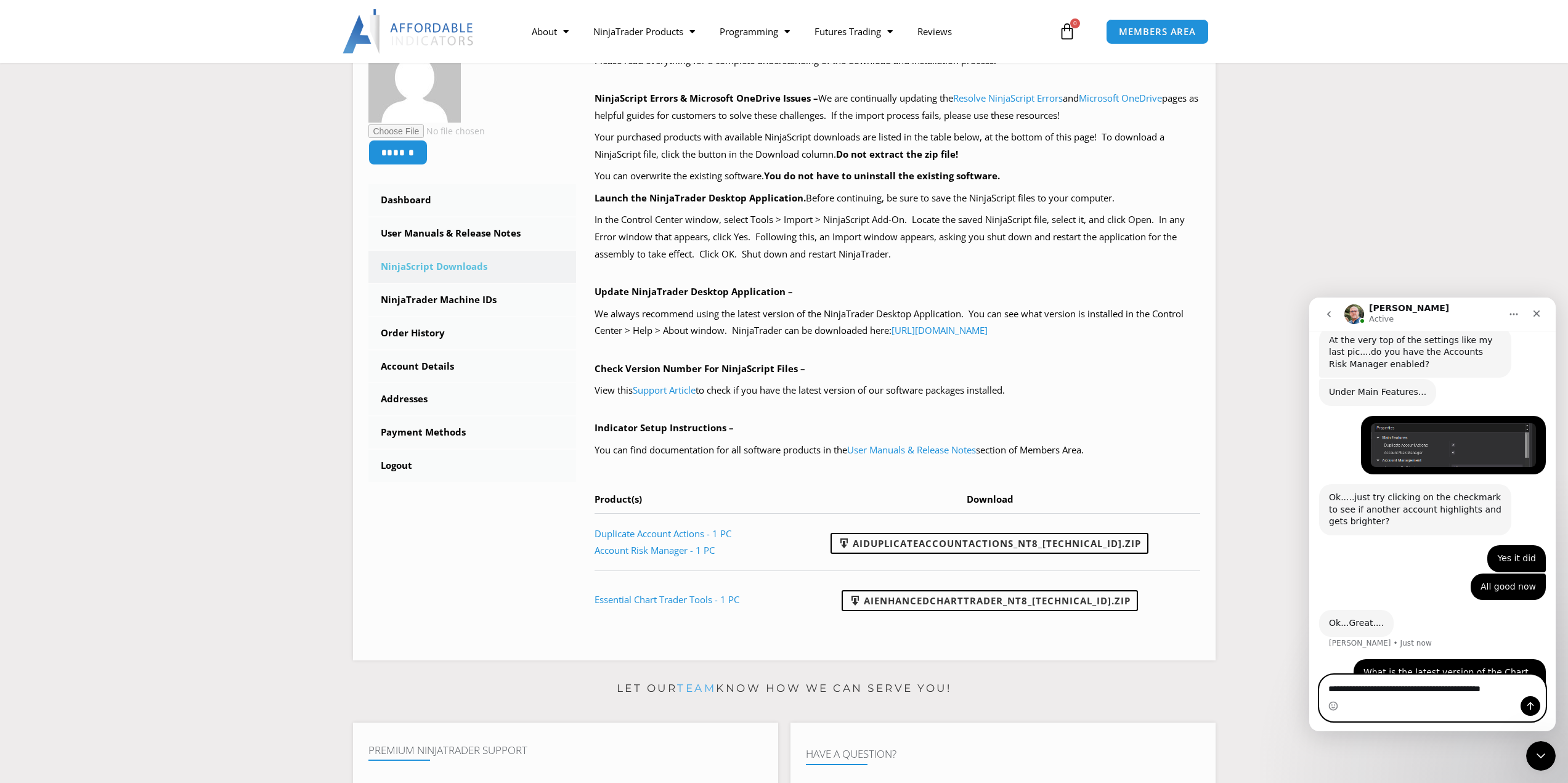
type textarea "**********"
